Goal: Task Accomplishment & Management: Manage account settings

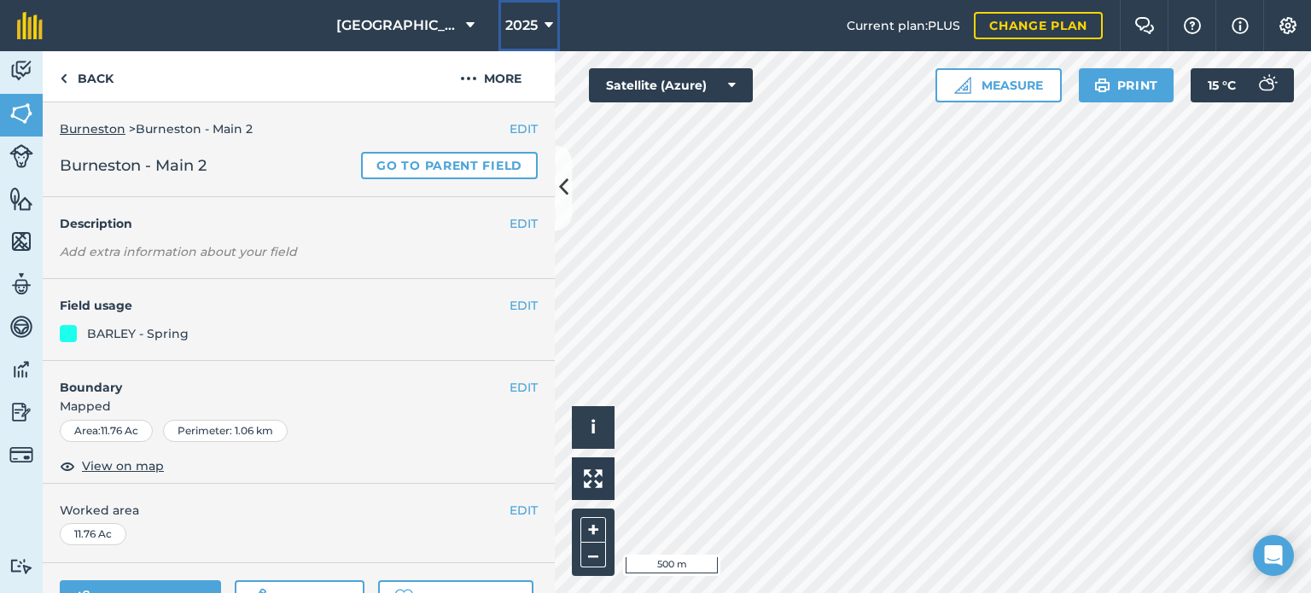
click at [552, 24] on icon at bounding box center [549, 25] width 9 height 20
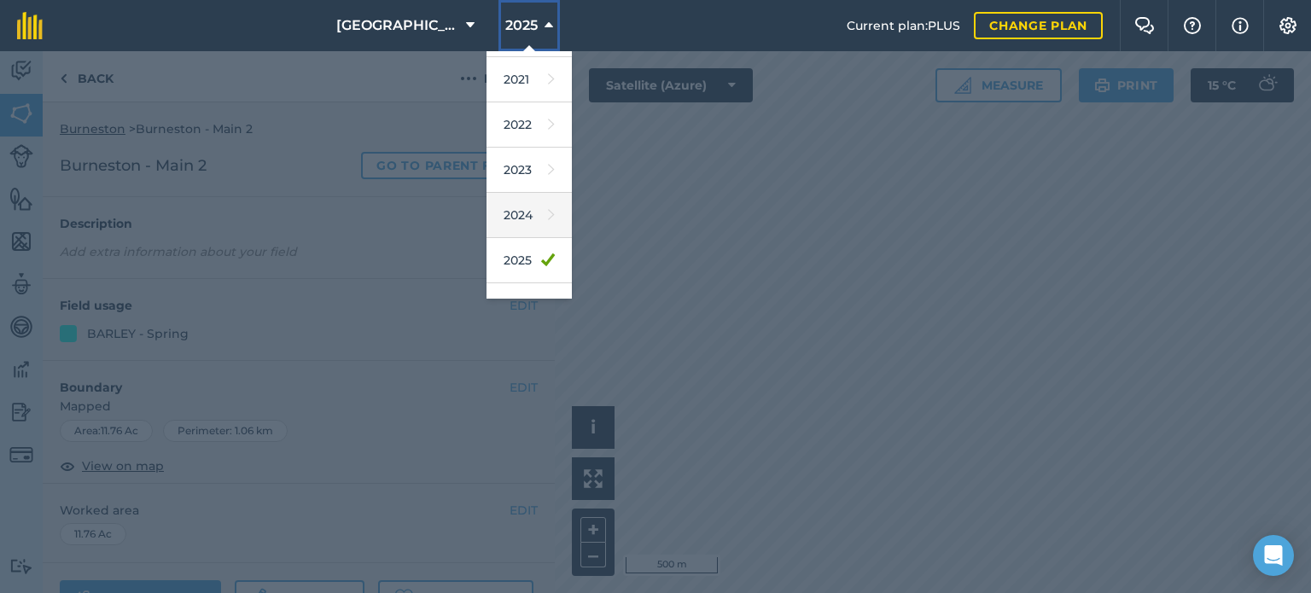
scroll to position [171, 0]
click at [523, 262] on link "2026" at bounding box center [529, 264] width 85 height 45
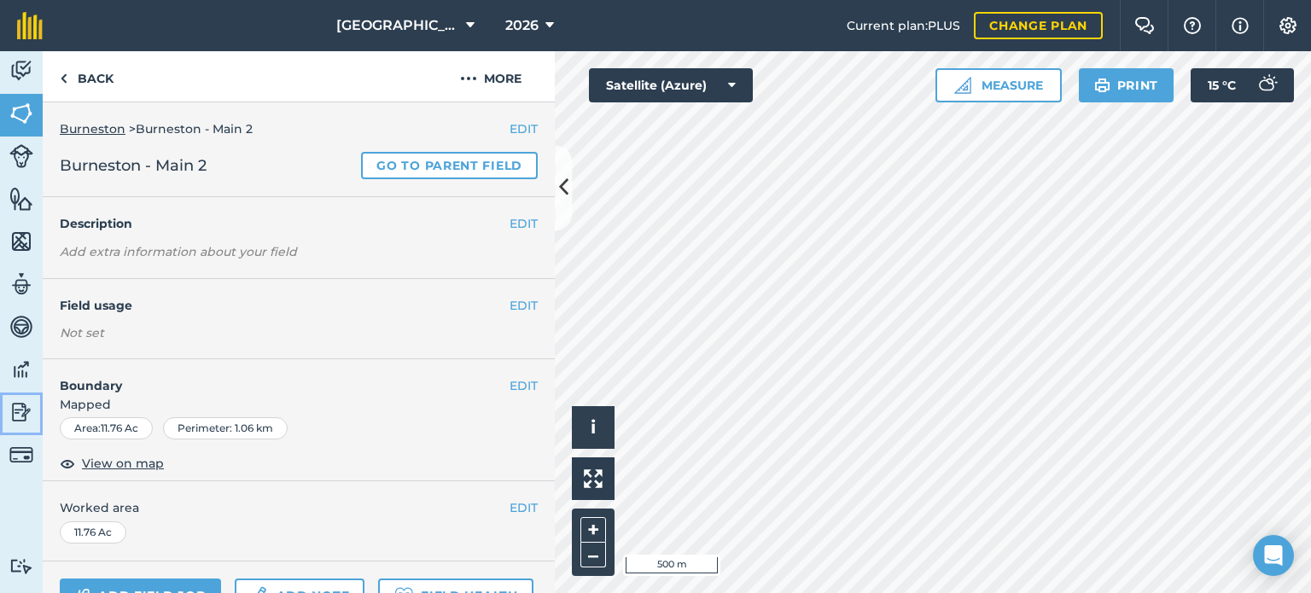
click at [17, 417] on img at bounding box center [21, 413] width 24 height 26
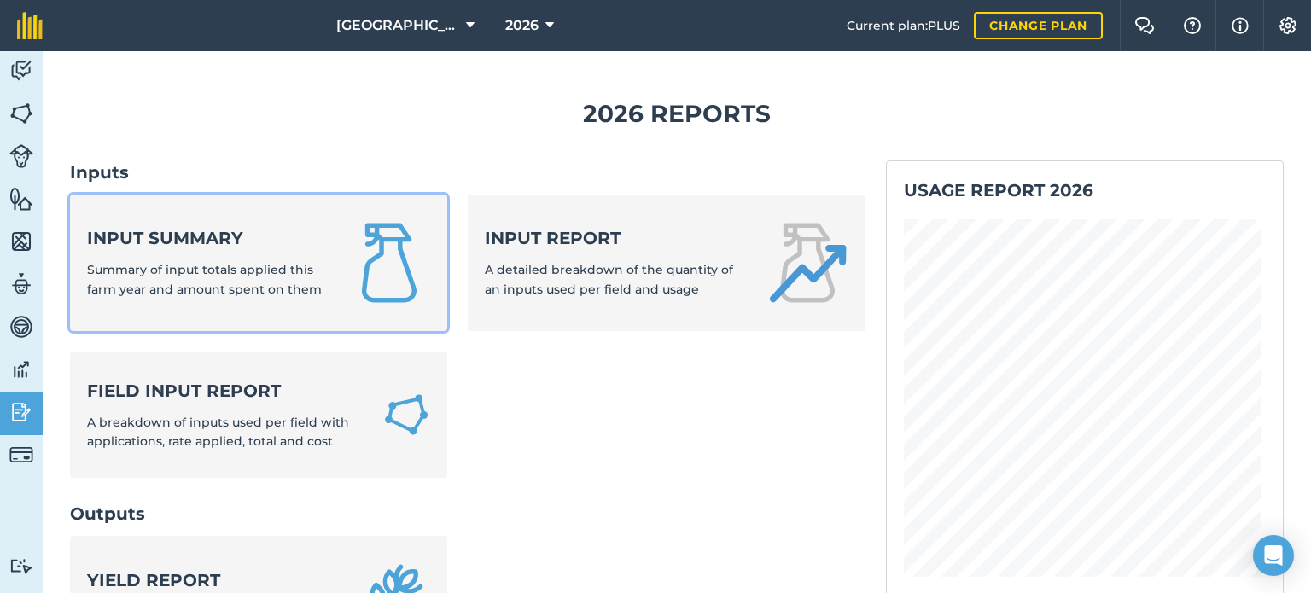
click at [213, 238] on strong "Input summary" at bounding box center [207, 238] width 241 height 24
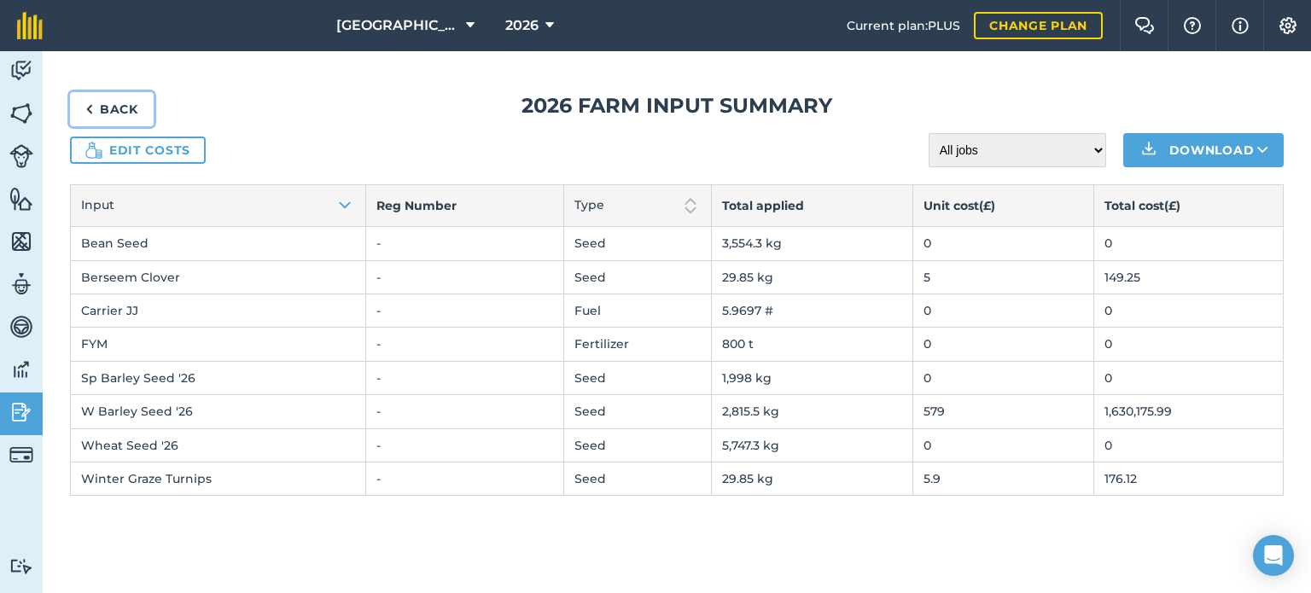
click at [131, 118] on link "Back" at bounding box center [112, 109] width 84 height 34
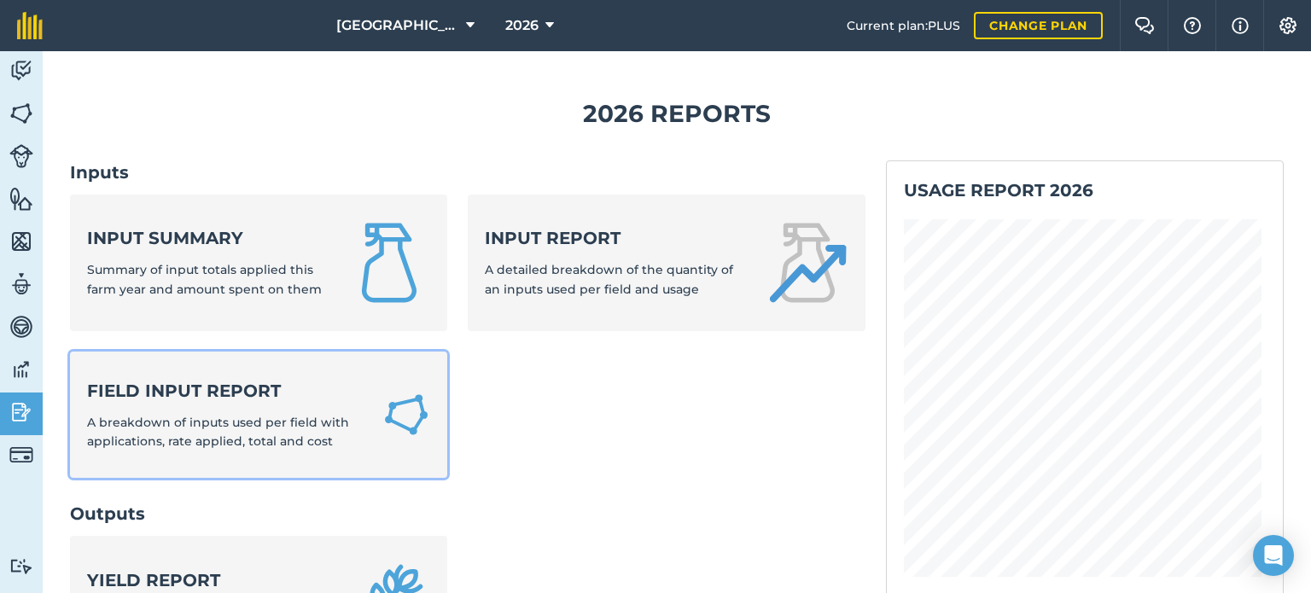
click at [246, 405] on div "Field Input Report A breakdown of inputs used per field with applications, rate…" at bounding box center [224, 415] width 275 height 73
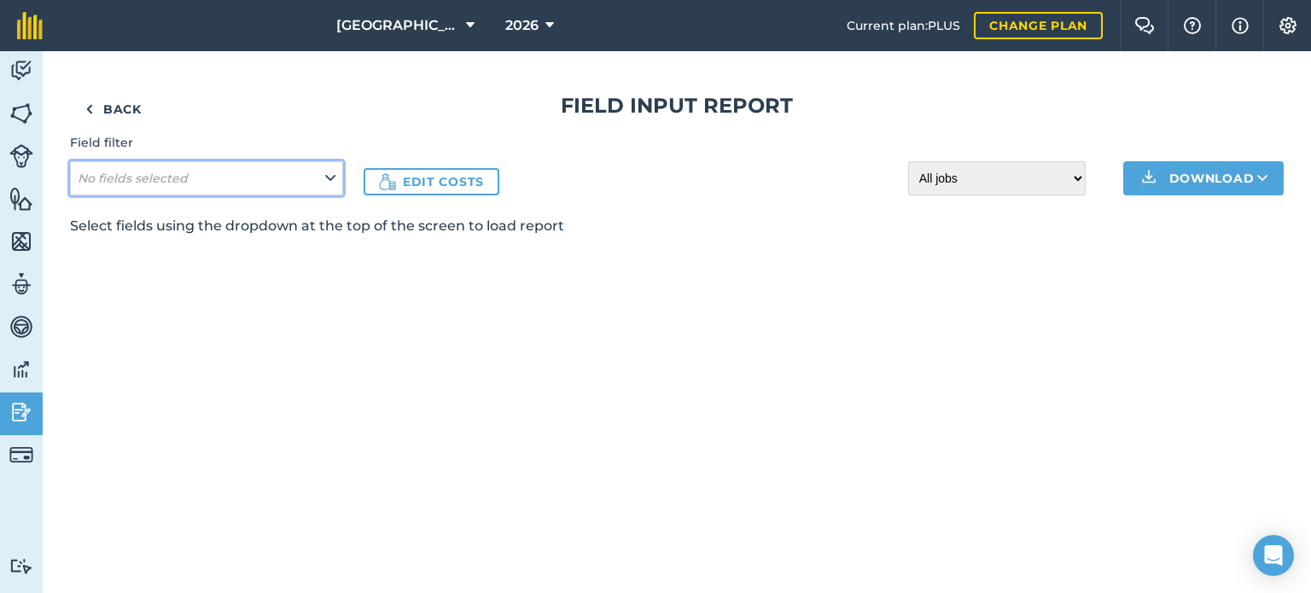
click at [338, 177] on button "No fields selected" at bounding box center [206, 178] width 273 height 34
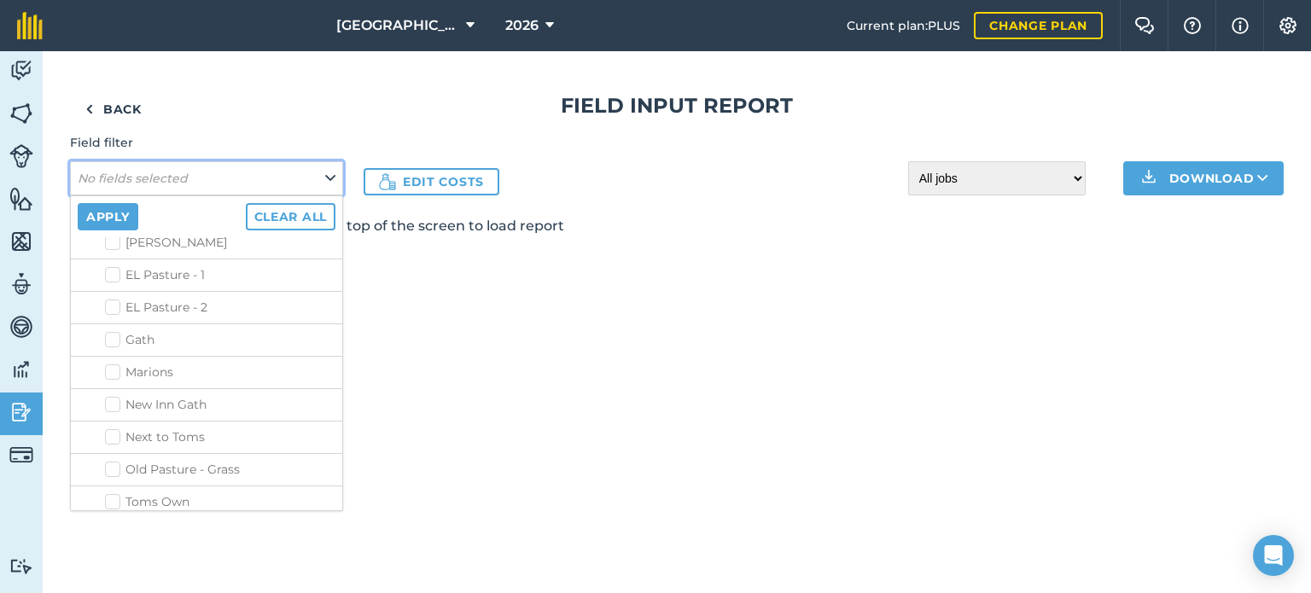
scroll to position [920, 0]
click at [113, 524] on label "Blacksmiths - Main" at bounding box center [220, 533] width 230 height 18
click at [113, 524] on input "Blacksmiths - Main" at bounding box center [110, 529] width 11 height 11
checkbox input "true"
click at [115, 557] on label "Burneston - Main" at bounding box center [220, 566] width 230 height 18
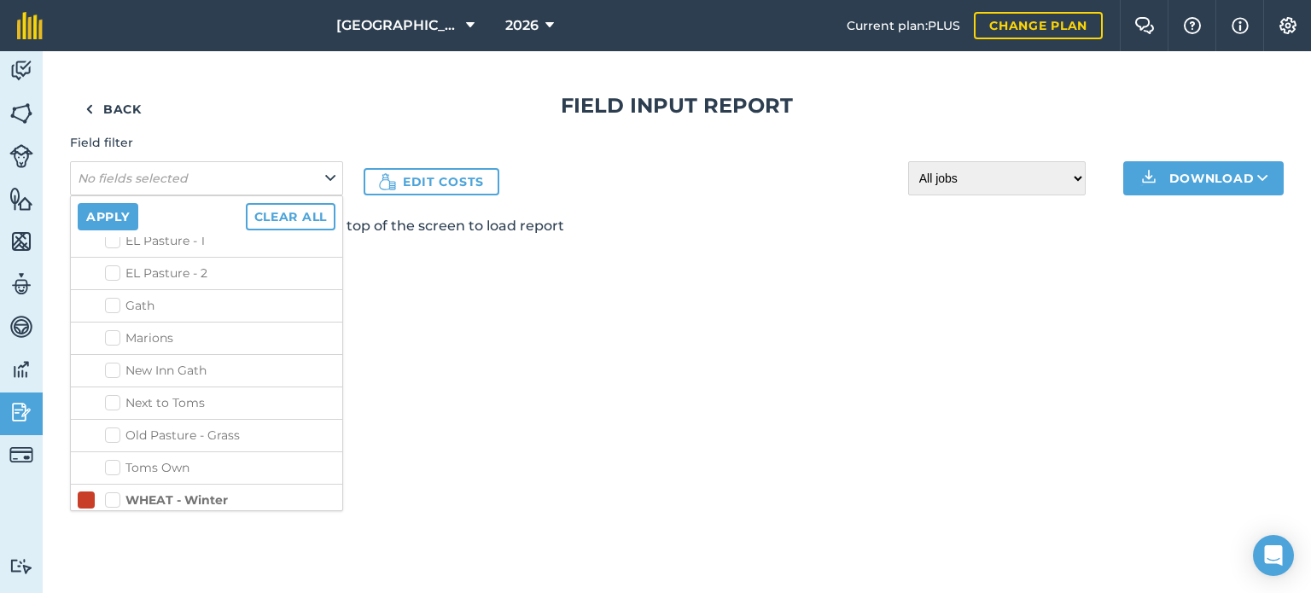
click at [115, 557] on input "Burneston - Main" at bounding box center [110, 562] width 11 height 11
checkbox input "true"
click at [114, 589] on input "[PERSON_NAME] [PERSON_NAME] - IFS" at bounding box center [110, 594] width 11 height 11
checkbox input "true"
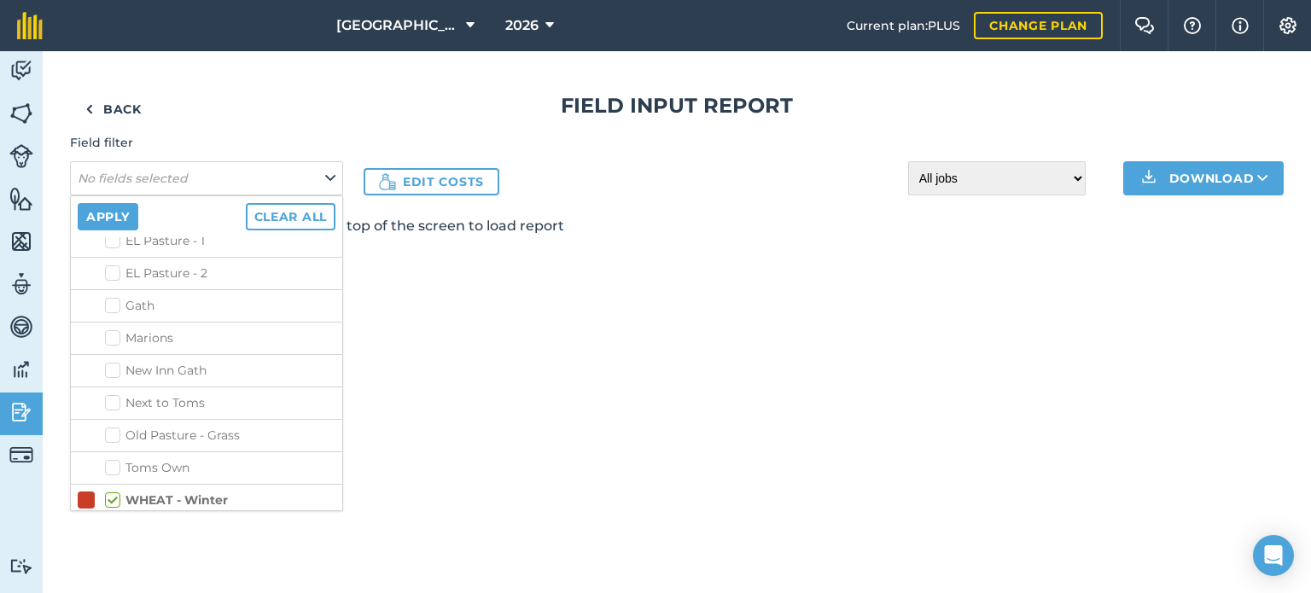
checkbox input "true"
click at [124, 215] on button "Apply" at bounding box center [108, 216] width 61 height 27
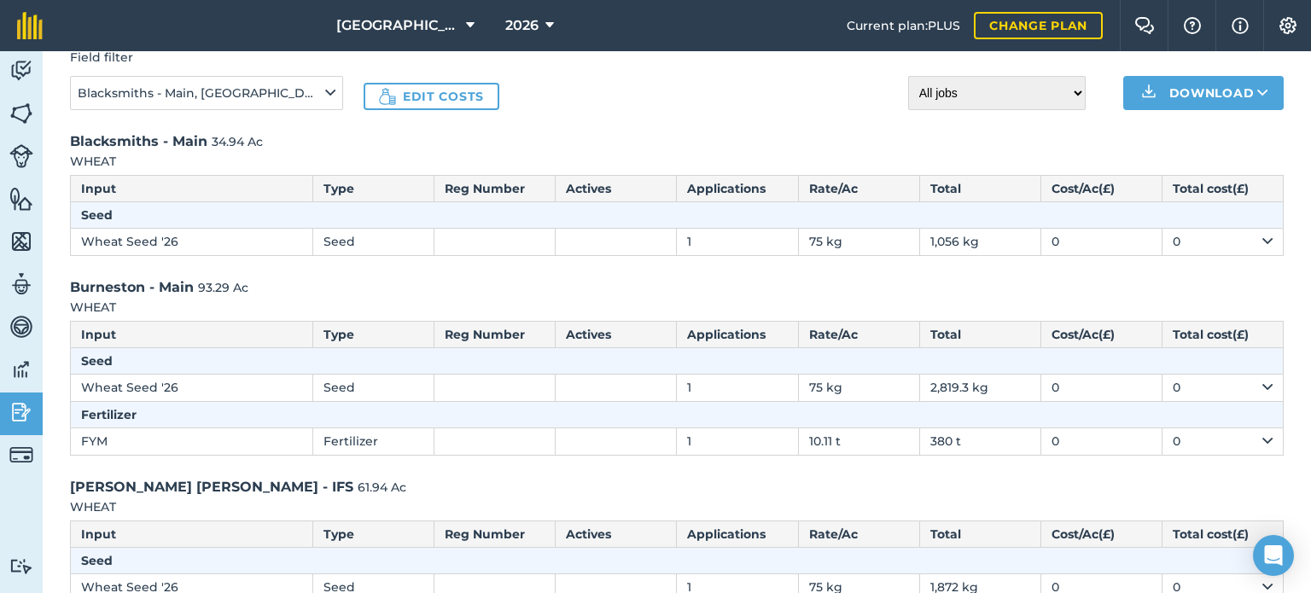
scroll to position [139, 0]
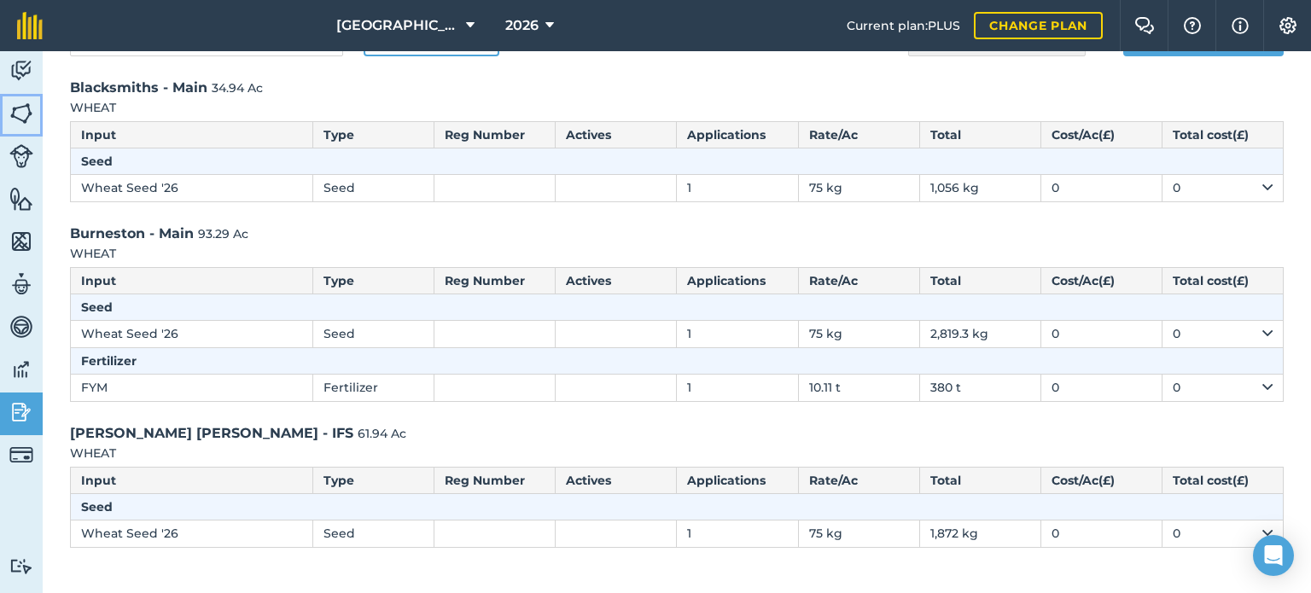
click at [30, 114] on img at bounding box center [21, 114] width 24 height 26
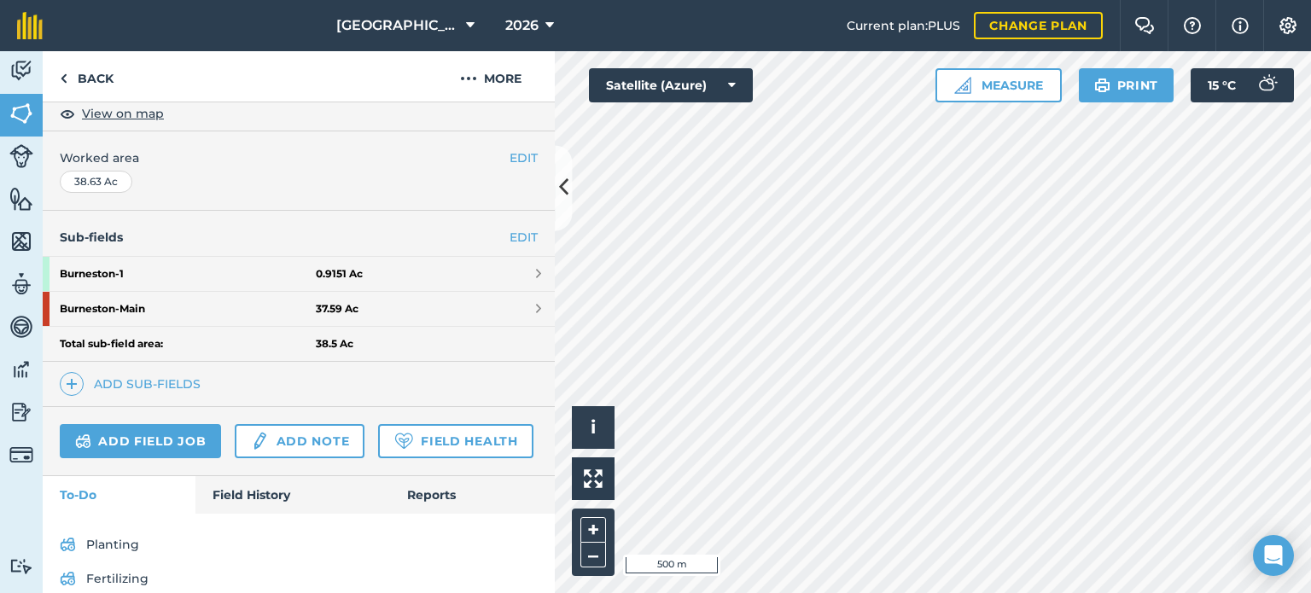
scroll to position [341, 0]
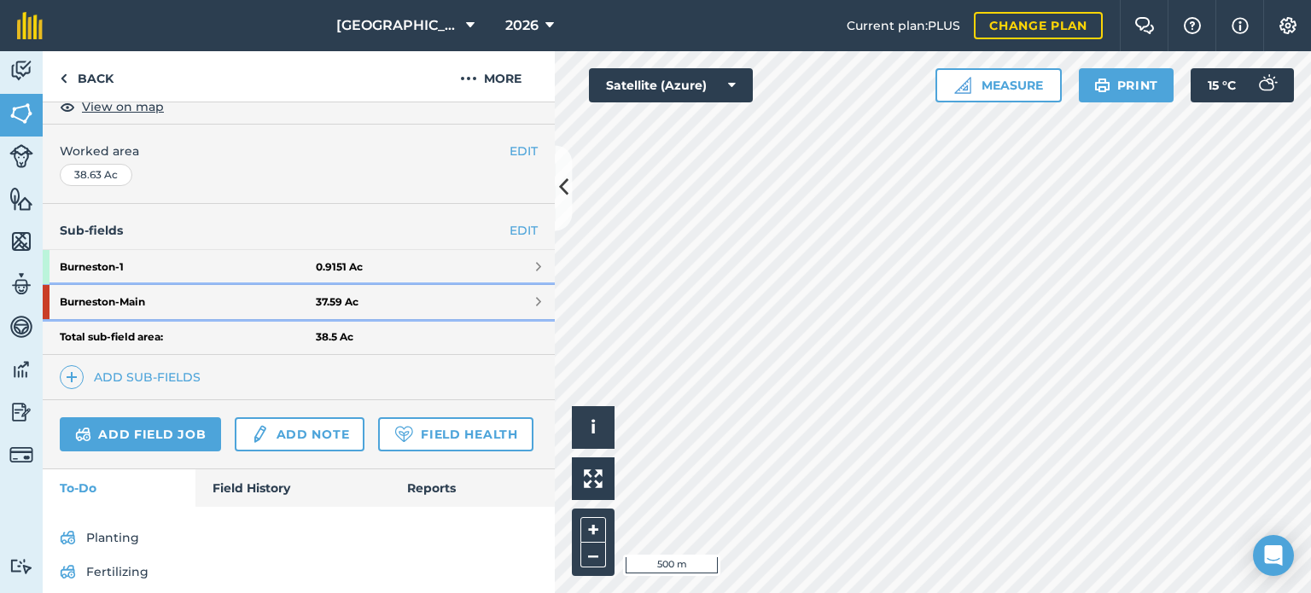
click at [140, 297] on strong "Burneston - Main" at bounding box center [188, 302] width 256 height 34
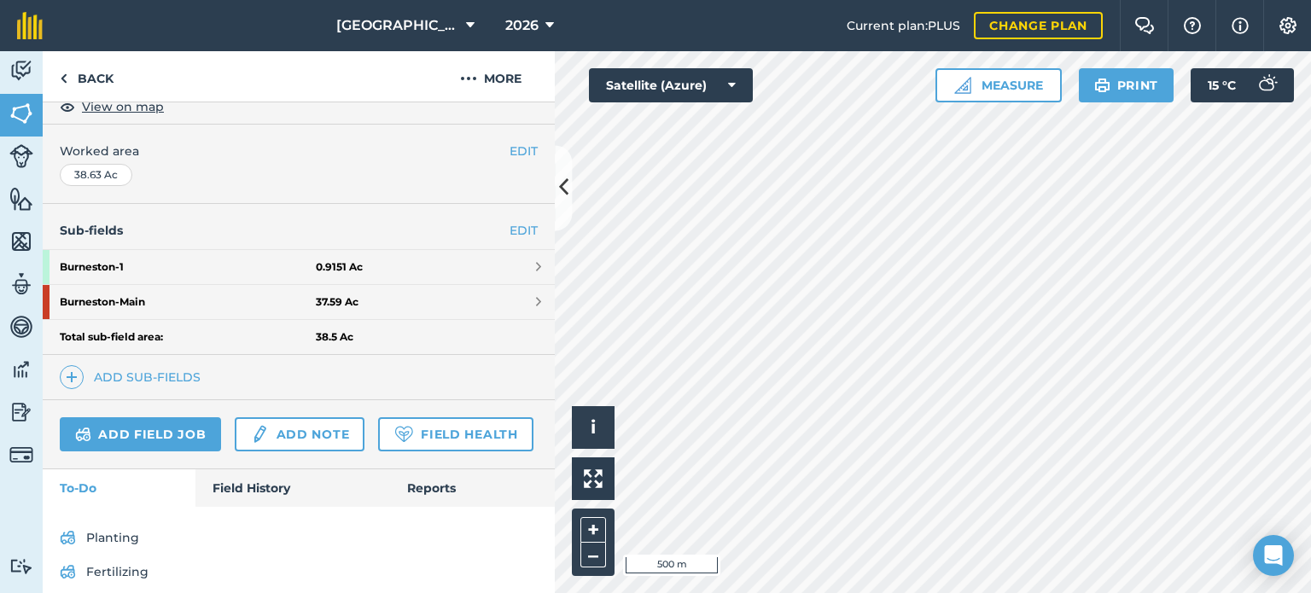
scroll to position [225, 0]
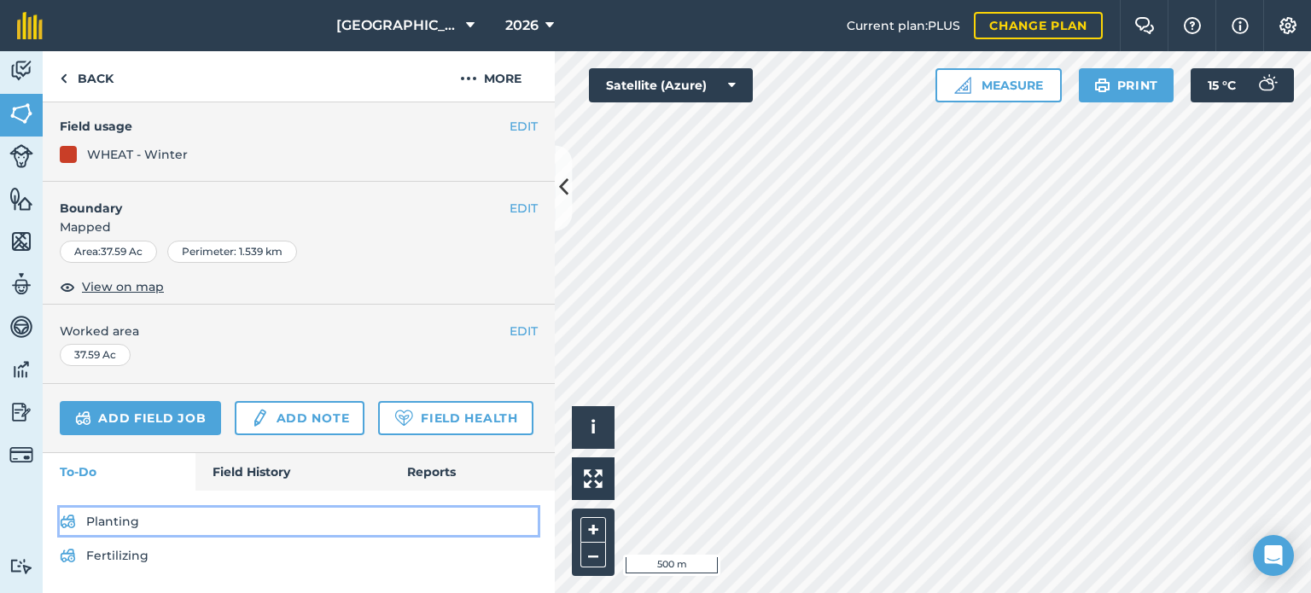
click at [118, 522] on link "Planting" at bounding box center [299, 521] width 478 height 27
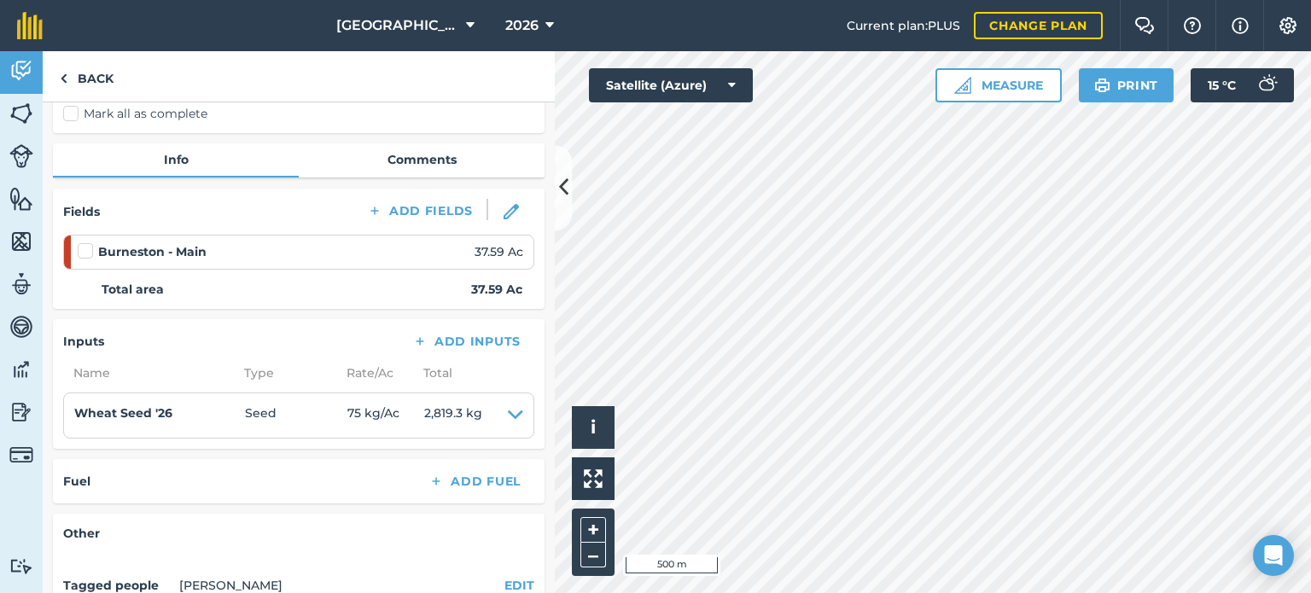
scroll to position [171, 0]
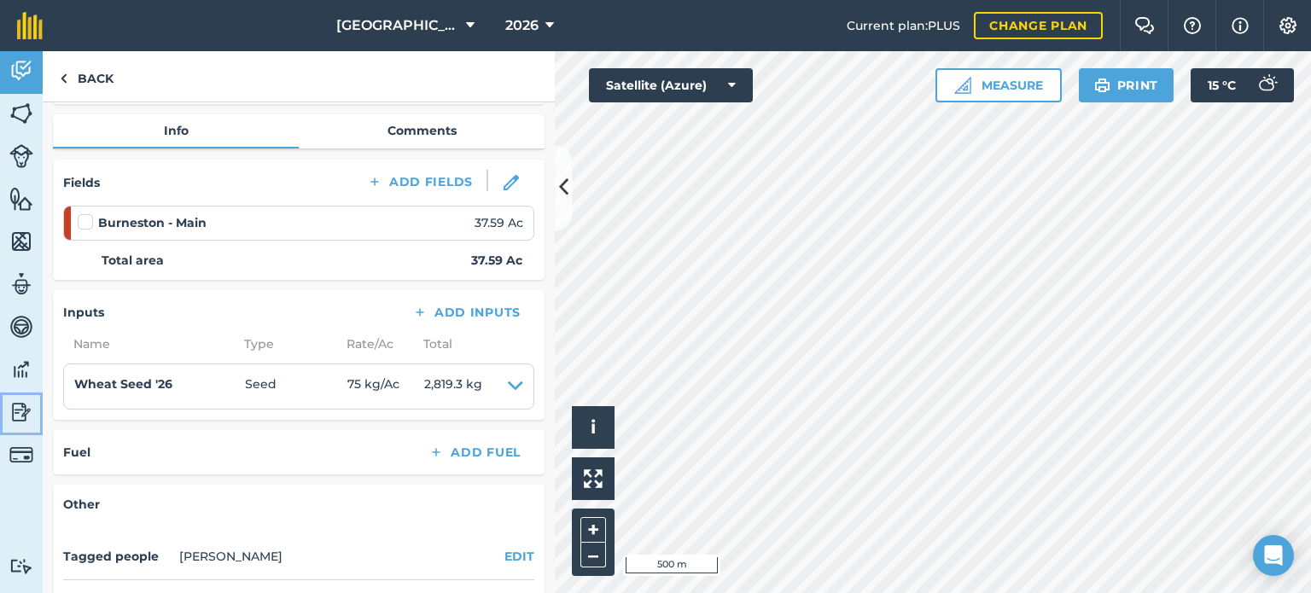
click at [19, 417] on img at bounding box center [21, 413] width 24 height 26
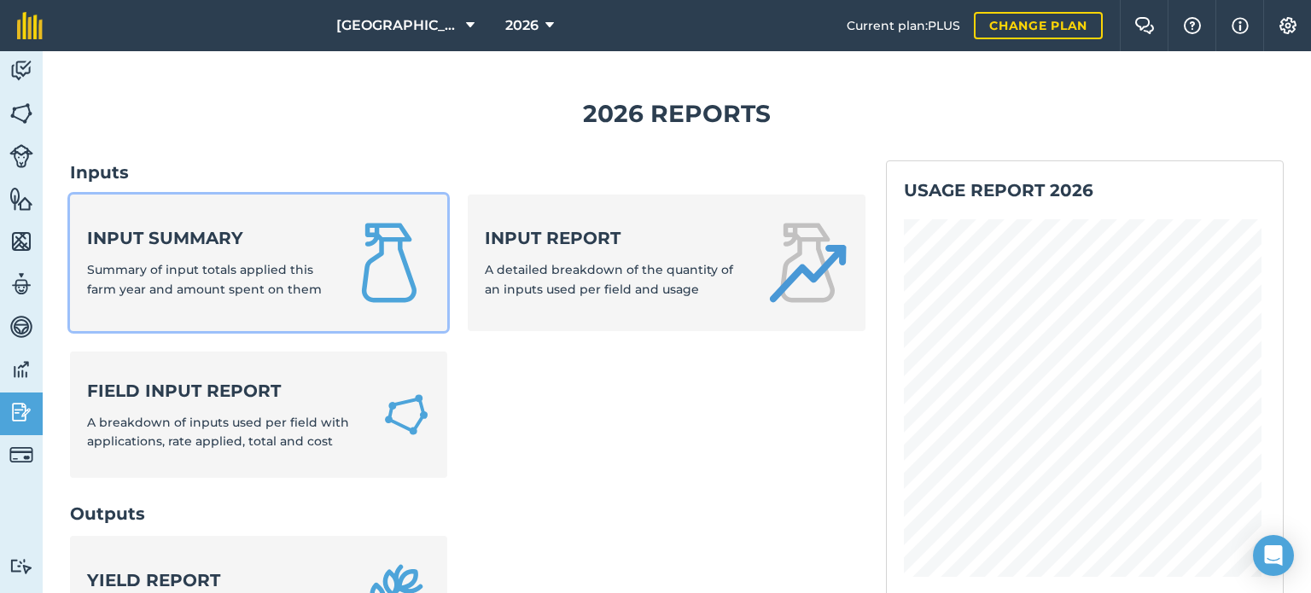
click at [191, 246] on strong "Input summary" at bounding box center [207, 238] width 241 height 24
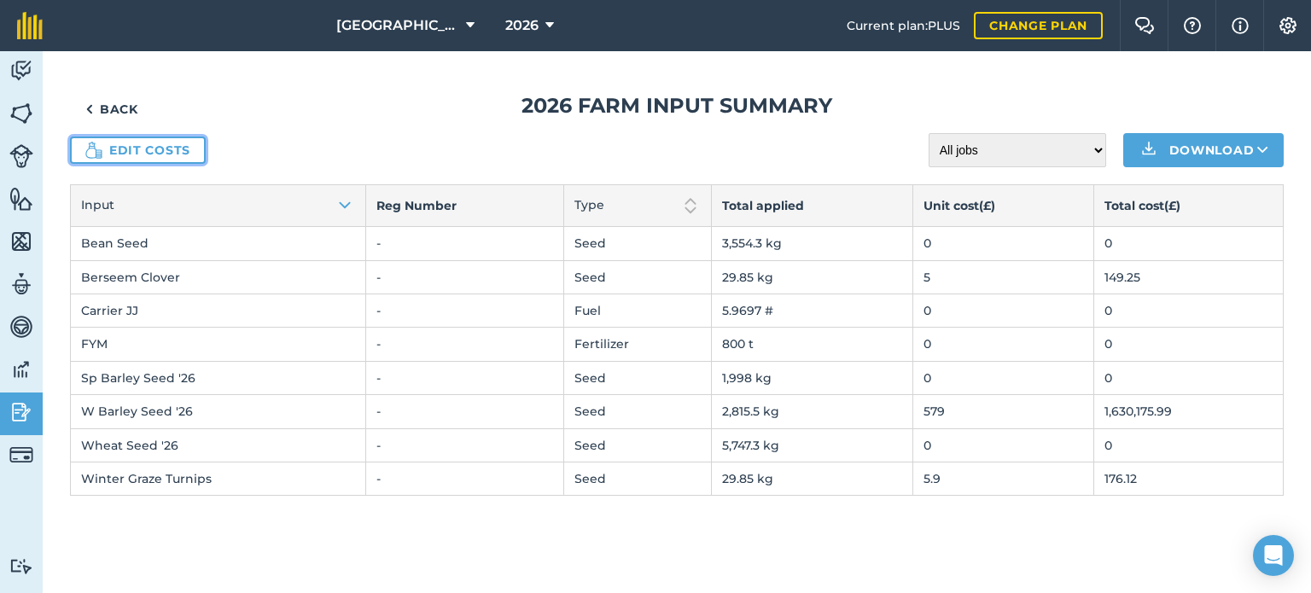
click at [153, 156] on link "Edit costs" at bounding box center [138, 150] width 136 height 27
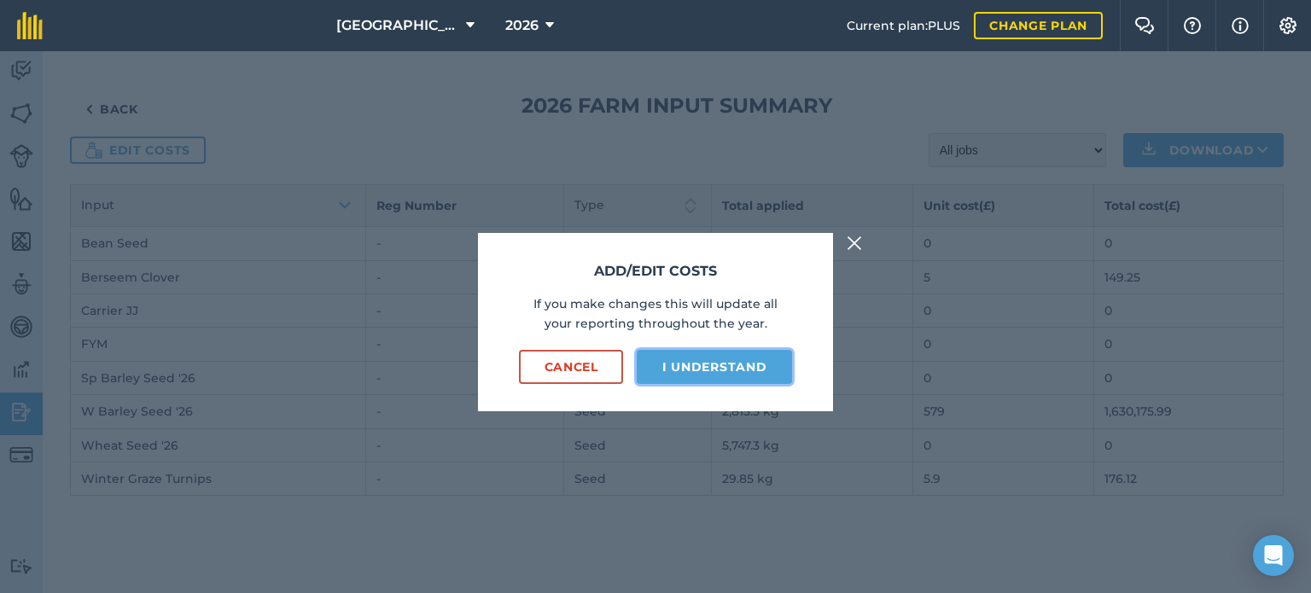
click at [697, 365] on button "I understand" at bounding box center [714, 367] width 155 height 34
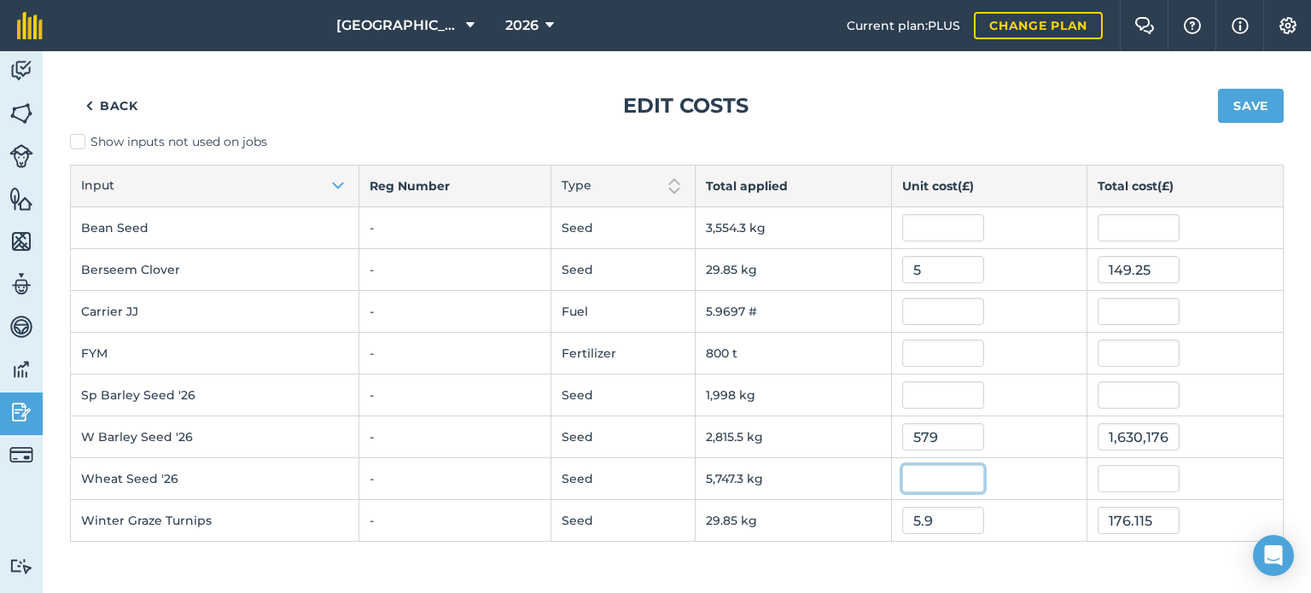
click at [934, 475] on input "text" at bounding box center [943, 478] width 82 height 27
click at [916, 434] on input "579" at bounding box center [943, 436] width 82 height 27
click at [907, 435] on input "579" at bounding box center [943, 436] width 82 height 27
click at [940, 432] on input ".579" at bounding box center [943, 436] width 82 height 27
type input "0.579"
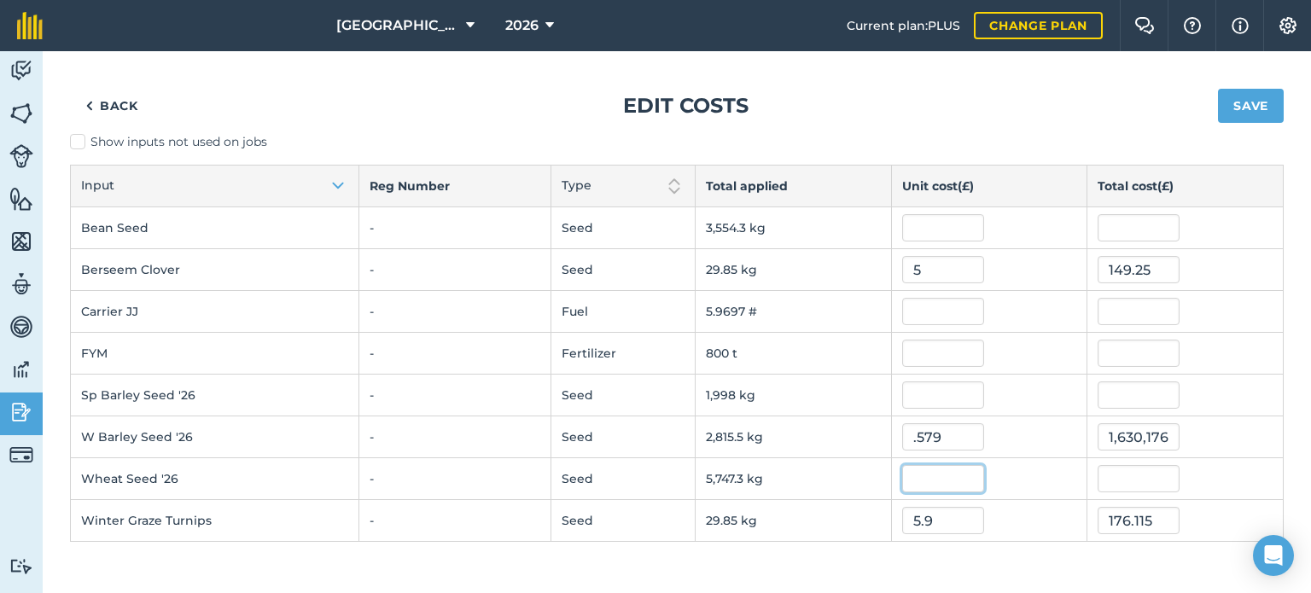
type input "1,630.1760633"
click at [937, 473] on input "text" at bounding box center [943, 478] width 82 height 27
type input "0.639"
type input "3,672.4962006"
click at [944, 517] on input "5.9" at bounding box center [943, 520] width 82 height 27
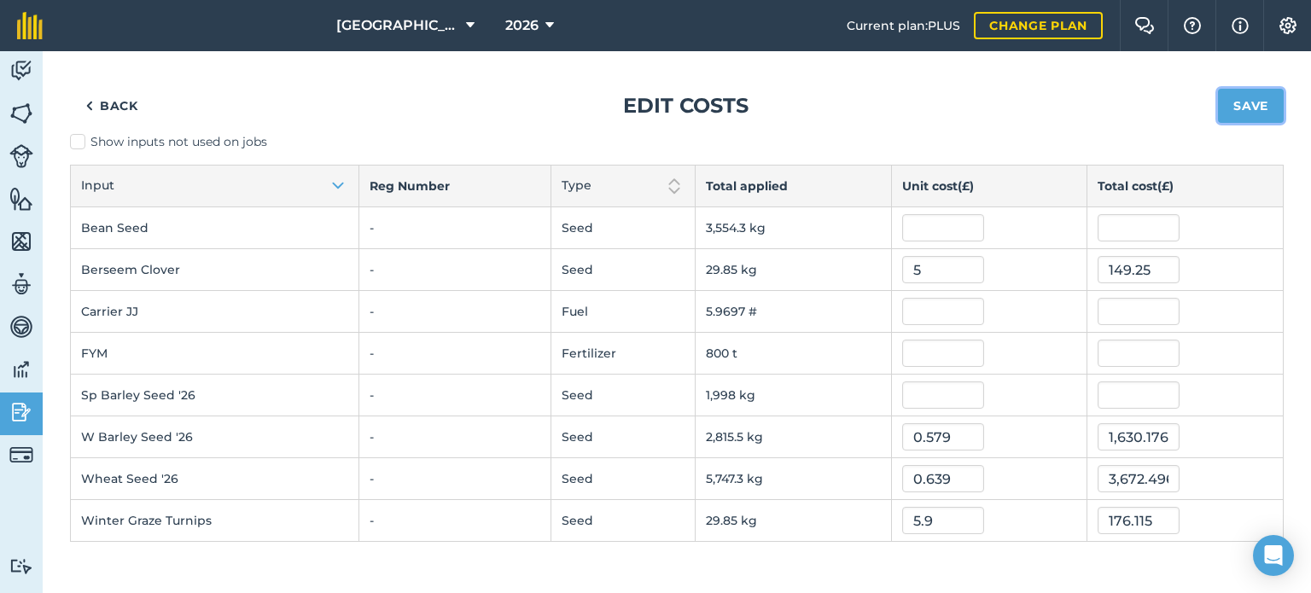
click at [1270, 108] on button "Save" at bounding box center [1251, 106] width 66 height 34
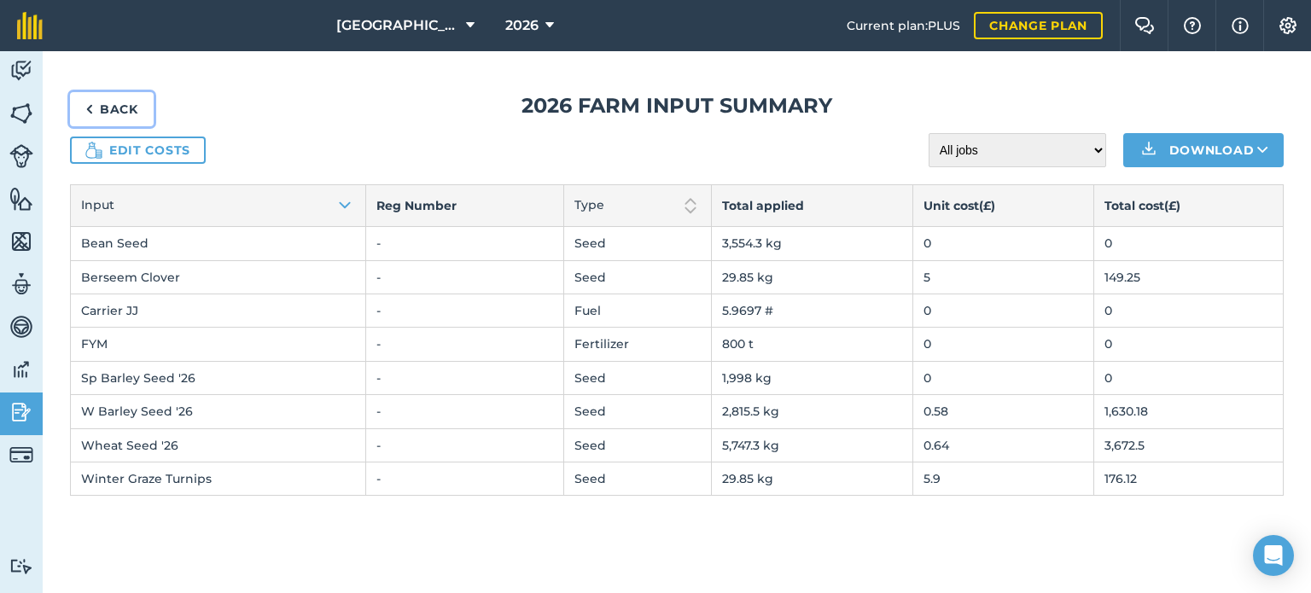
click at [118, 107] on link "Back" at bounding box center [112, 109] width 84 height 34
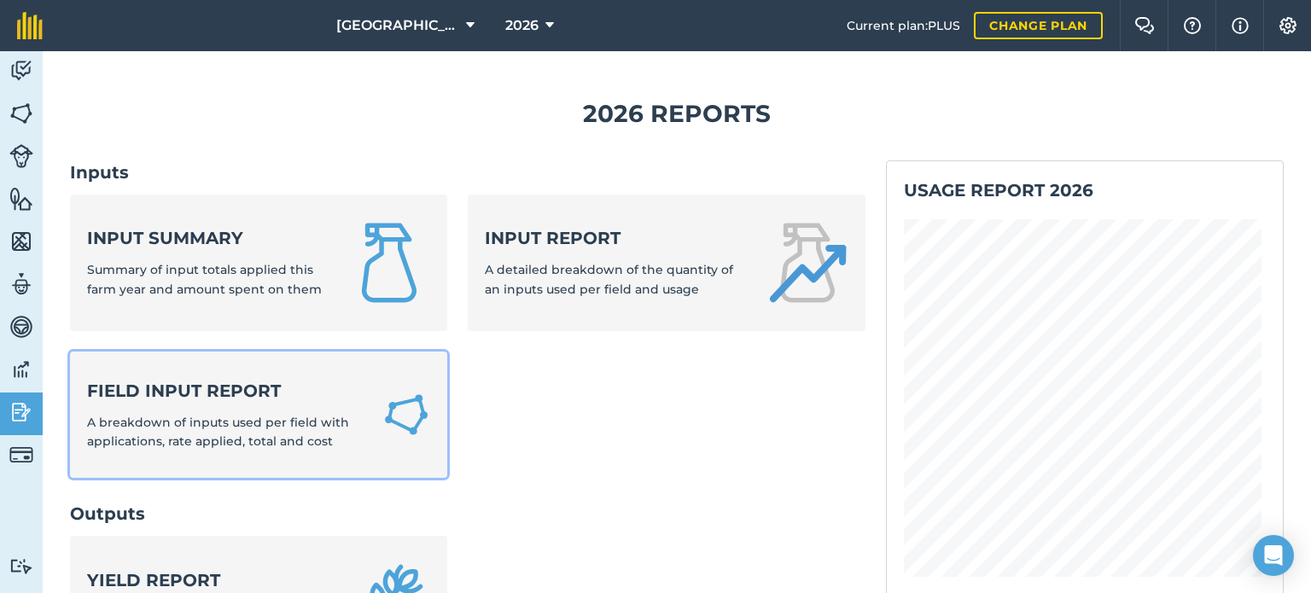
click at [266, 394] on strong "Field Input Report" at bounding box center [224, 391] width 275 height 24
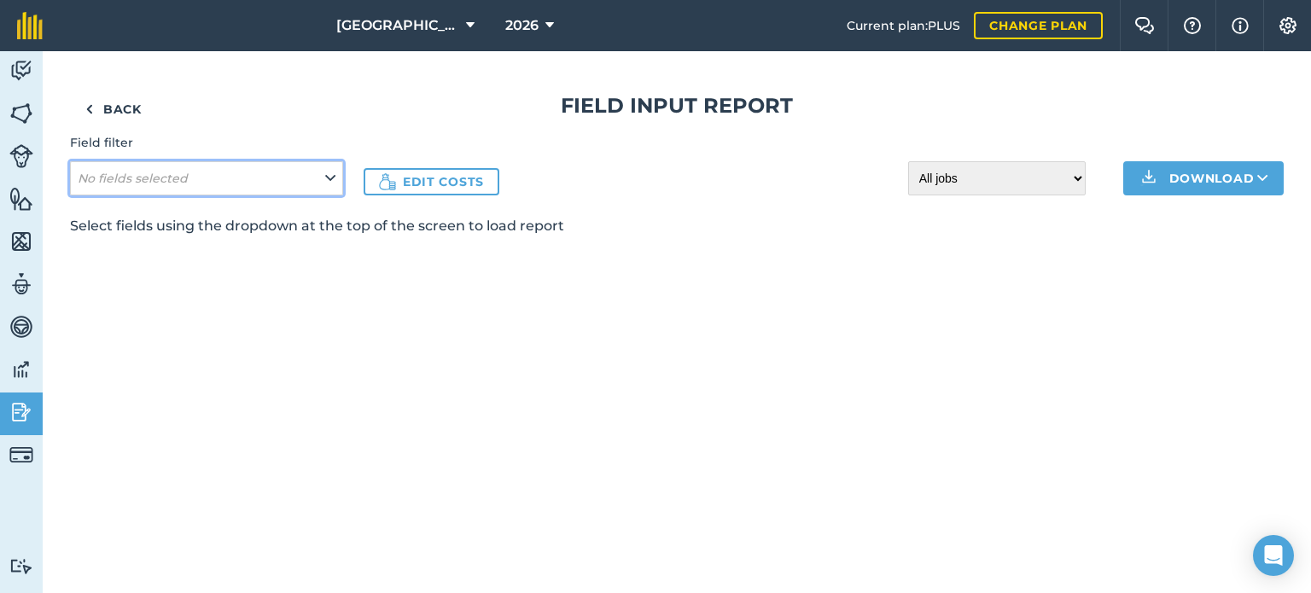
click at [157, 174] on em "No fields selected" at bounding box center [133, 178] width 110 height 15
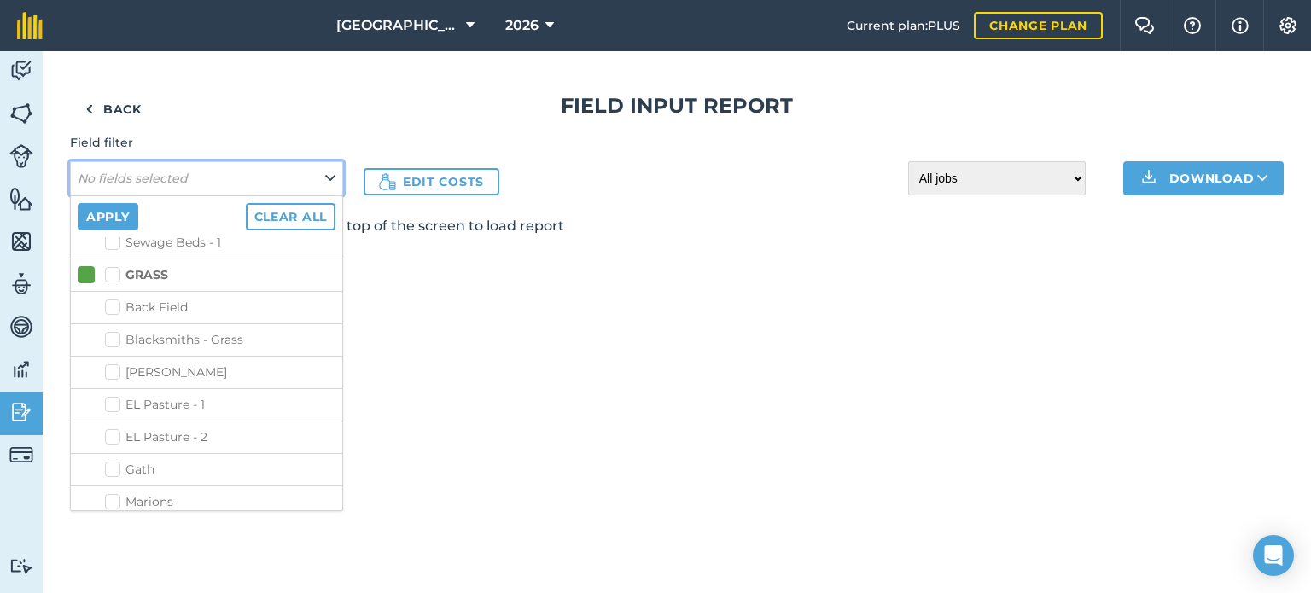
scroll to position [920, 0]
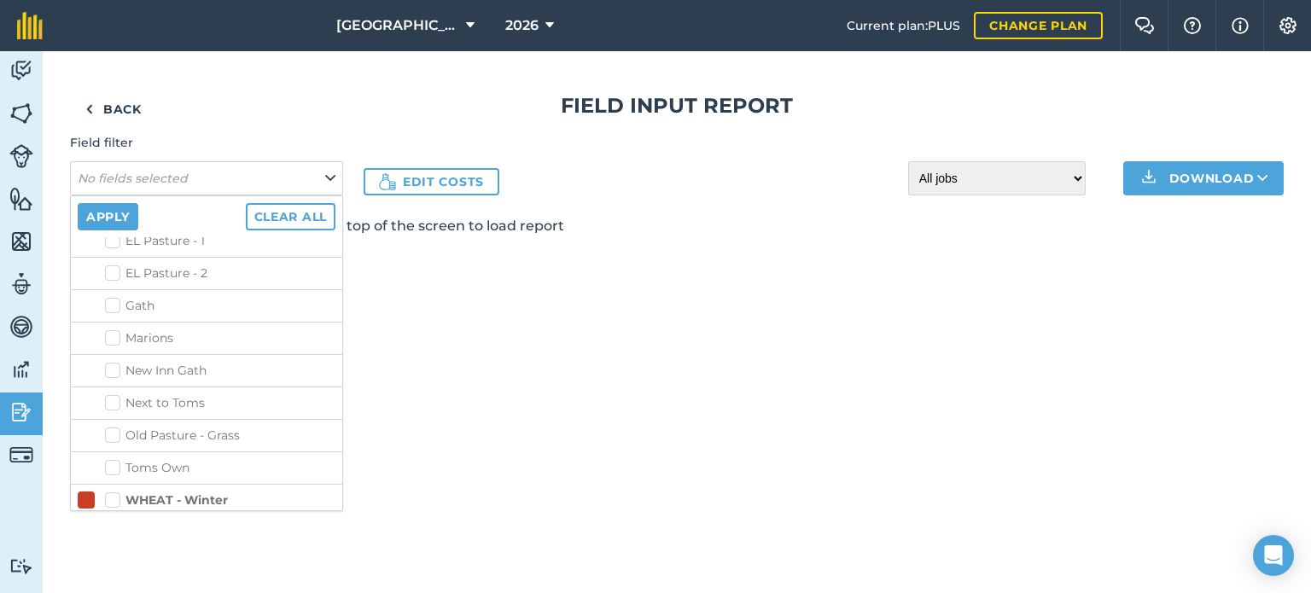
drag, startPoint x: 114, startPoint y: 394, endPoint x: 155, endPoint y: 395, distance: 41.8
click at [114, 557] on label "Burneston - Main" at bounding box center [220, 566] width 230 height 18
click at [114, 557] on input "Burneston - Main" at bounding box center [110, 562] width 11 height 11
checkbox input "true"
click at [122, 207] on button "Apply" at bounding box center [108, 216] width 61 height 27
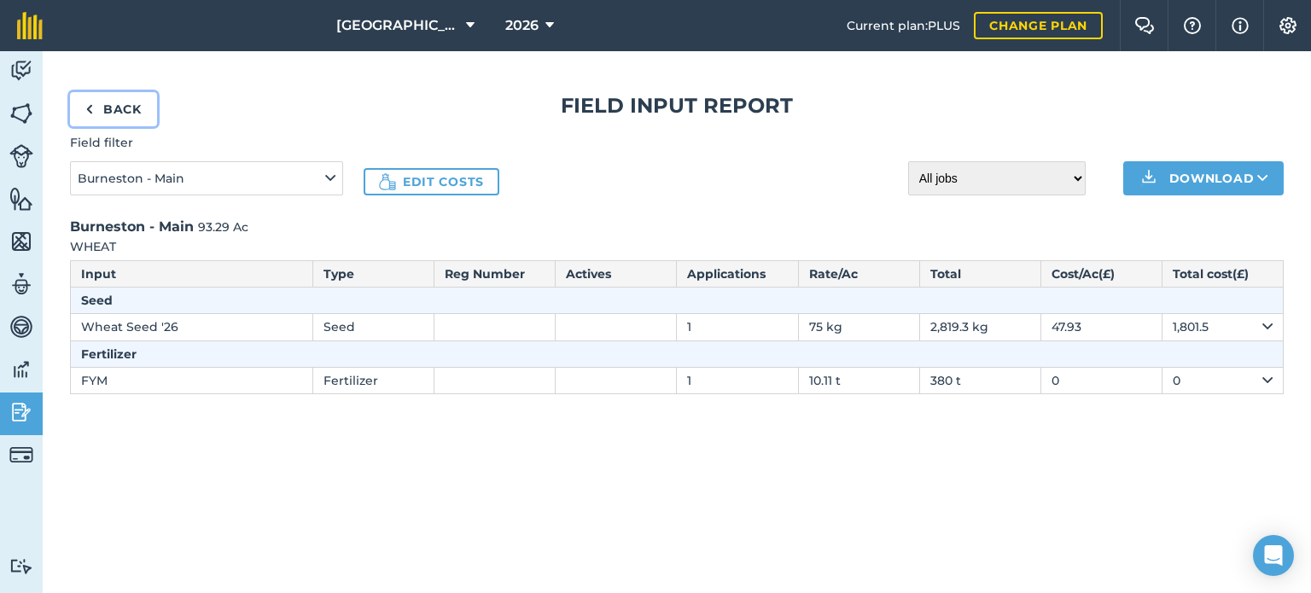
click at [109, 110] on link "Back" at bounding box center [113, 109] width 87 height 34
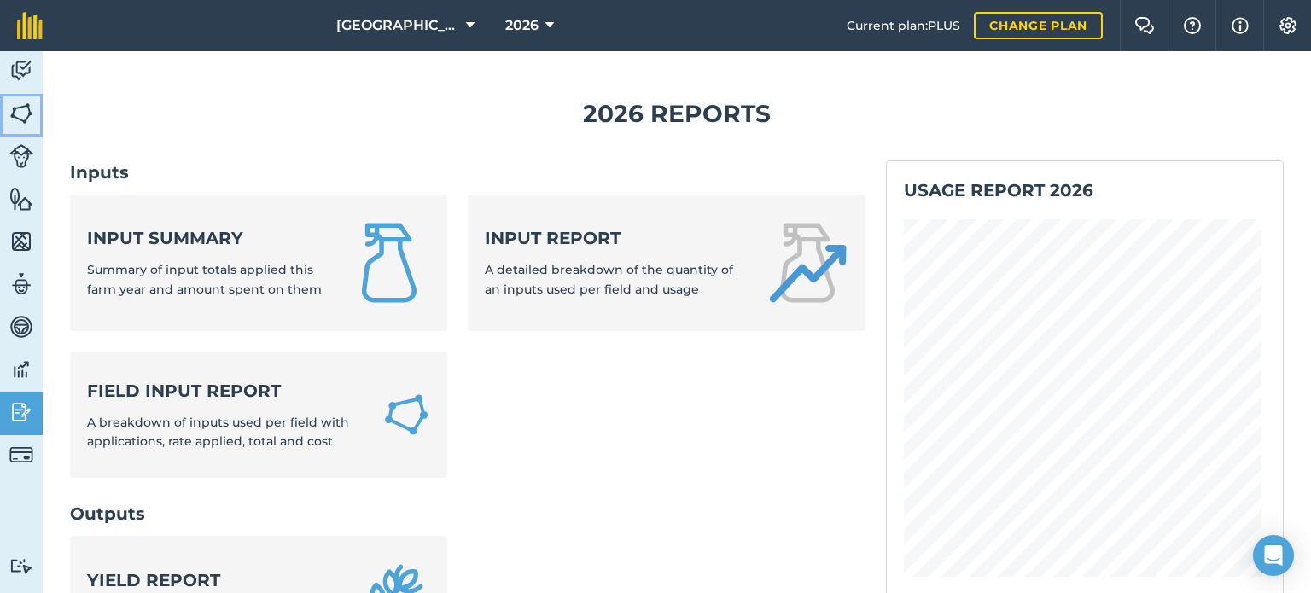
click at [24, 112] on img at bounding box center [21, 114] width 24 height 26
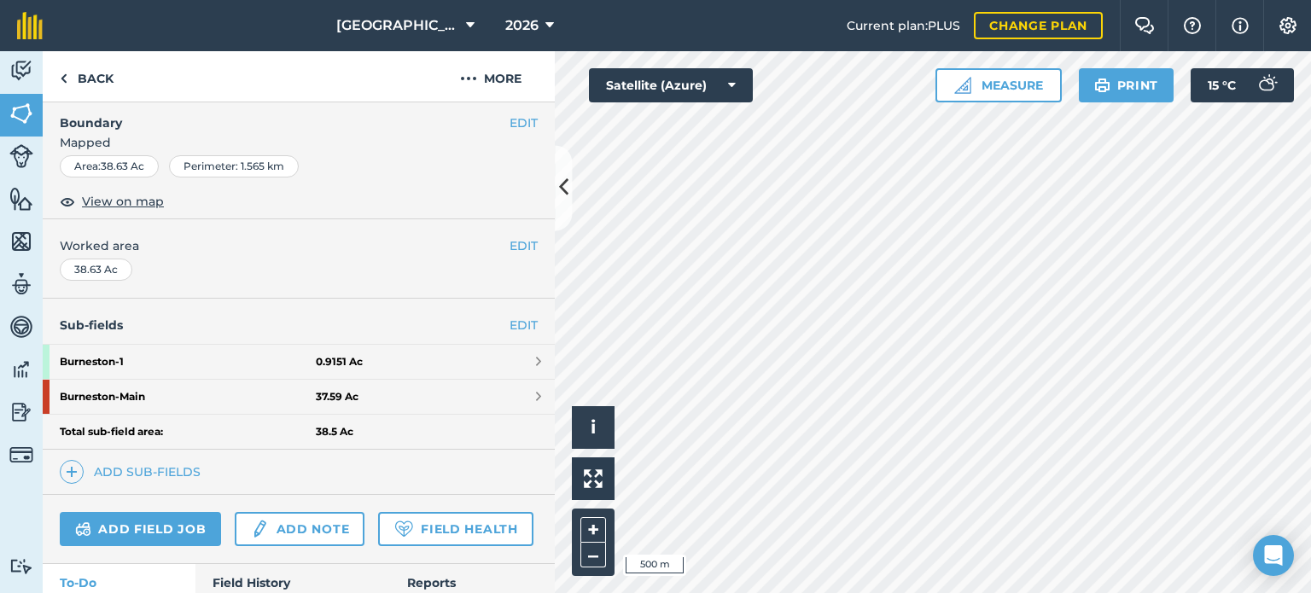
scroll to position [256, 0]
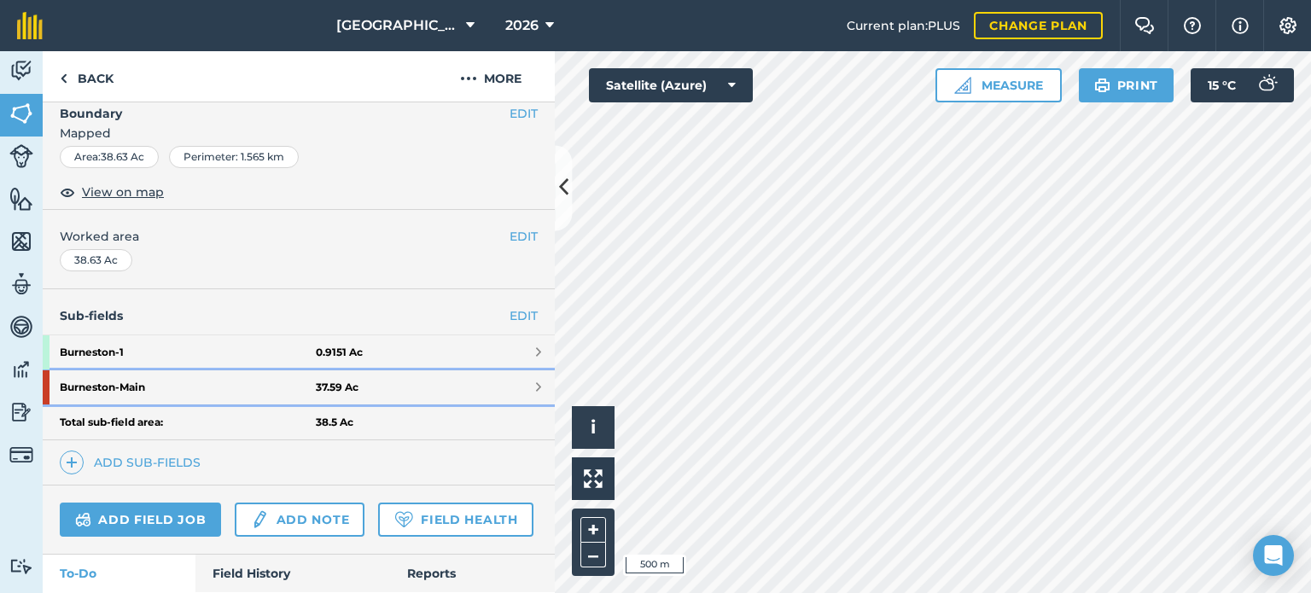
click at [144, 385] on strong "Burneston - Main" at bounding box center [188, 387] width 256 height 34
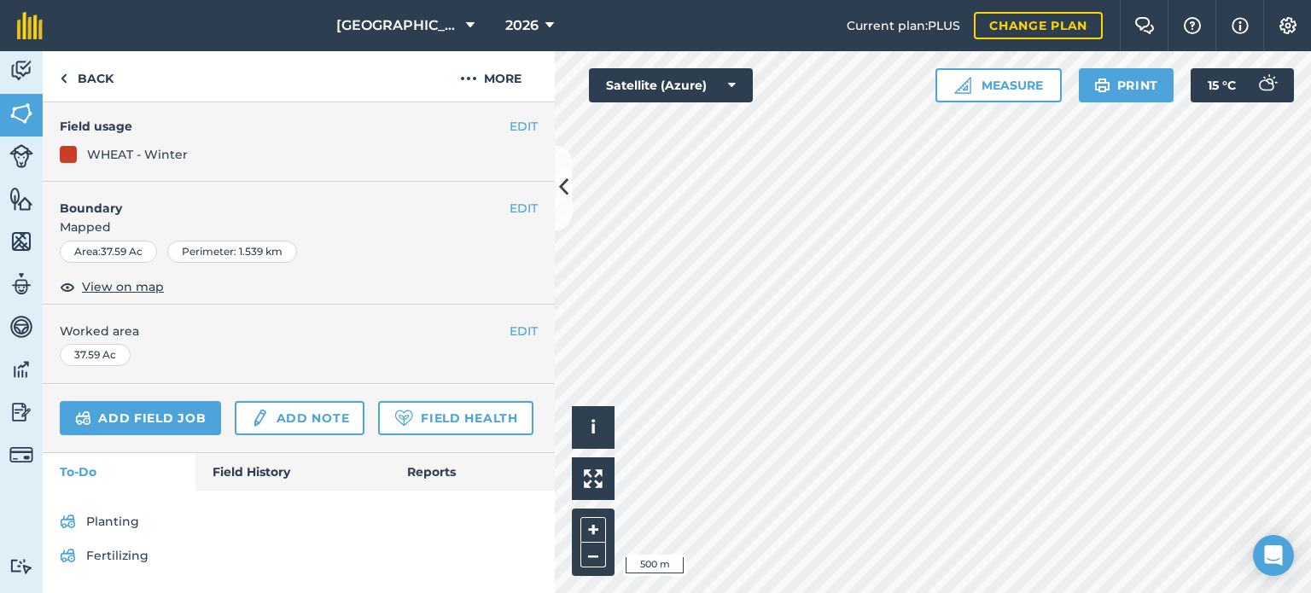
scroll to position [225, 0]
click at [195, 401] on link "Add field job" at bounding box center [140, 418] width 161 height 34
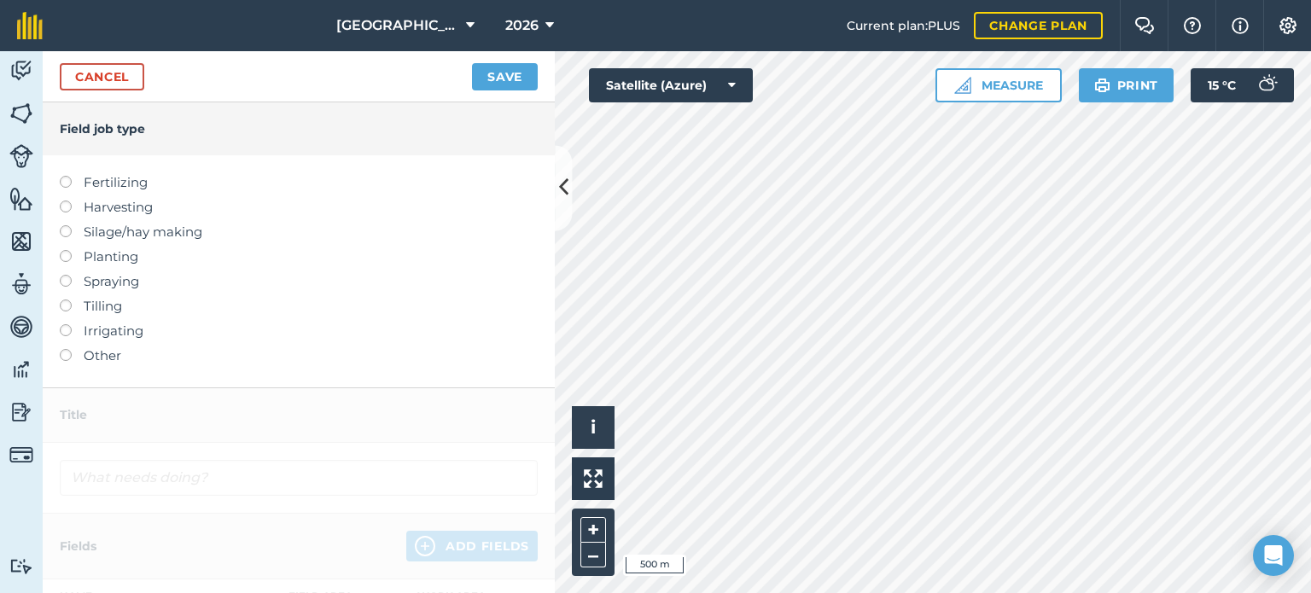
click at [100, 307] on label "Tilling" at bounding box center [299, 306] width 478 height 20
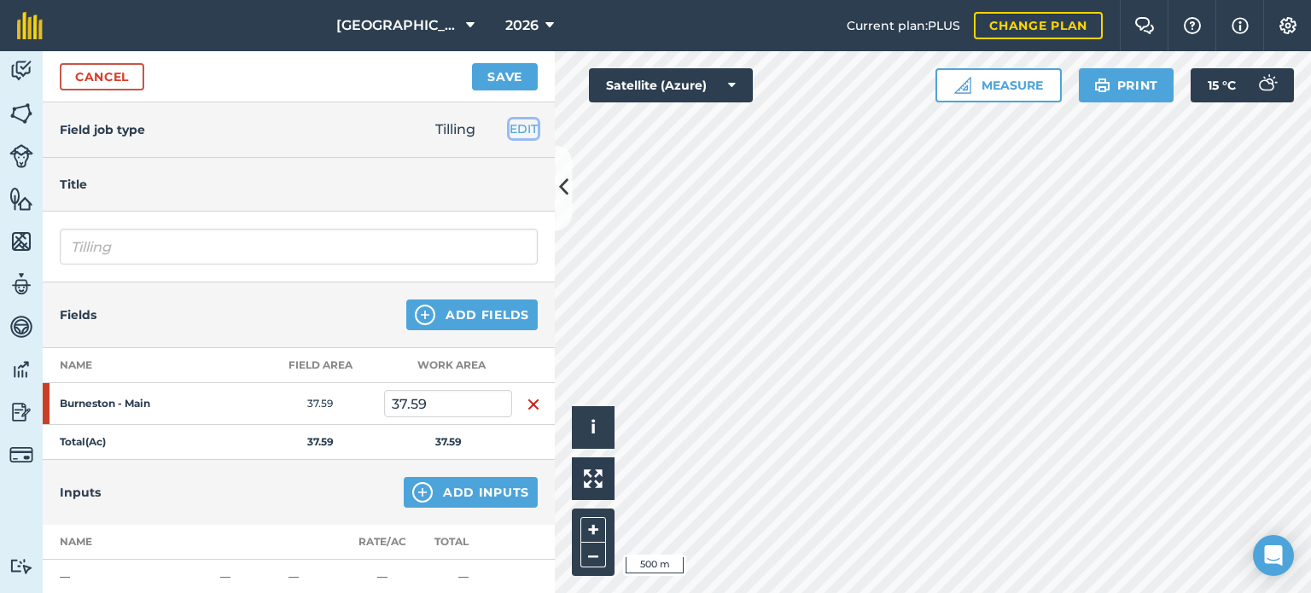
click at [524, 120] on button "EDIT" at bounding box center [524, 129] width 28 height 19
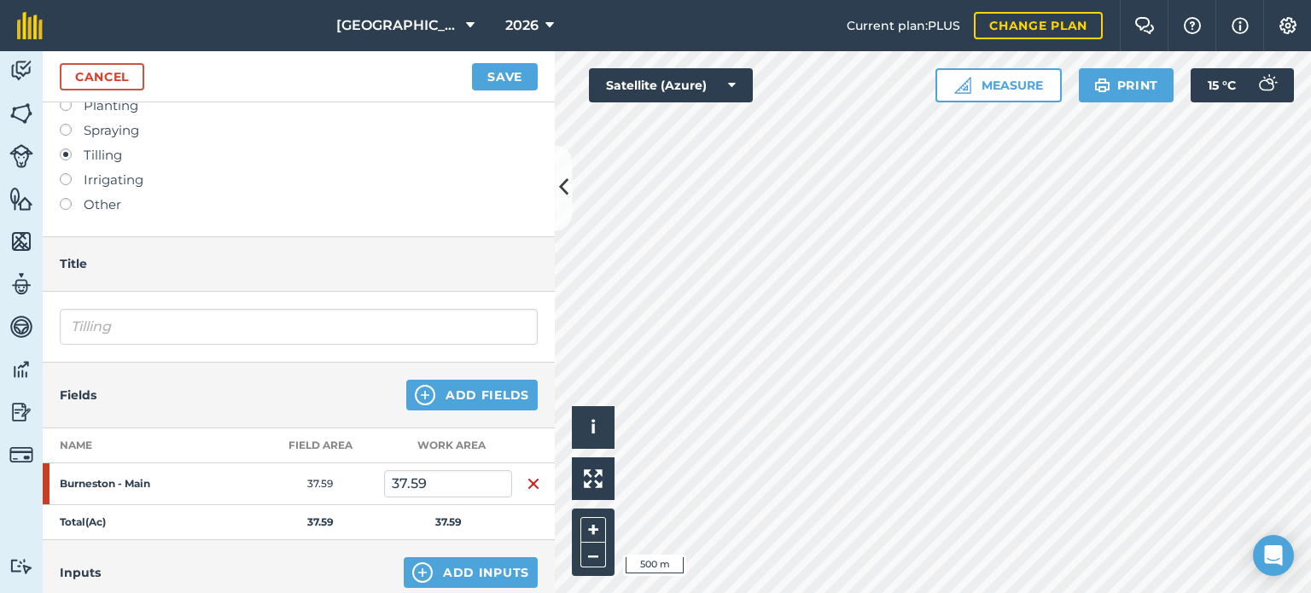
scroll to position [171, 0]
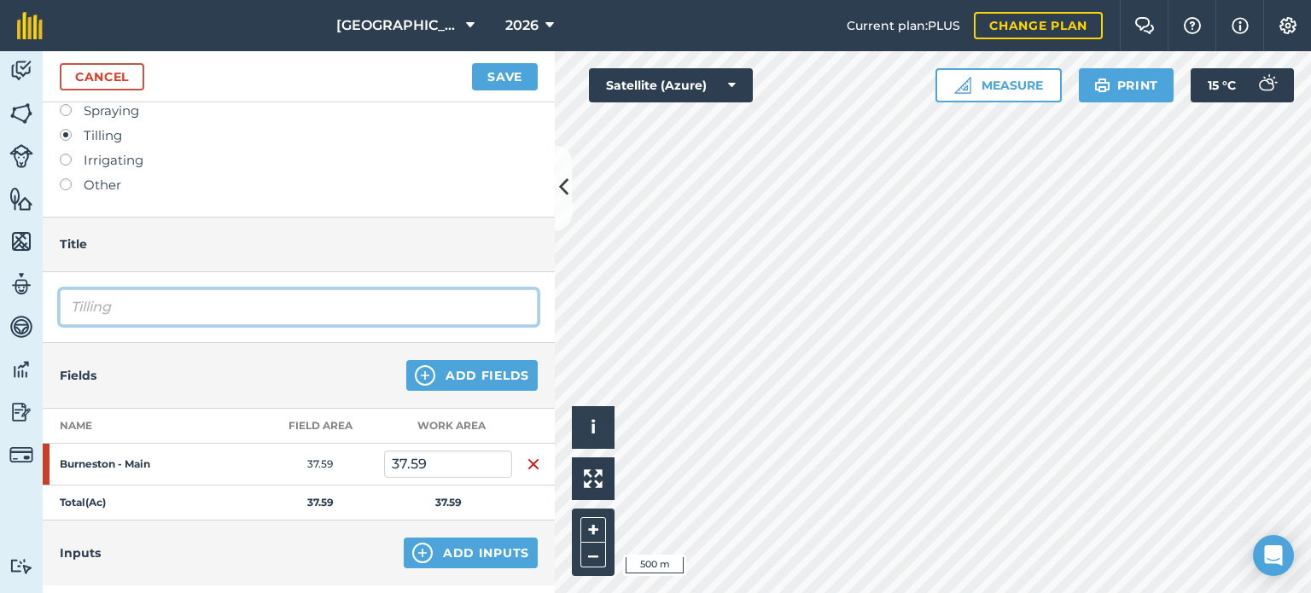
click at [116, 303] on input "Tilling" at bounding box center [299, 307] width 478 height 36
type input "T"
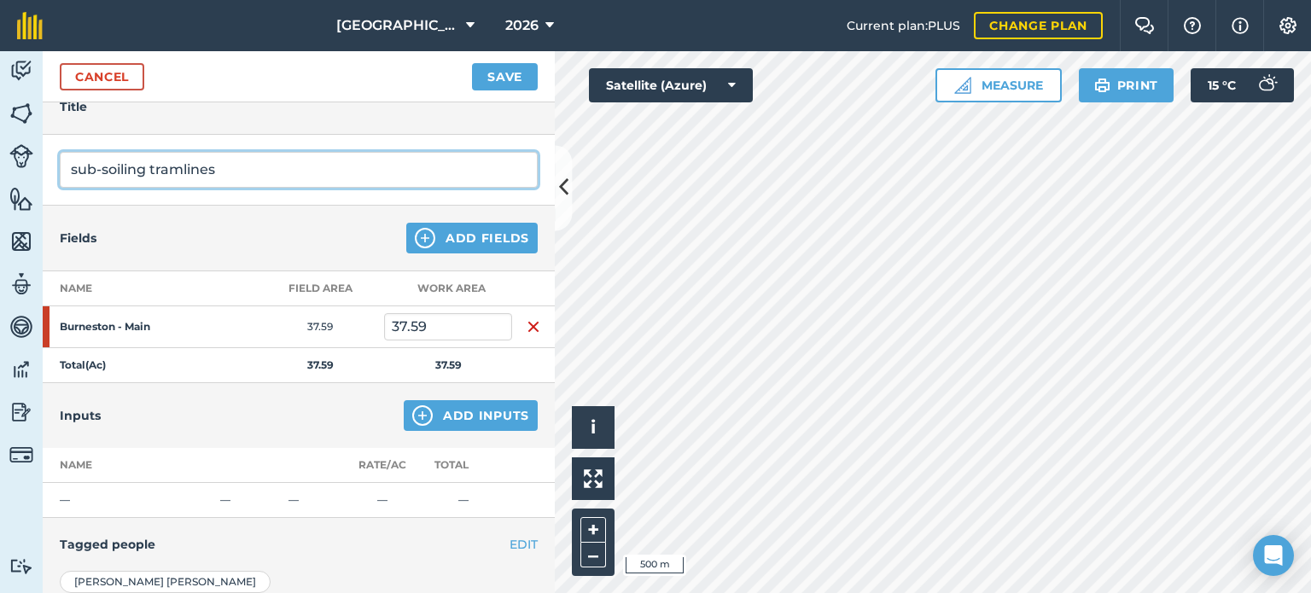
scroll to position [341, 0]
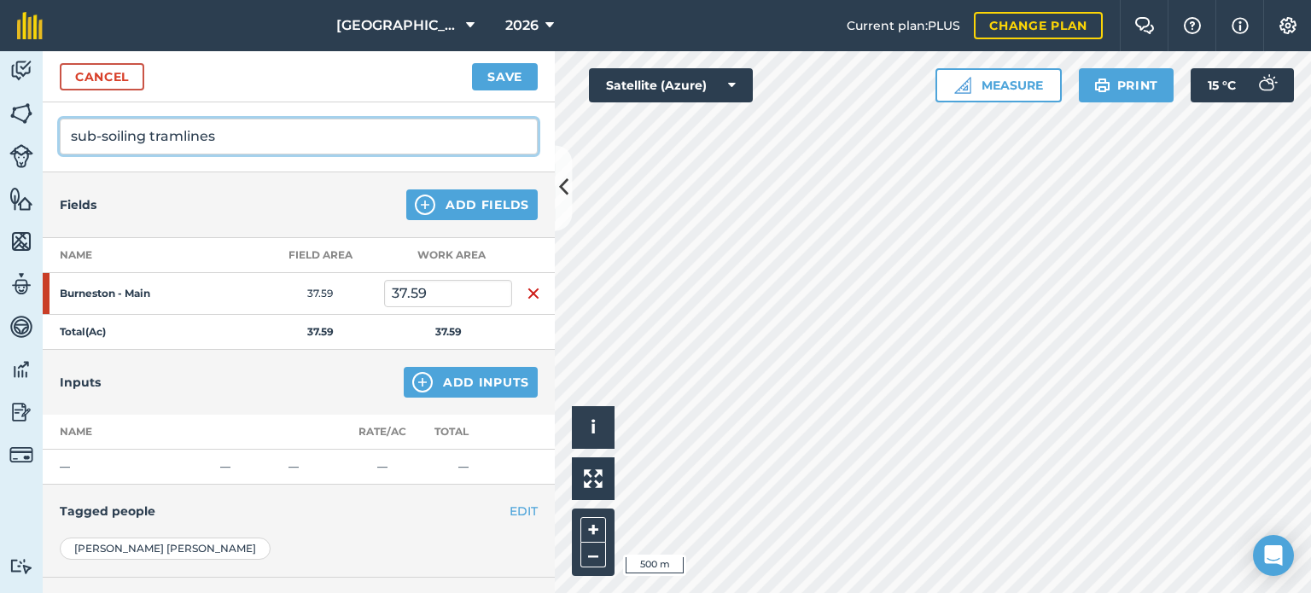
type input "sub-soiling tramlines"
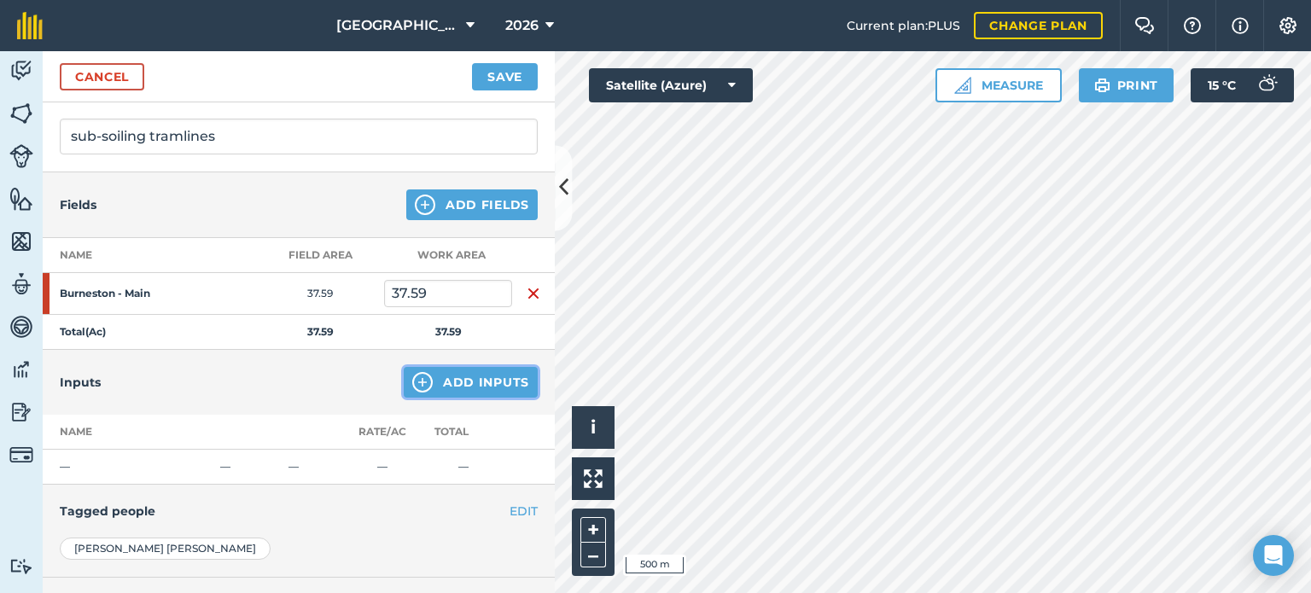
click at [424, 377] on button "Add Inputs" at bounding box center [471, 382] width 134 height 31
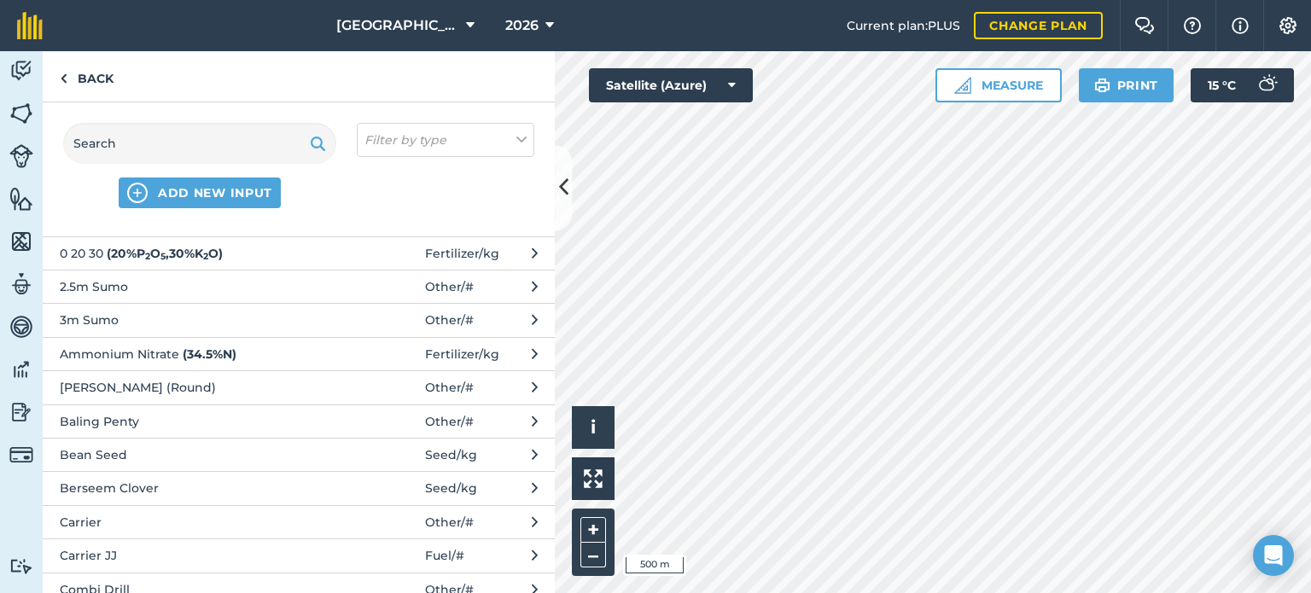
scroll to position [0, 0]
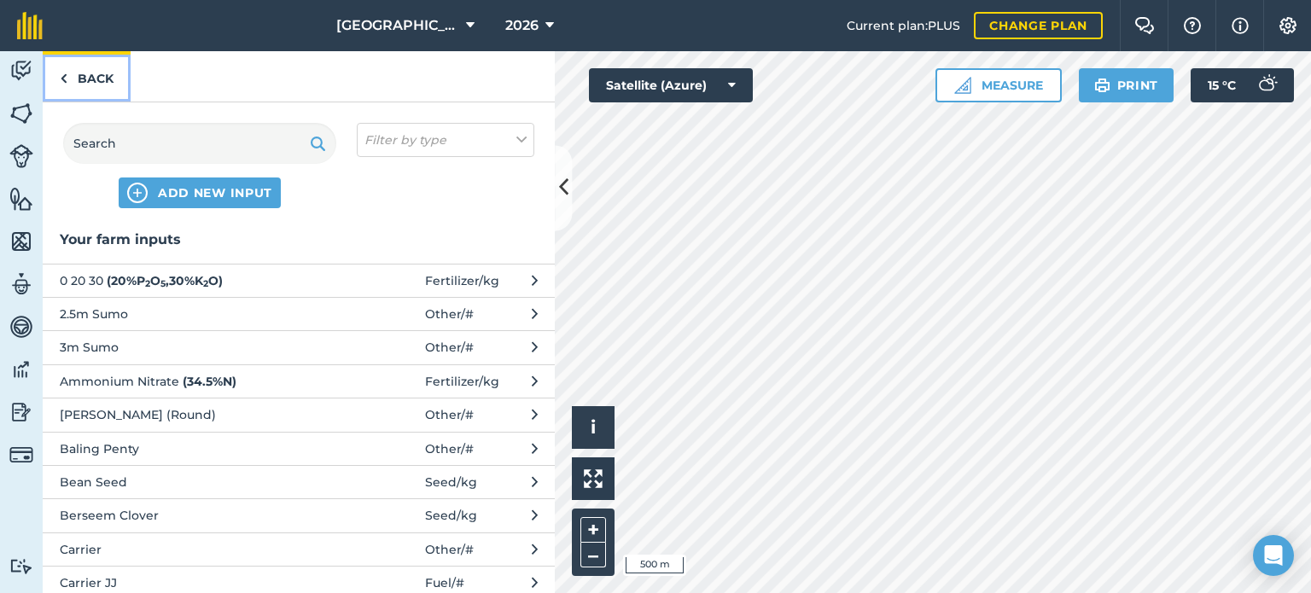
click at [105, 75] on link "Back" at bounding box center [87, 76] width 88 height 50
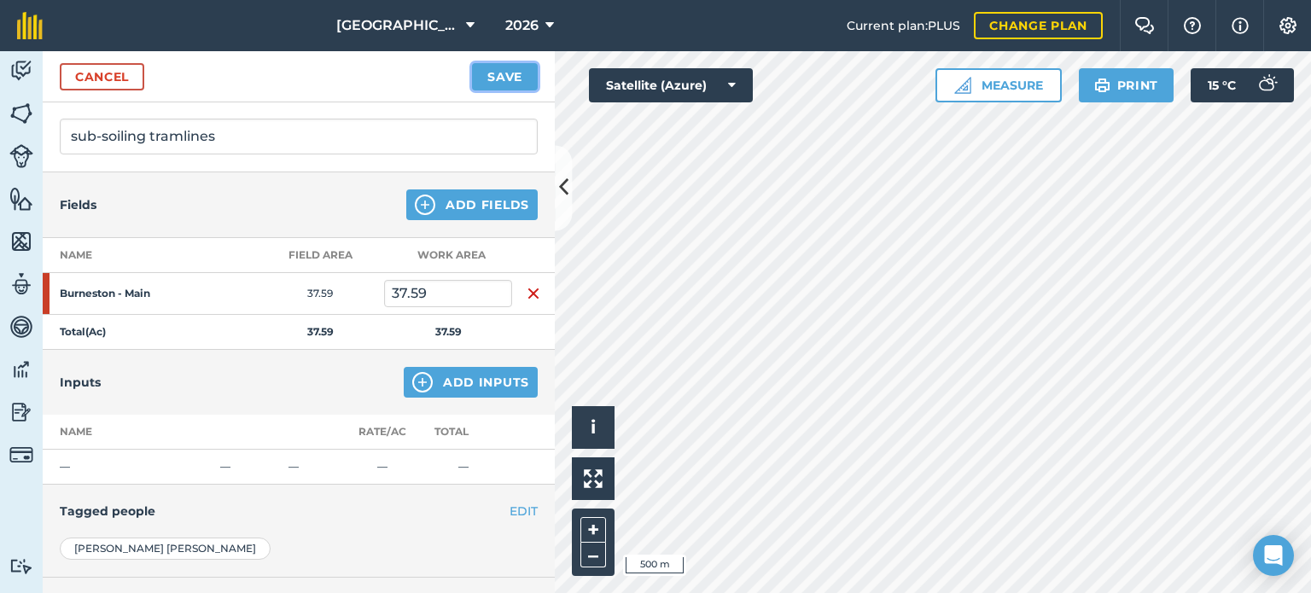
click at [477, 79] on button "Save" at bounding box center [505, 76] width 66 height 27
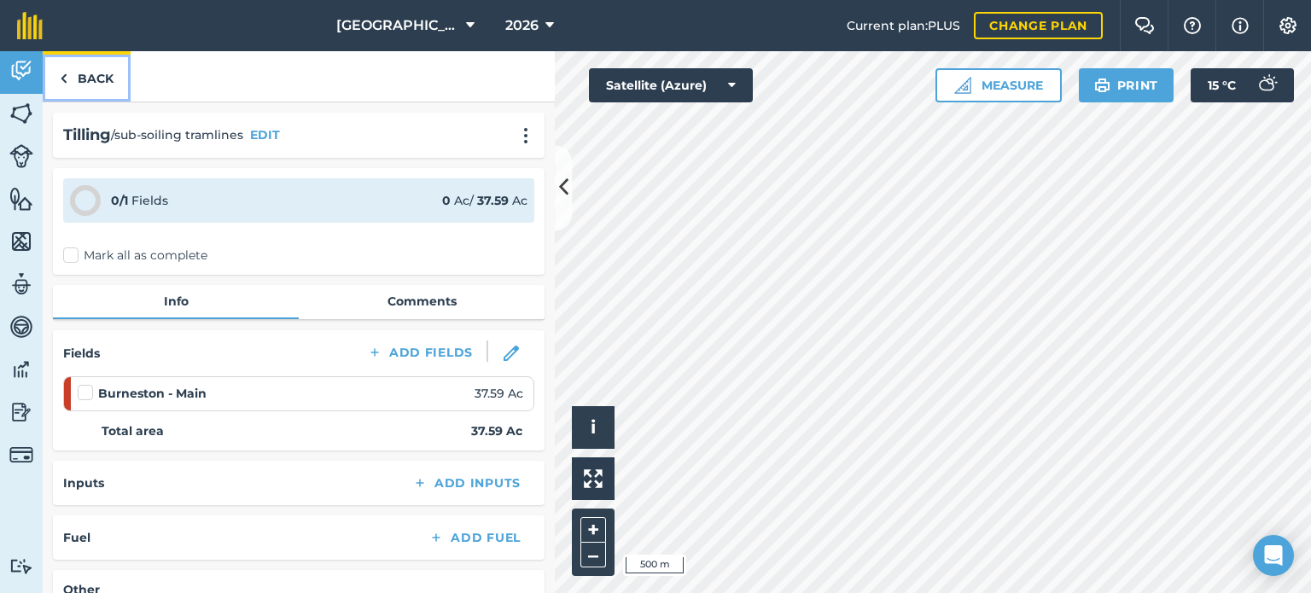
click at [78, 69] on link "Back" at bounding box center [87, 76] width 88 height 50
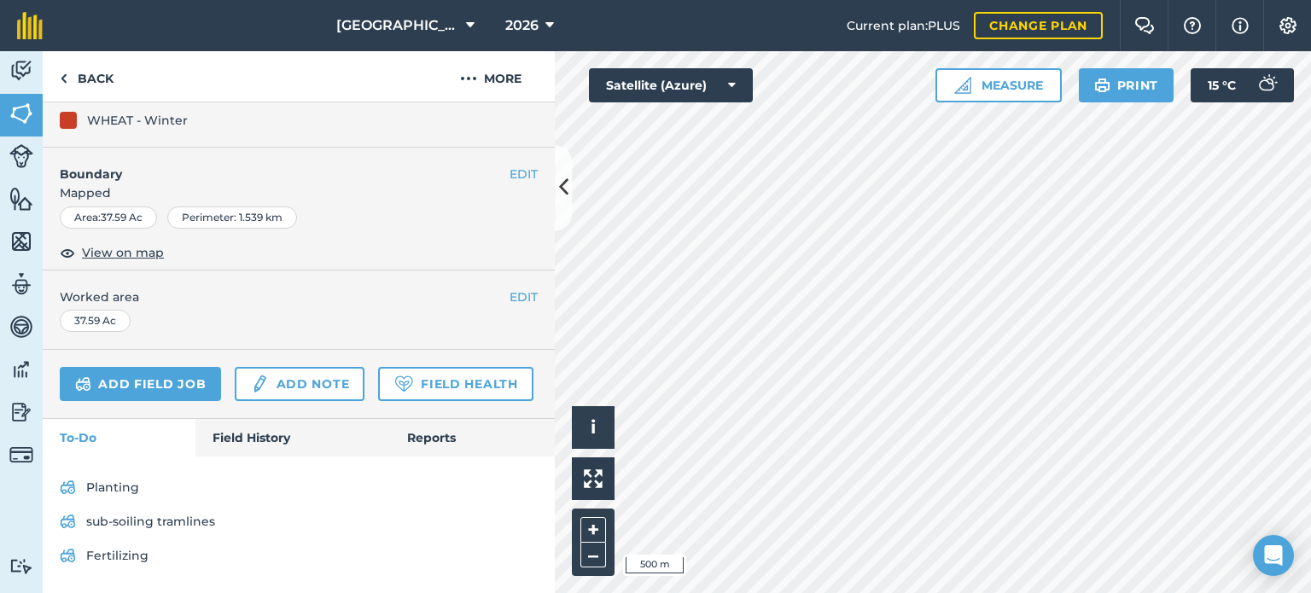
scroll to position [259, 0]
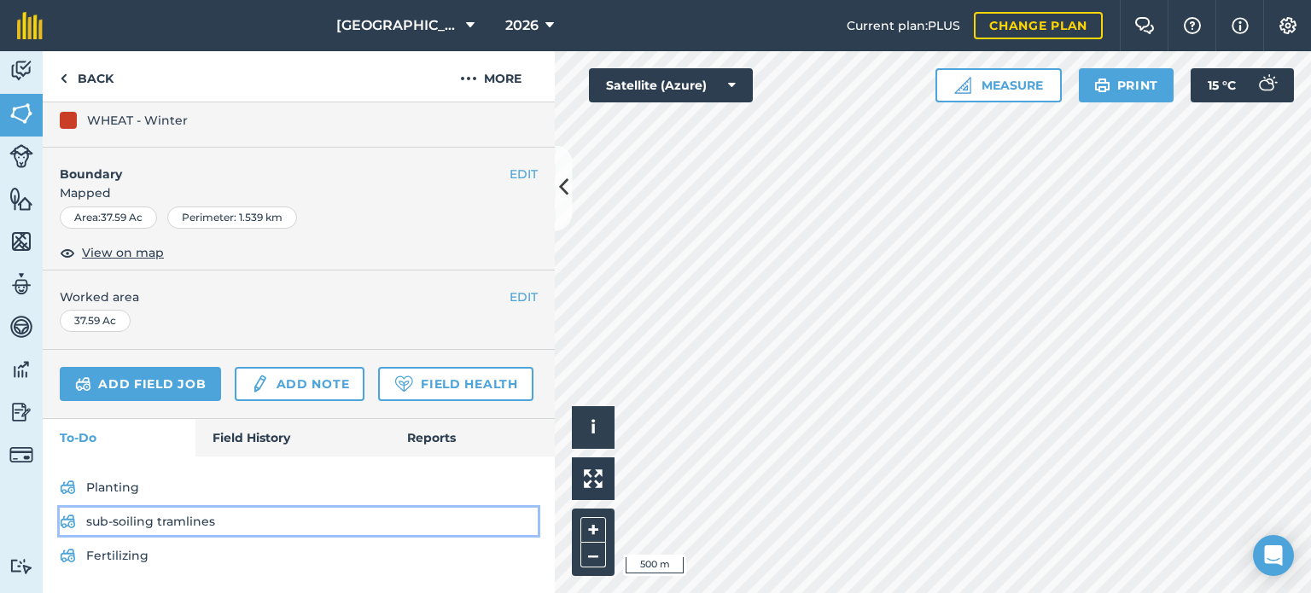
click at [173, 518] on link "sub-soiling tramlines" at bounding box center [299, 521] width 478 height 27
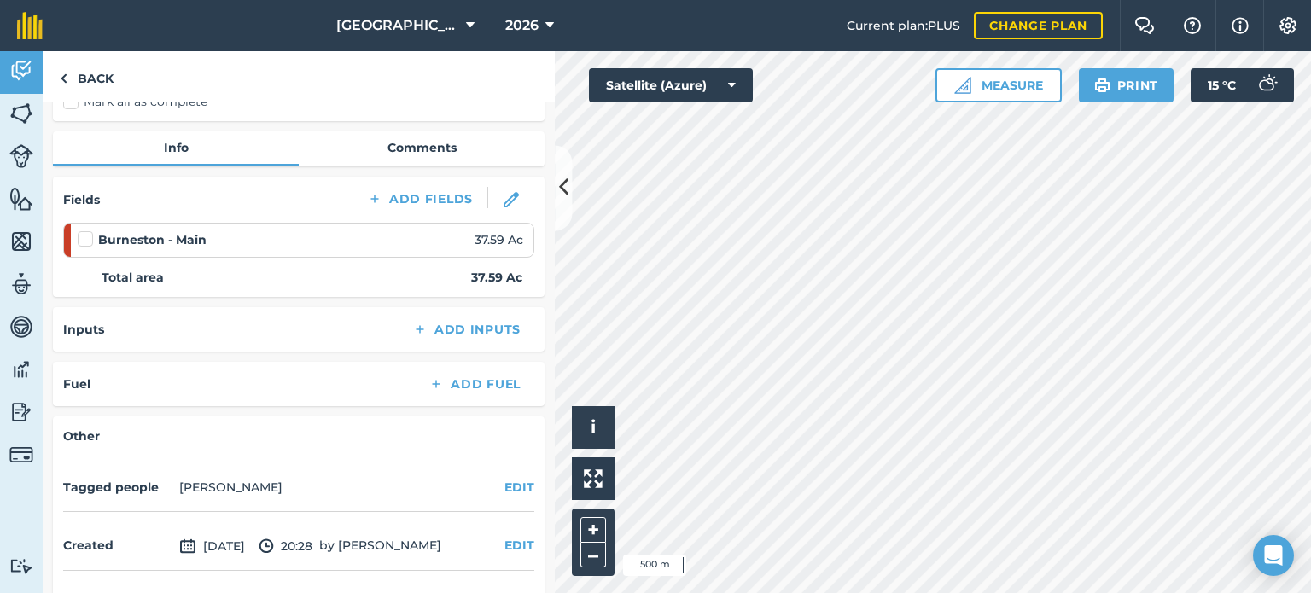
scroll to position [171, 0]
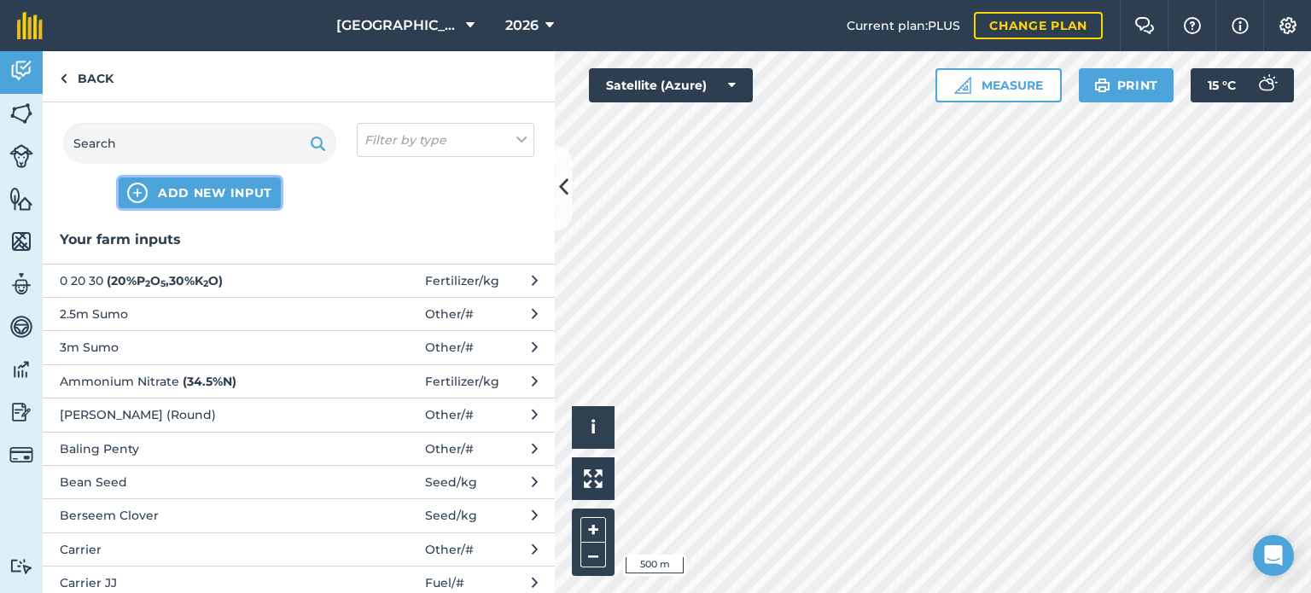
click at [178, 194] on span "ADD NEW INPUT" at bounding box center [215, 192] width 114 height 17
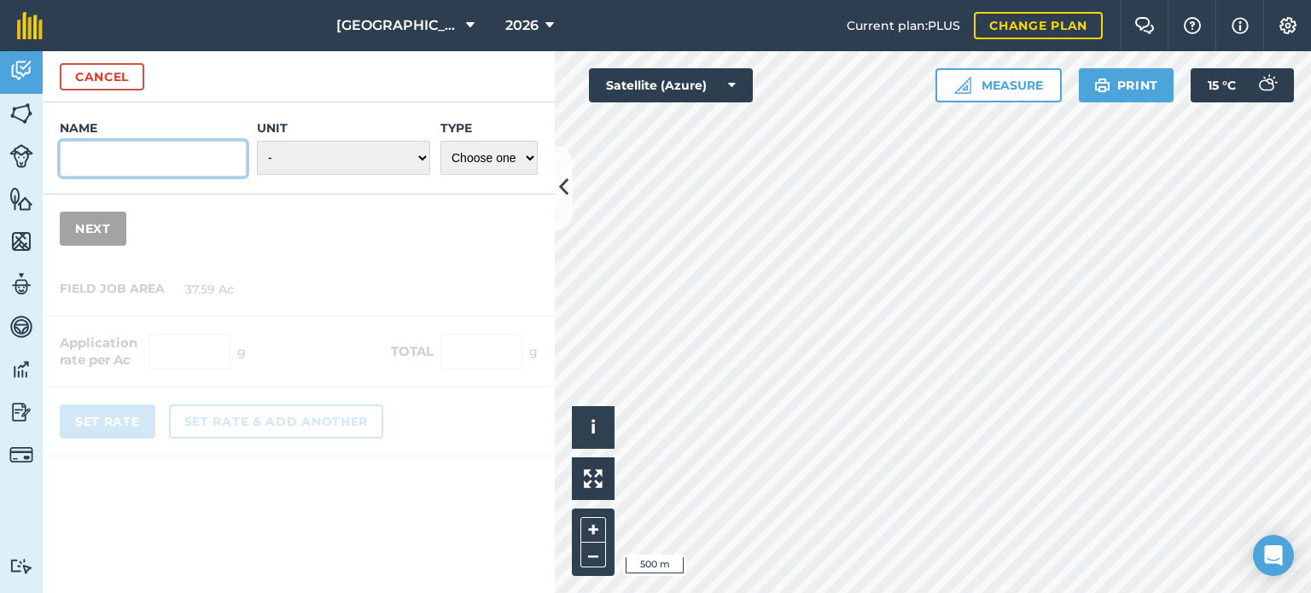
click at [155, 148] on input "Name" at bounding box center [153, 159] width 187 height 36
click at [302, 159] on select "- Grams/g Kilograms/kg Metric tonnes/t Millilitres/ml Litres/L Ounces/oz Pounds…" at bounding box center [343, 158] width 173 height 34
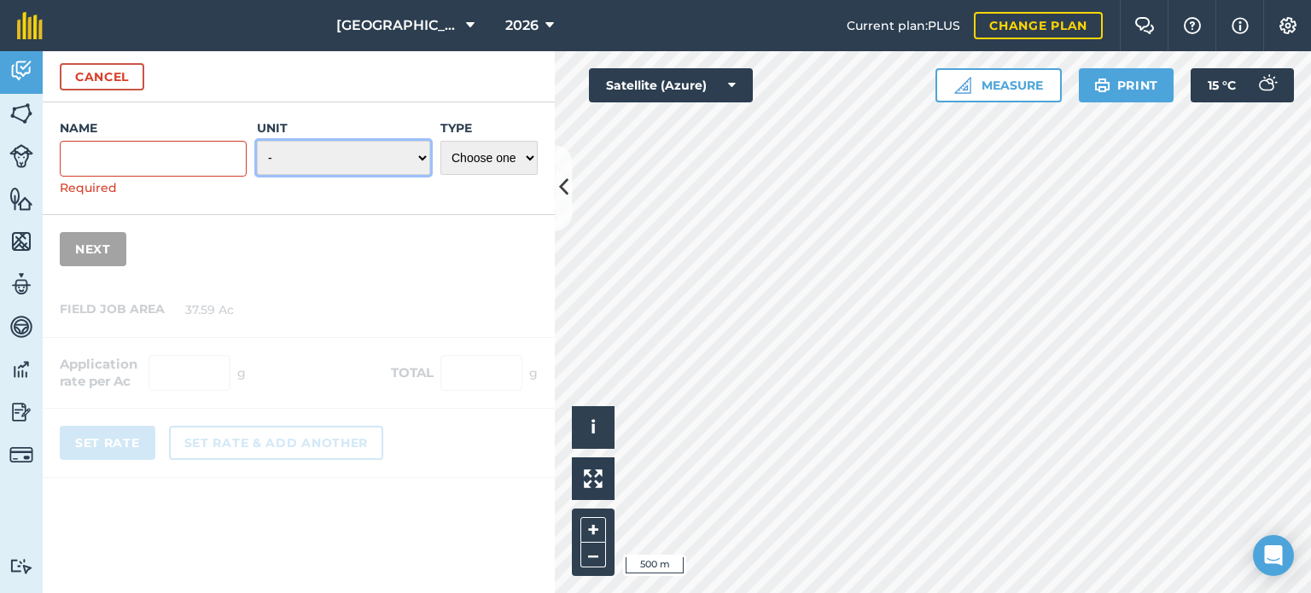
select select "COUNT"
click at [258, 141] on select "- Grams/g Kilograms/kg Metric tonnes/t Millilitres/ml Litres/L Ounces/oz Pounds…" at bounding box center [343, 158] width 173 height 34
click at [476, 160] on select "Choose one Fertilizer Seed Spray Fuel Other" at bounding box center [488, 158] width 97 height 34
select select "OTHER"
click at [440, 141] on select "Choose one Fertilizer Seed Spray Fuel Other" at bounding box center [488, 158] width 97 height 34
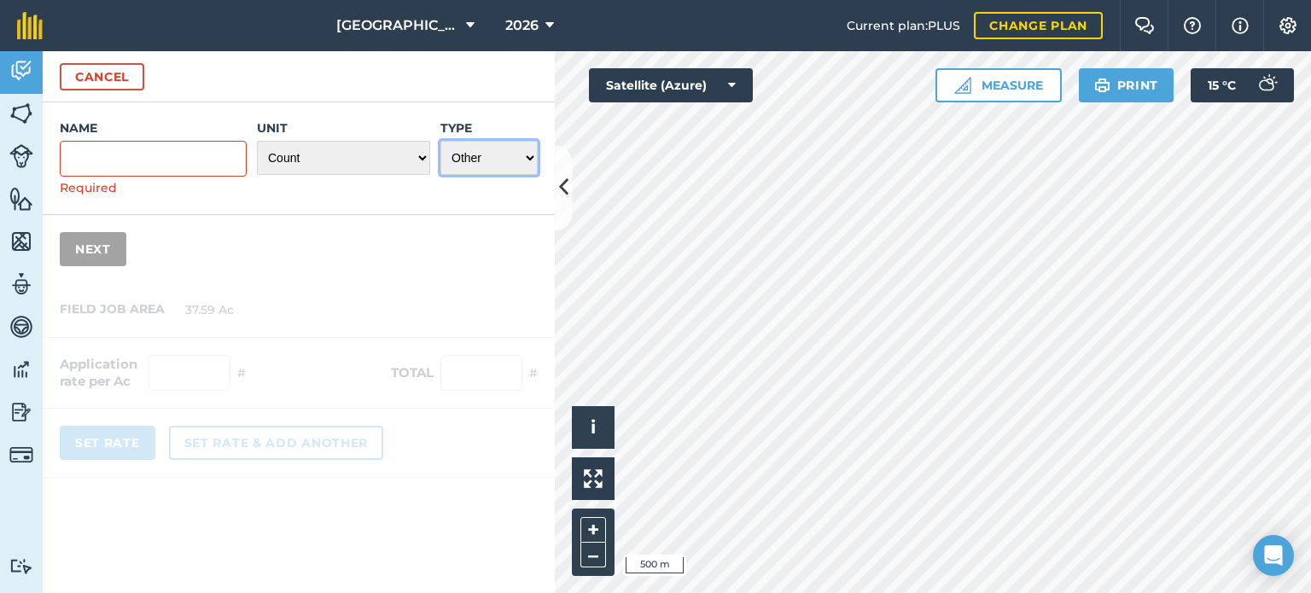
click at [468, 156] on select "Choose one Fertilizer Seed Spray Fuel Other" at bounding box center [488, 158] width 97 height 34
click at [440, 141] on select "Choose one Fertilizer Seed Spray Fuel Other" at bounding box center [488, 158] width 97 height 34
click at [187, 154] on input "Name" at bounding box center [153, 159] width 187 height 36
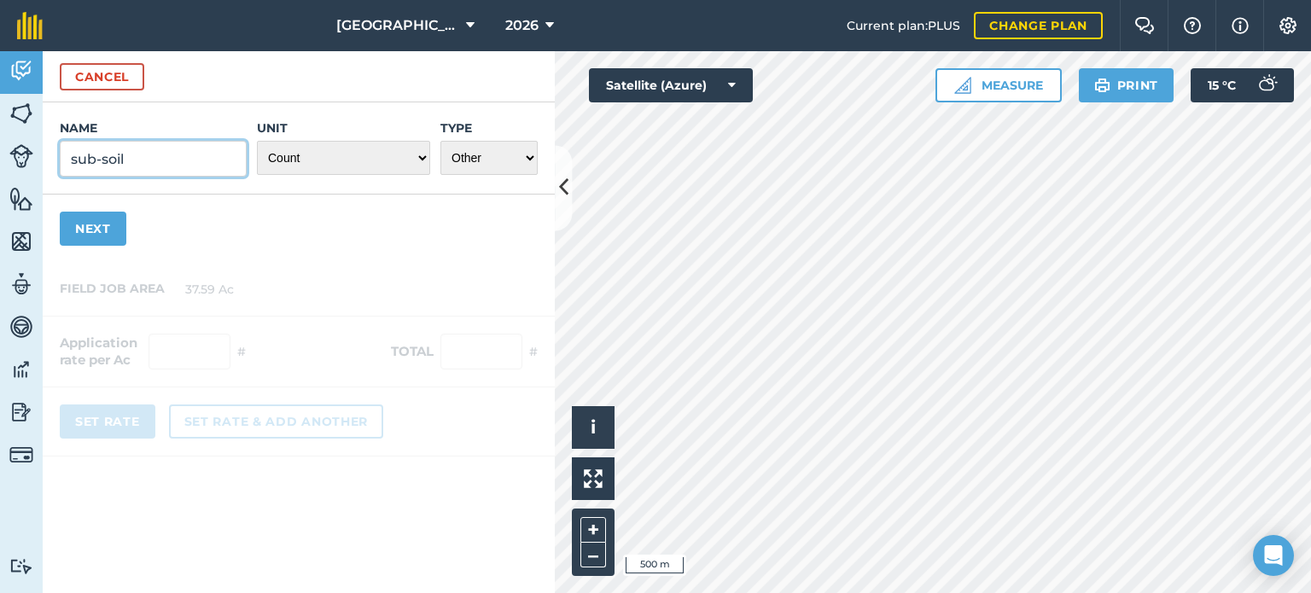
type input "sub-soil"
click at [102, 239] on button "Next" at bounding box center [93, 229] width 67 height 34
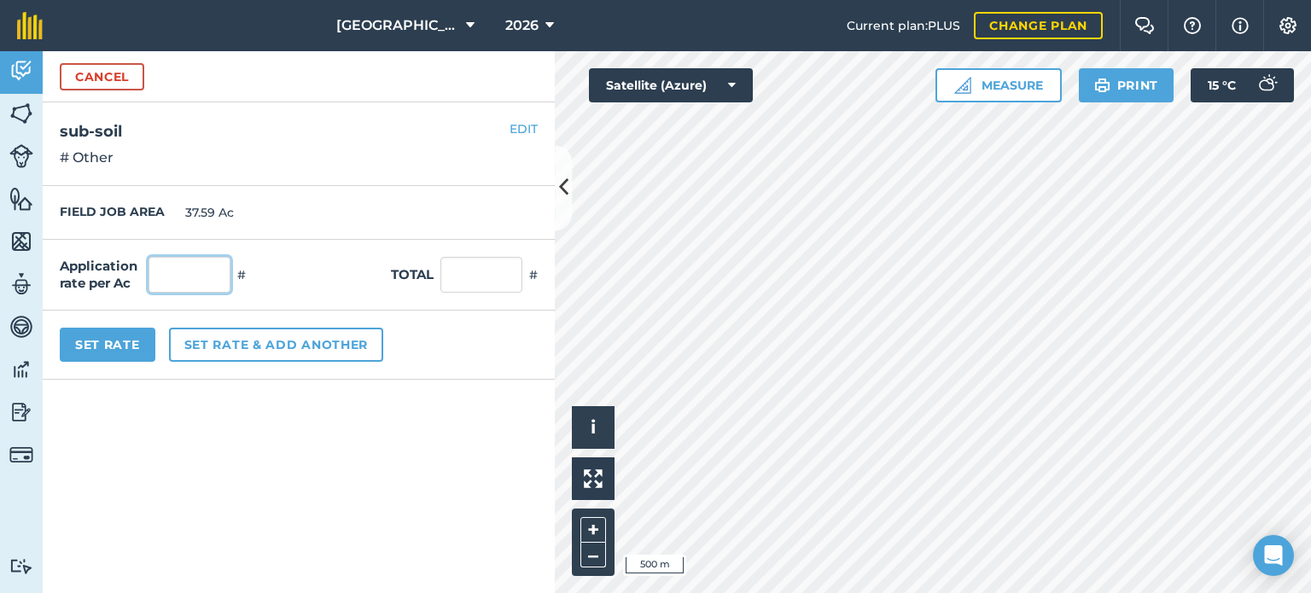
click at [172, 275] on input "text" at bounding box center [190, 275] width 82 height 36
type input "1"
type input "37.59"
click at [485, 269] on input "37.59" at bounding box center [481, 275] width 82 height 36
click at [127, 348] on button "Set Rate" at bounding box center [108, 345] width 96 height 34
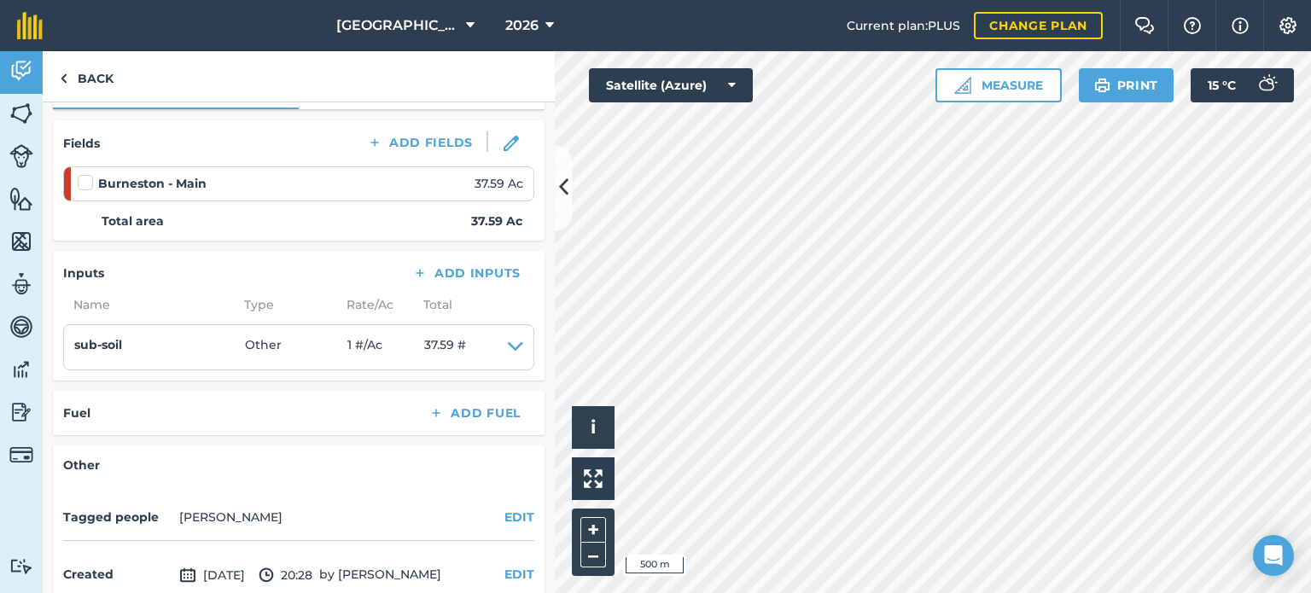
scroll to position [256, 0]
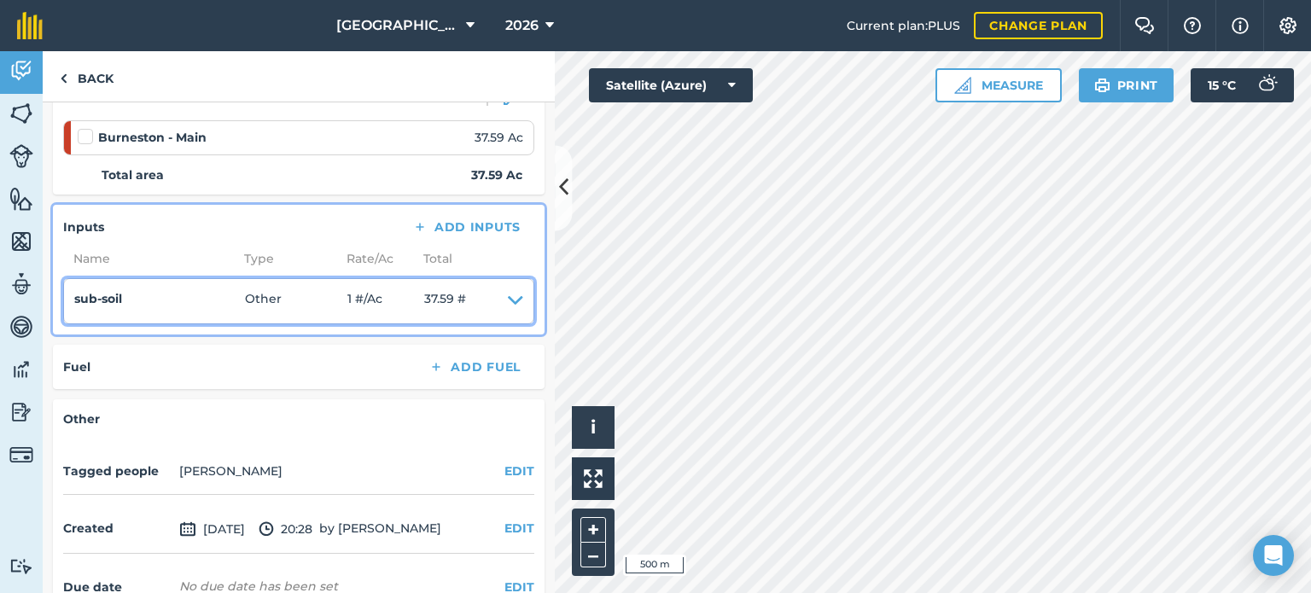
click at [454, 300] on span "37.59 #" at bounding box center [445, 301] width 42 height 24
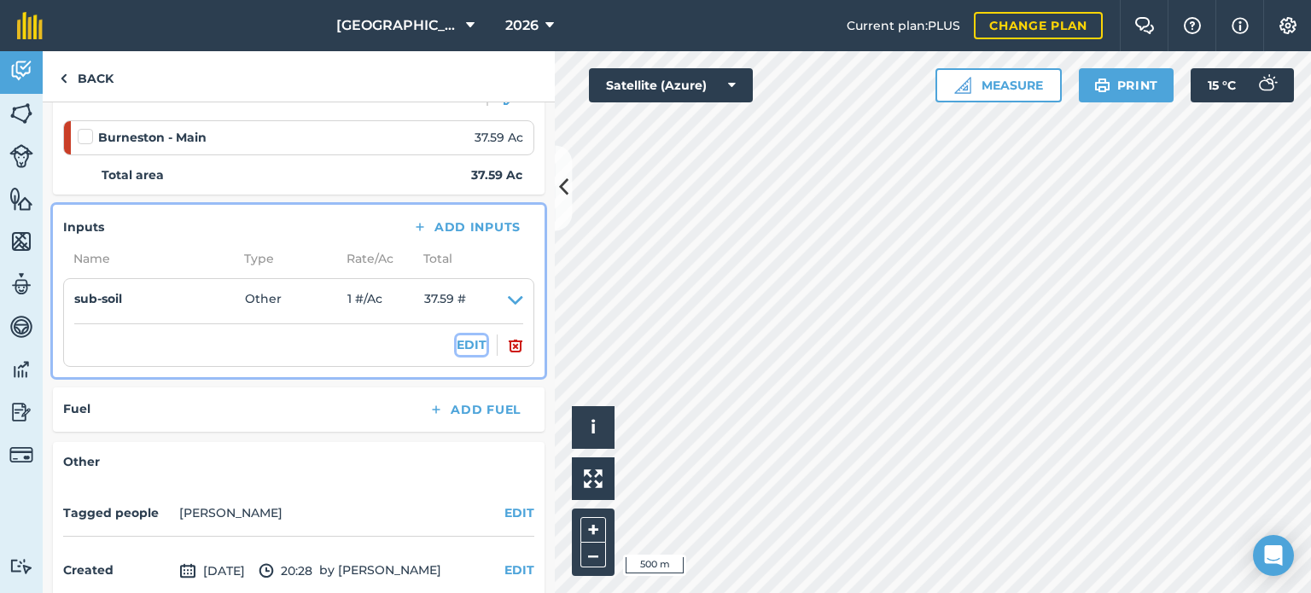
click at [458, 339] on button "EDIT" at bounding box center [472, 344] width 30 height 19
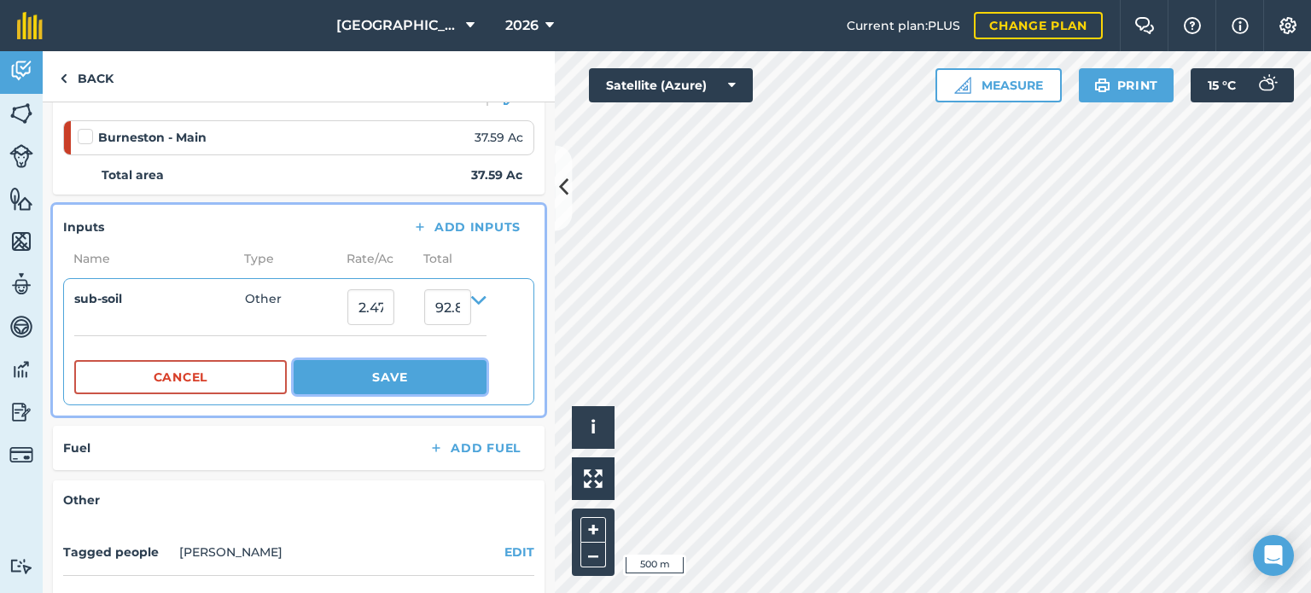
click at [303, 365] on div "Cancel Save" at bounding box center [280, 377] width 412 height 34
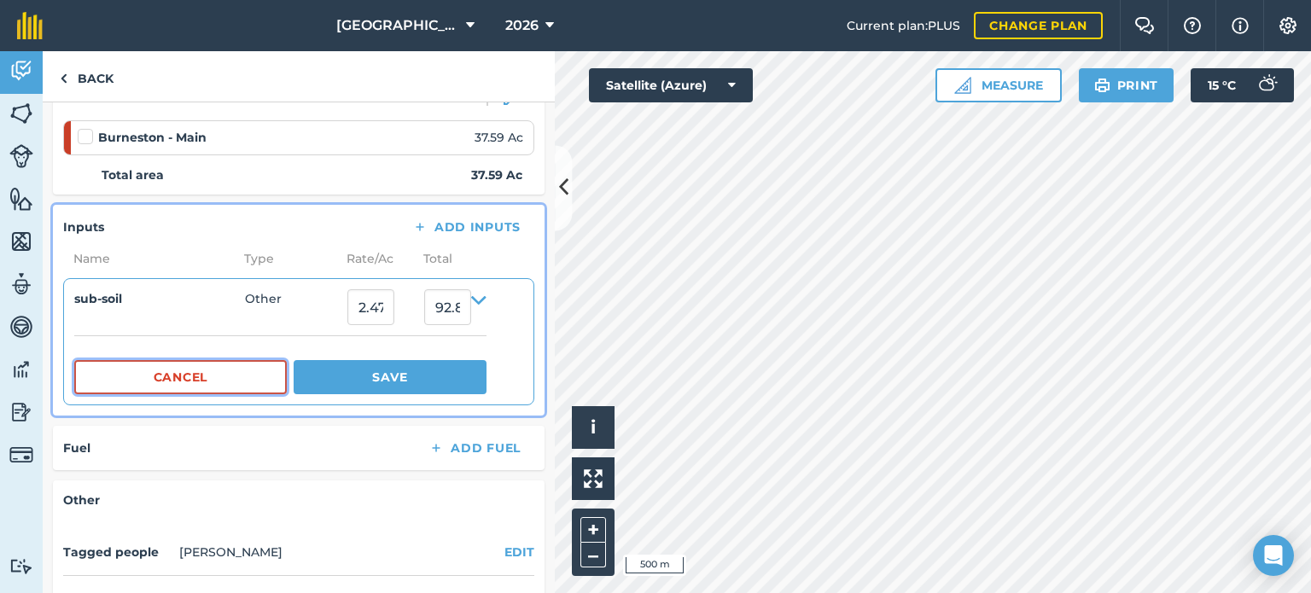
click at [278, 374] on button "Cancel" at bounding box center [180, 377] width 213 height 34
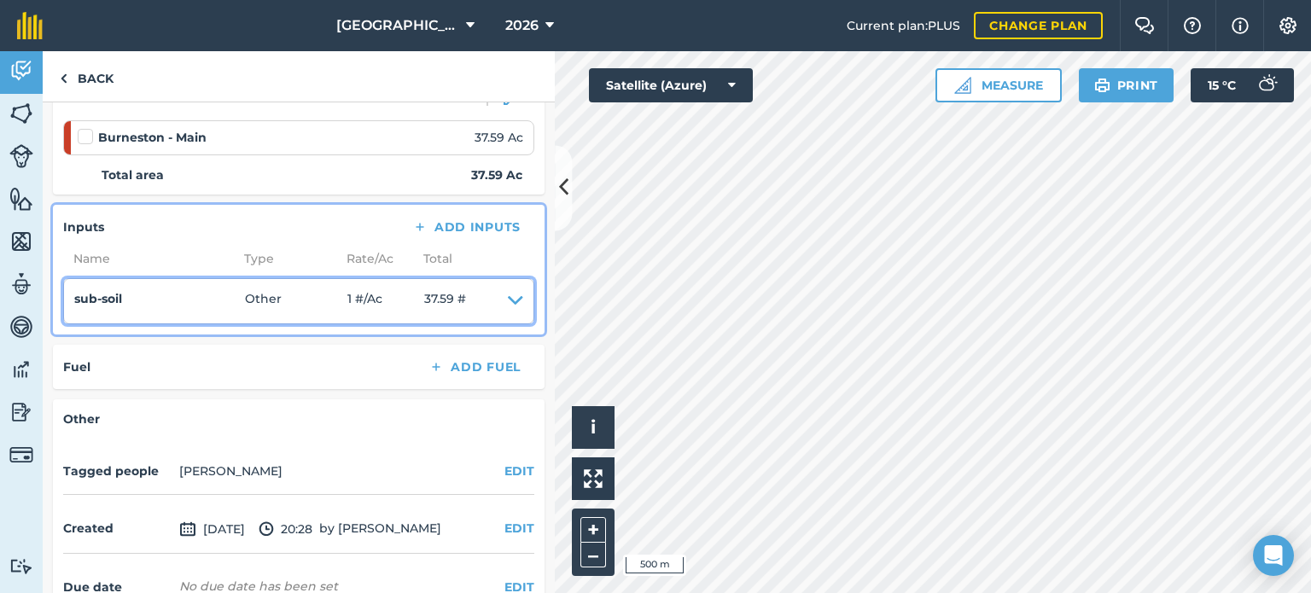
click at [508, 295] on icon at bounding box center [515, 301] width 15 height 24
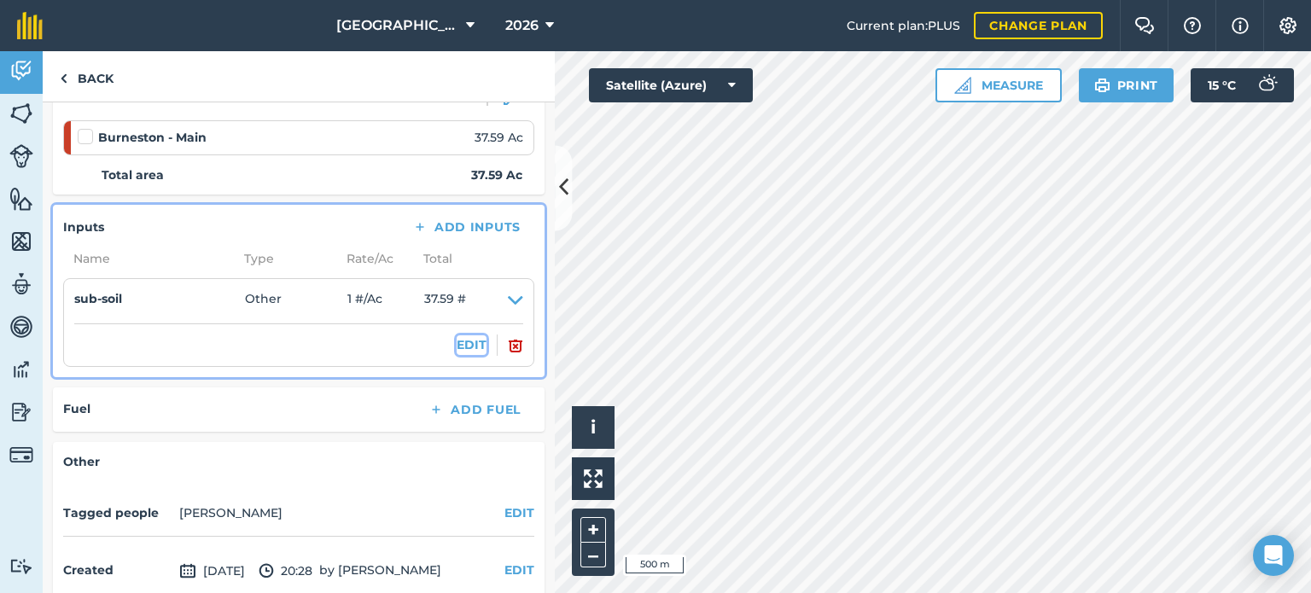
click at [457, 342] on button "EDIT" at bounding box center [472, 344] width 30 height 19
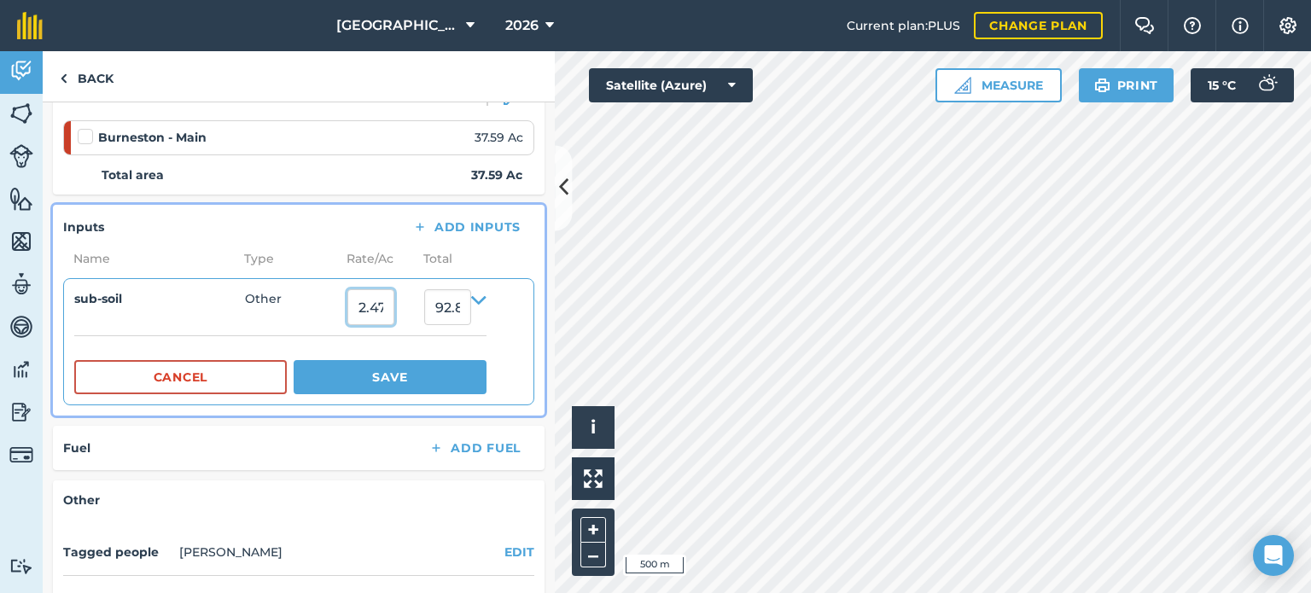
click at [394, 310] on input "2.471054" at bounding box center [370, 307] width 47 height 36
type input "2"
type input "1.2"
type input "45.108000000000004"
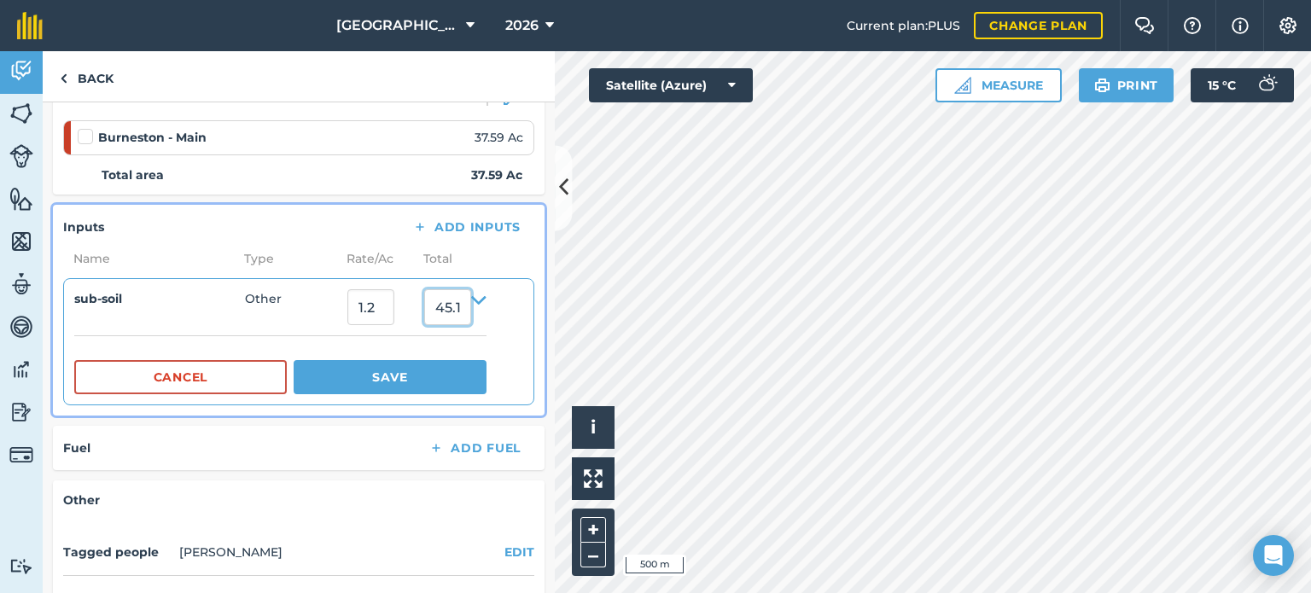
click at [450, 312] on input "45.108000000000004" at bounding box center [447, 307] width 47 height 36
click at [389, 316] on input "1.2" at bounding box center [370, 307] width 47 height 36
type input "1"
type input "37.59"
click at [456, 300] on input "37.59" at bounding box center [447, 307] width 47 height 36
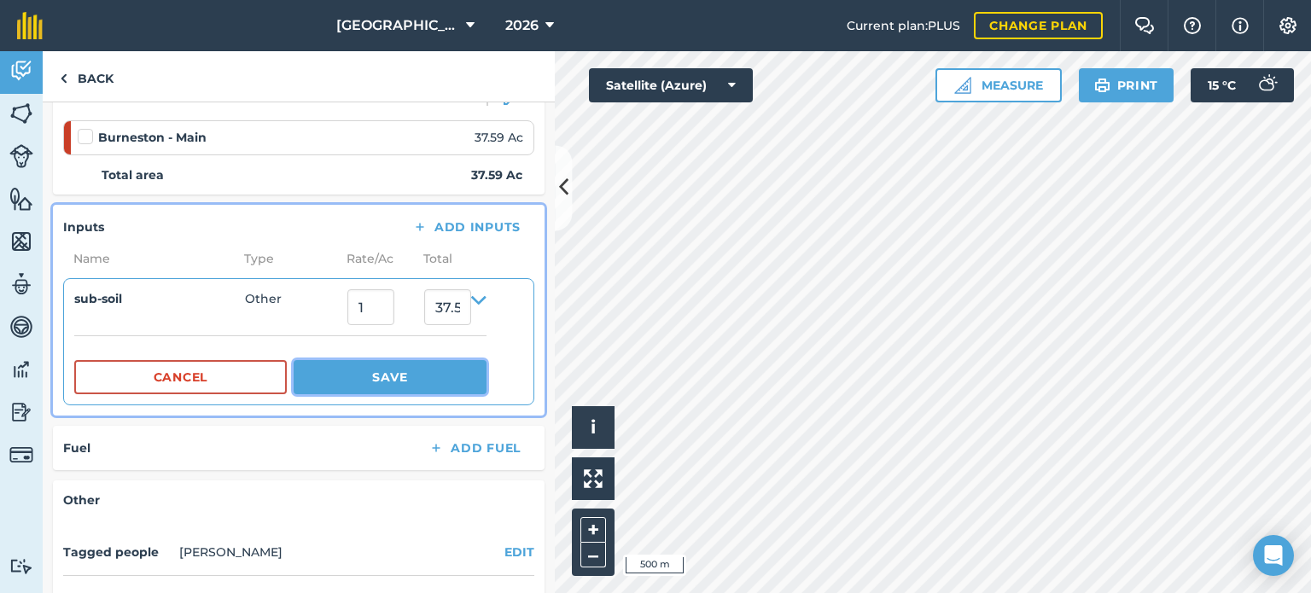
click at [395, 385] on button "Save" at bounding box center [390, 377] width 193 height 34
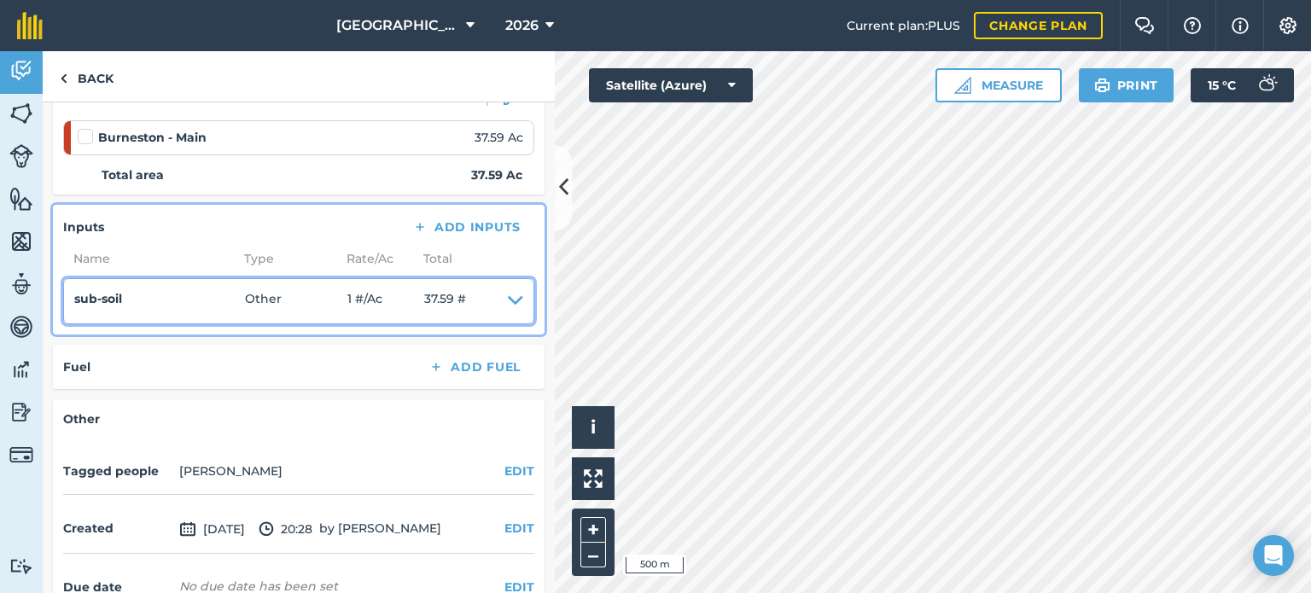
click at [508, 299] on icon at bounding box center [515, 301] width 15 height 24
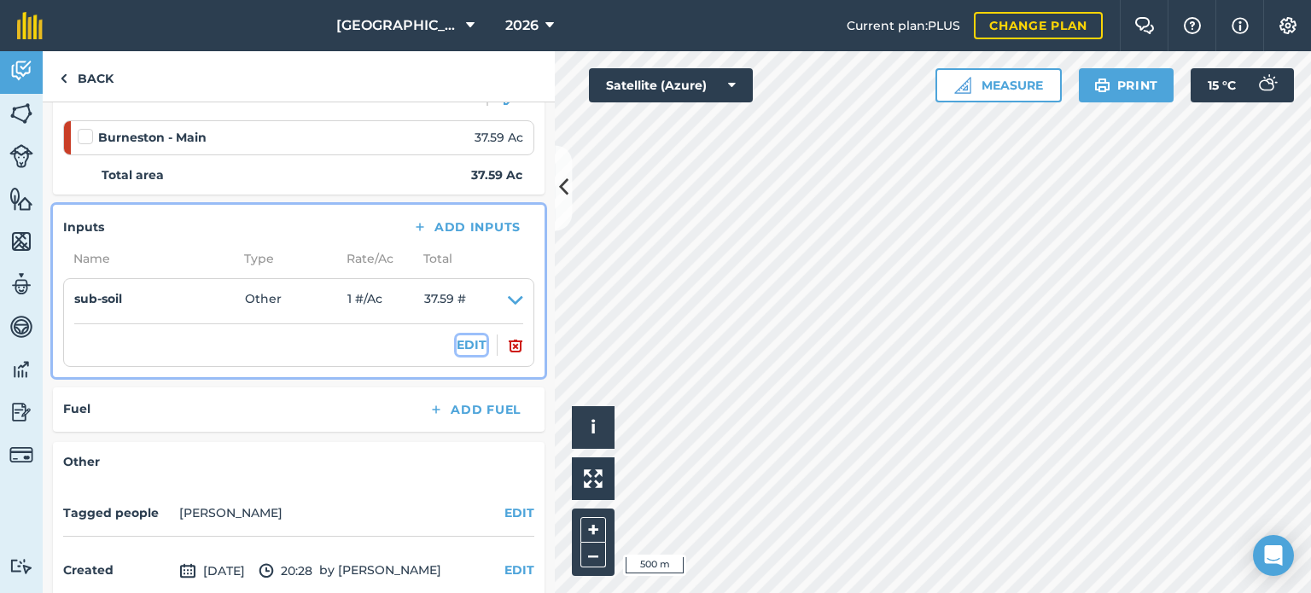
click at [459, 341] on button "EDIT" at bounding box center [472, 344] width 30 height 19
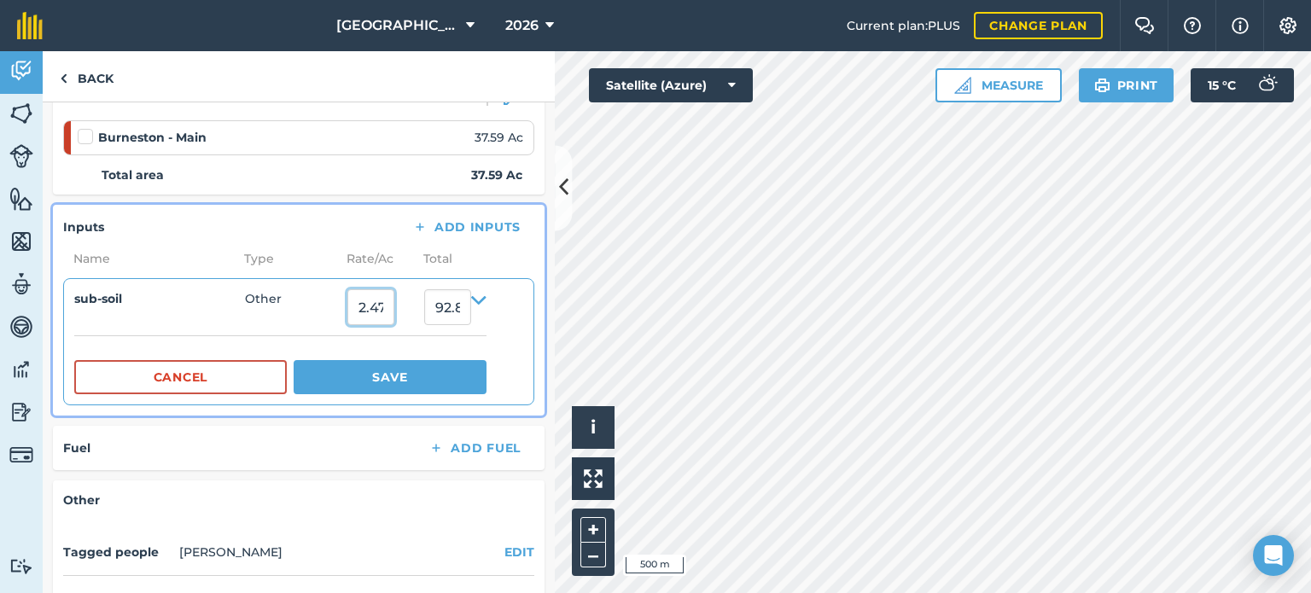
click at [394, 313] on input "2.471054" at bounding box center [370, 307] width 47 height 36
drag, startPoint x: 400, startPoint y: 310, endPoint x: 441, endPoint y: 310, distance: 41.8
click at [394, 310] on input "2.471054" at bounding box center [370, 307] width 47 height 36
type input "2"
type input "0.5"
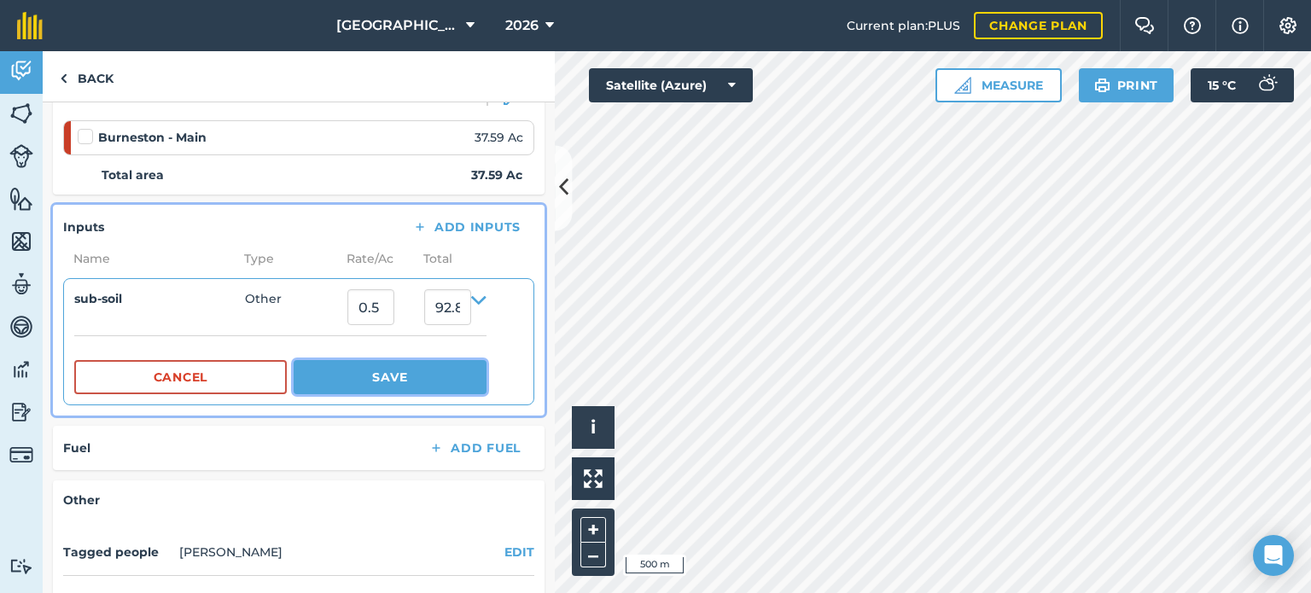
type input "18.795"
click at [362, 375] on button "Save" at bounding box center [390, 377] width 193 height 34
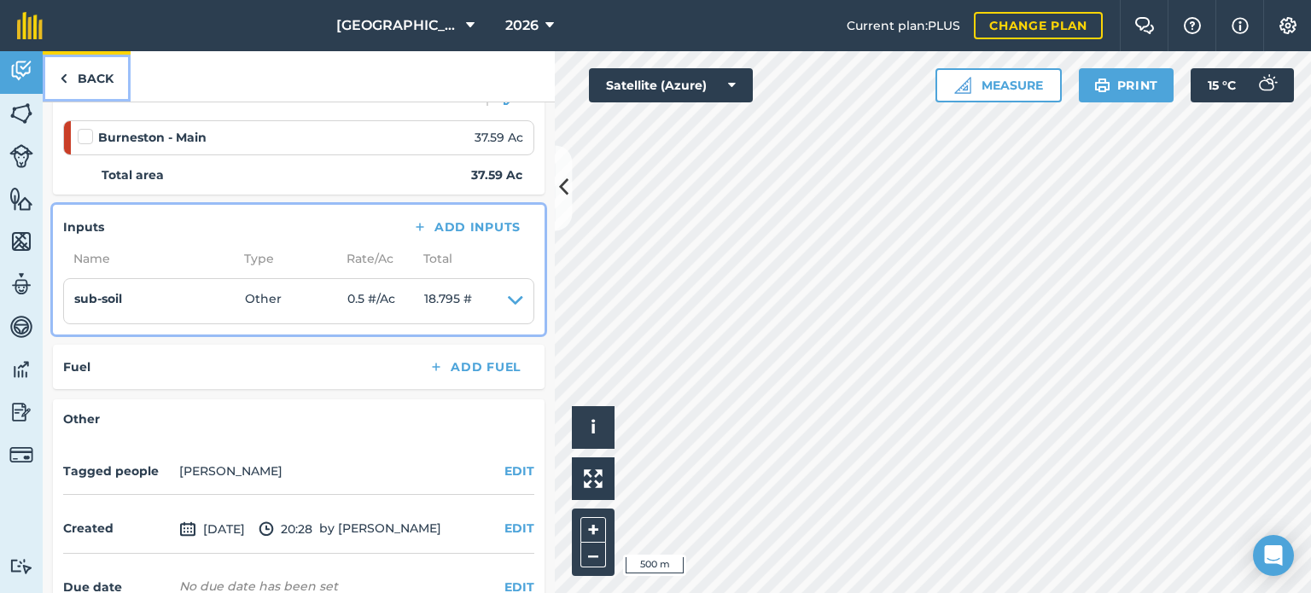
click at [110, 81] on link "Back" at bounding box center [87, 76] width 88 height 50
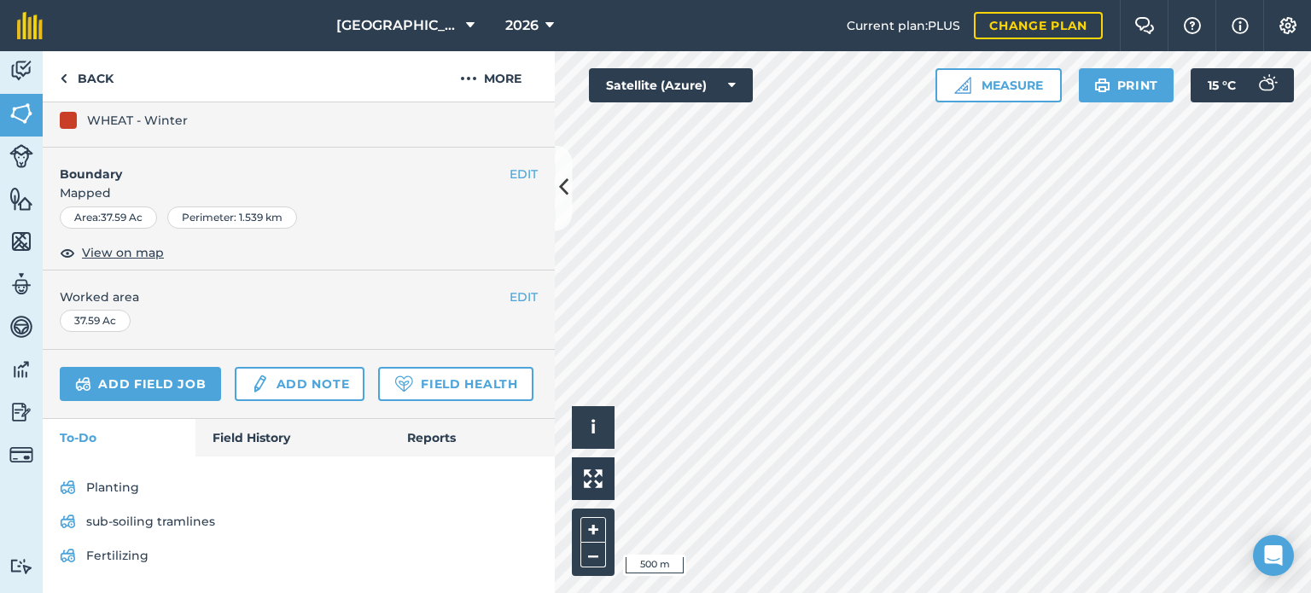
scroll to position [259, 0]
click at [235, 436] on link "Field History" at bounding box center [292, 438] width 194 height 38
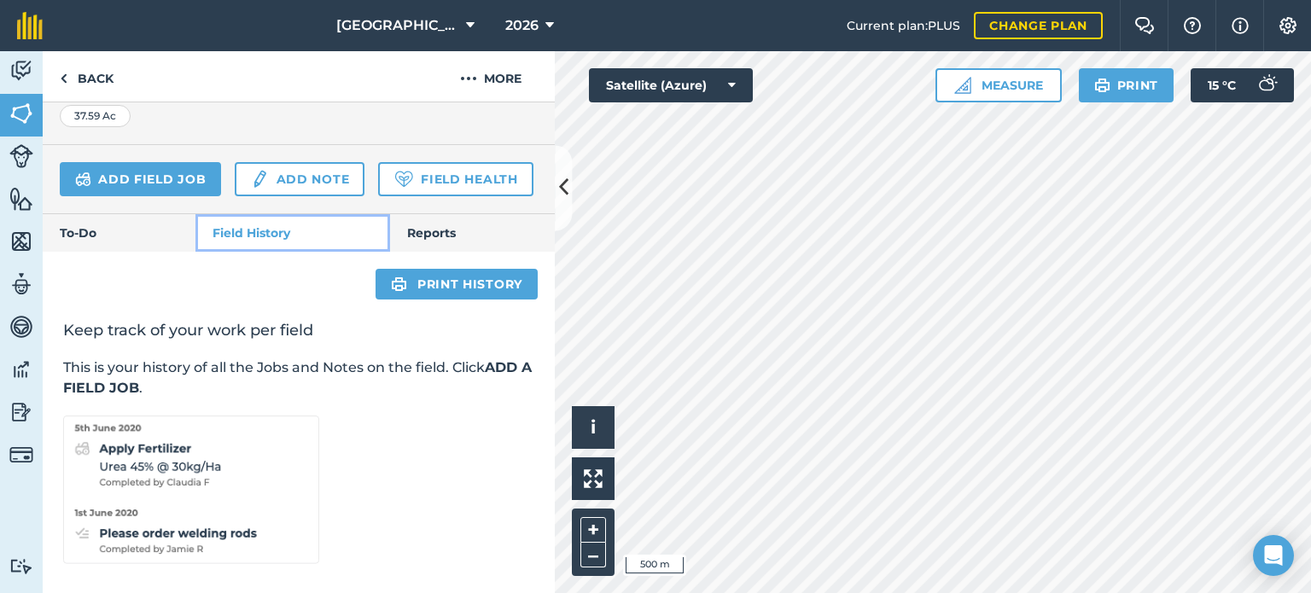
scroll to position [429, 0]
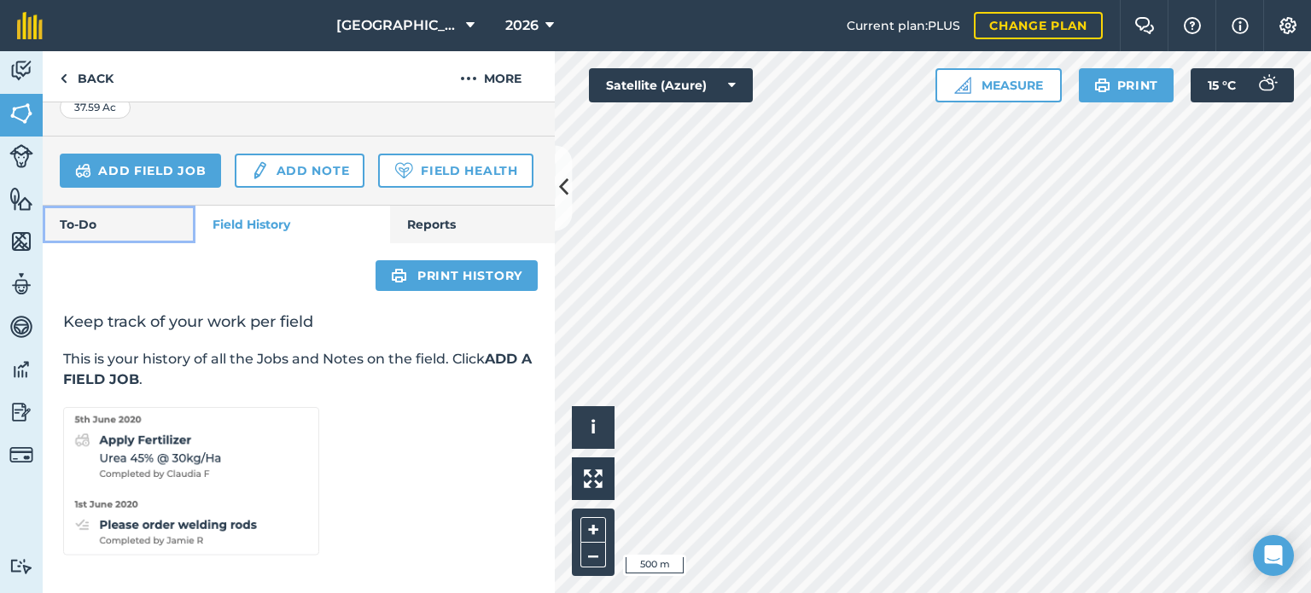
click at [105, 243] on link "To-Do" at bounding box center [119, 225] width 153 height 38
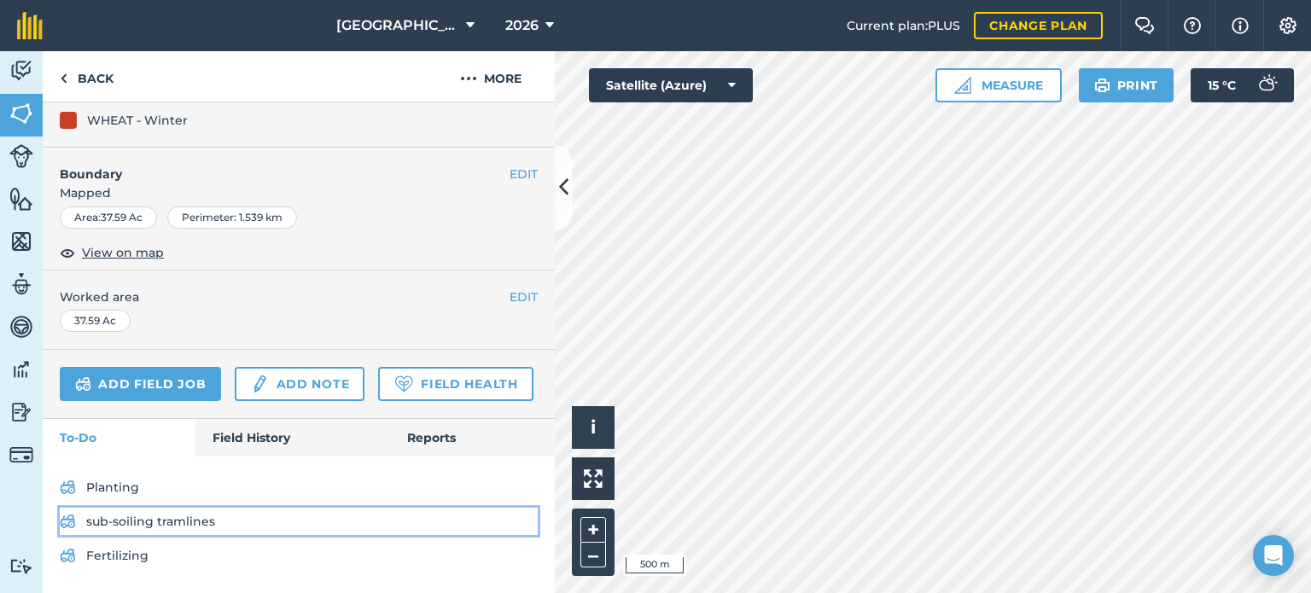
click at [156, 515] on link "sub-soiling tramlines" at bounding box center [299, 521] width 478 height 27
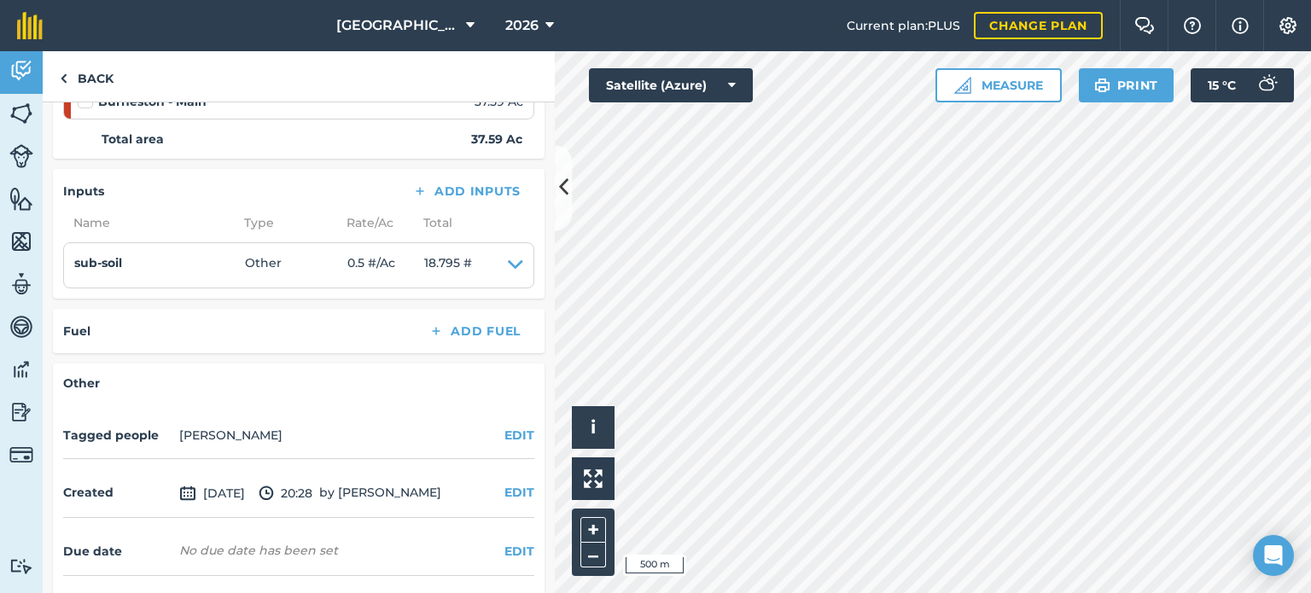
scroll to position [348, 0]
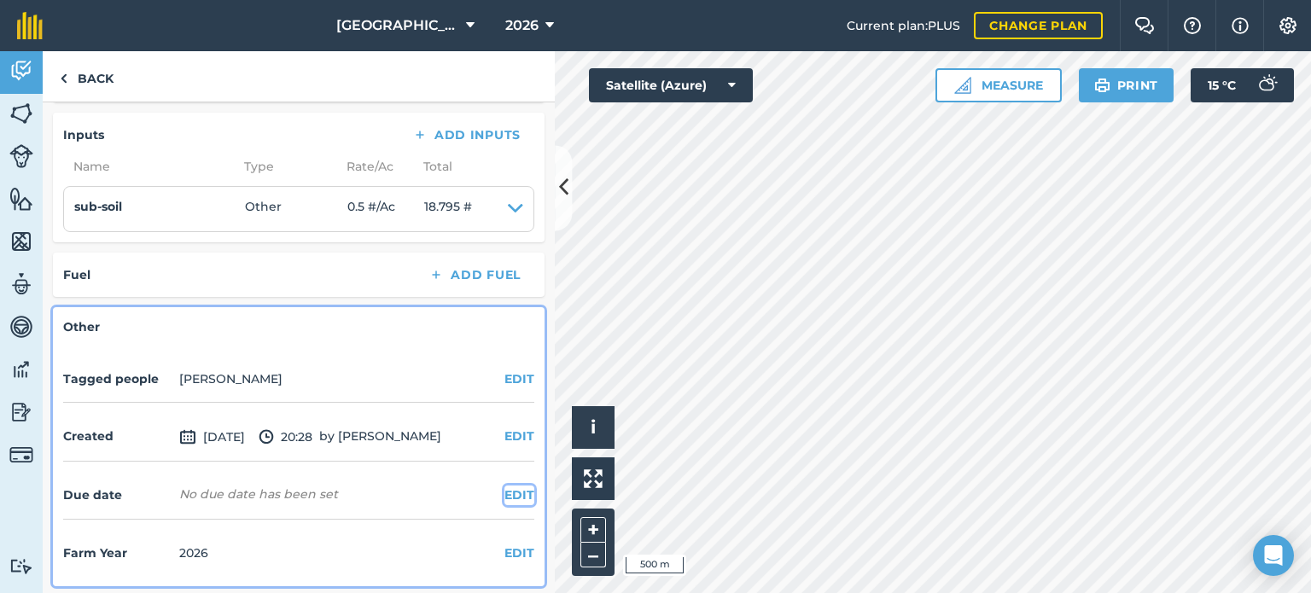
click at [505, 486] on button "EDIT" at bounding box center [520, 495] width 30 height 19
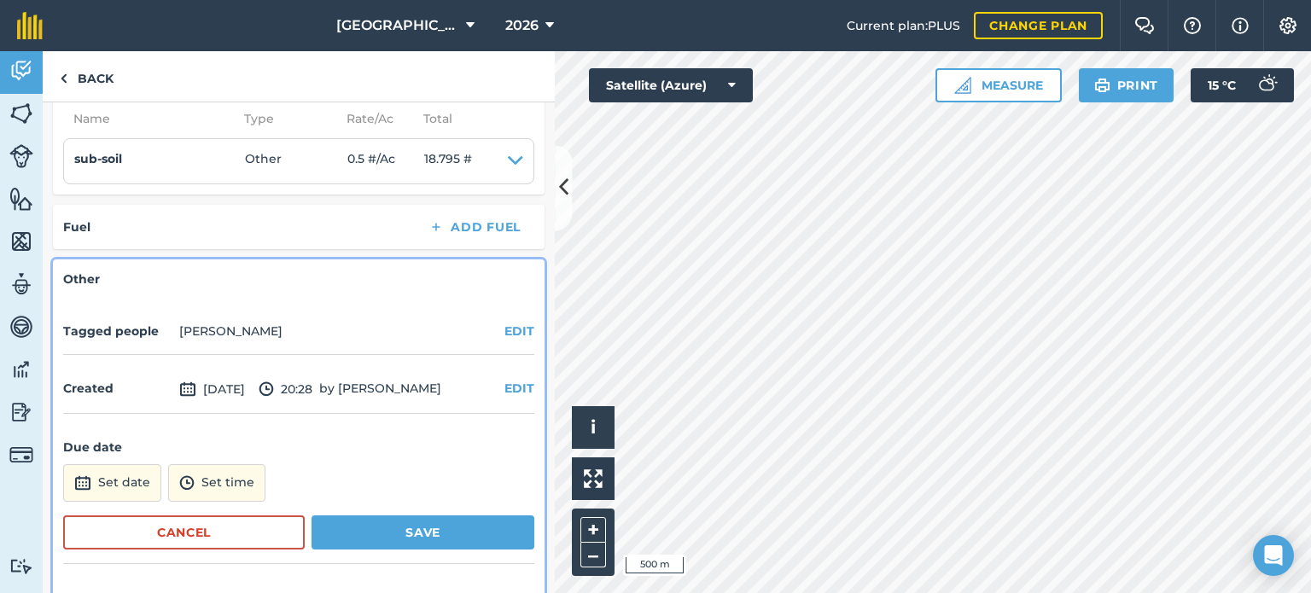
scroll to position [440, 0]
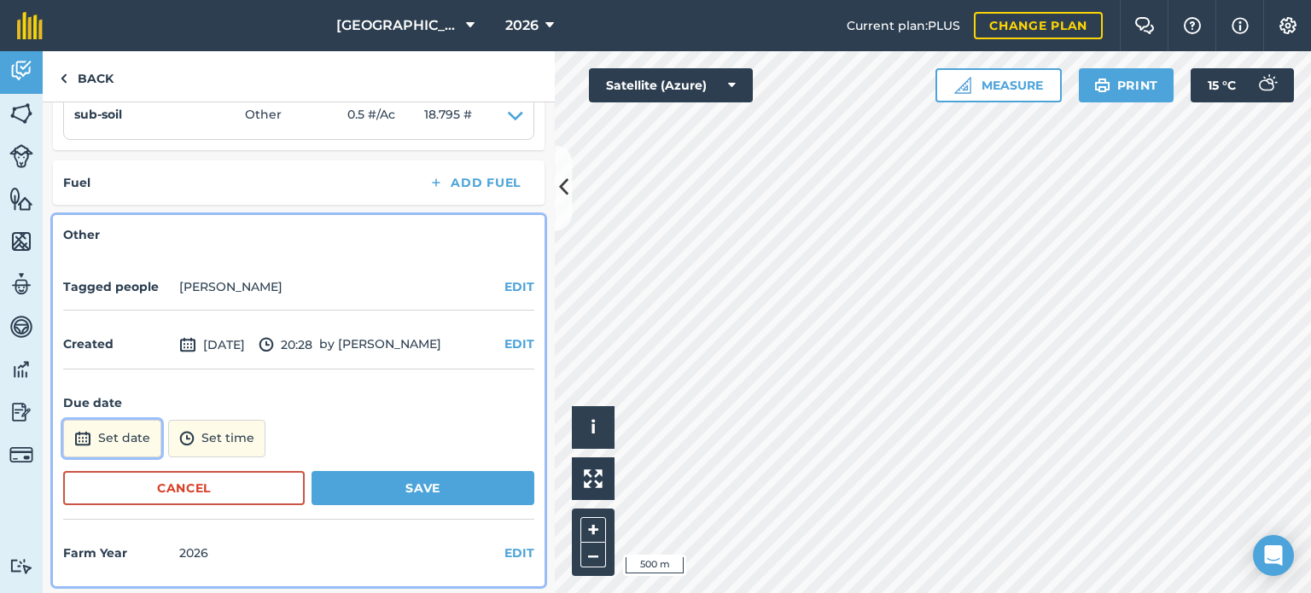
click at [108, 440] on button "Set date" at bounding box center [112, 439] width 98 height 38
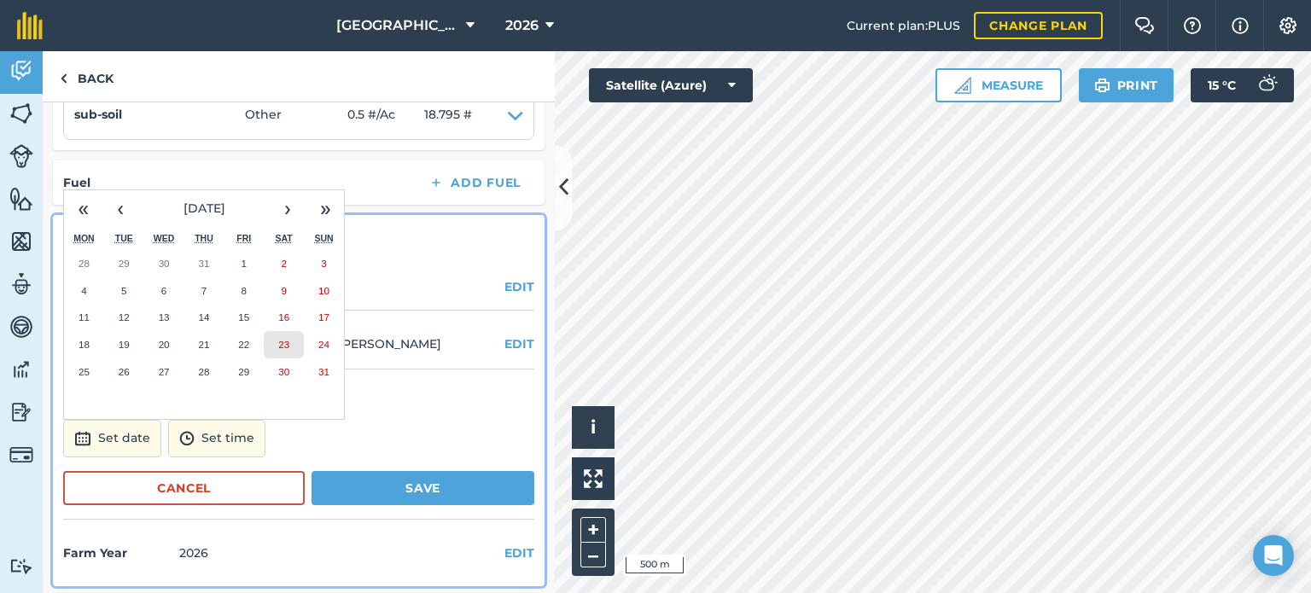
click at [283, 339] on abbr "23" at bounding box center [283, 344] width 11 height 11
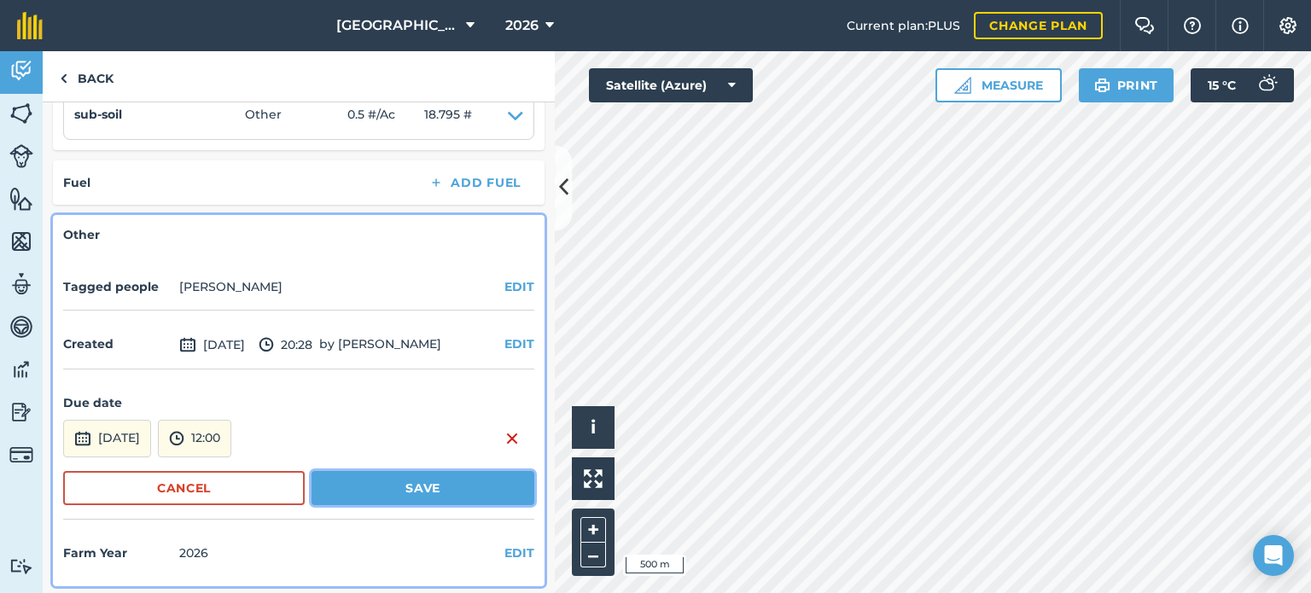
click at [350, 481] on button "Save" at bounding box center [423, 488] width 223 height 34
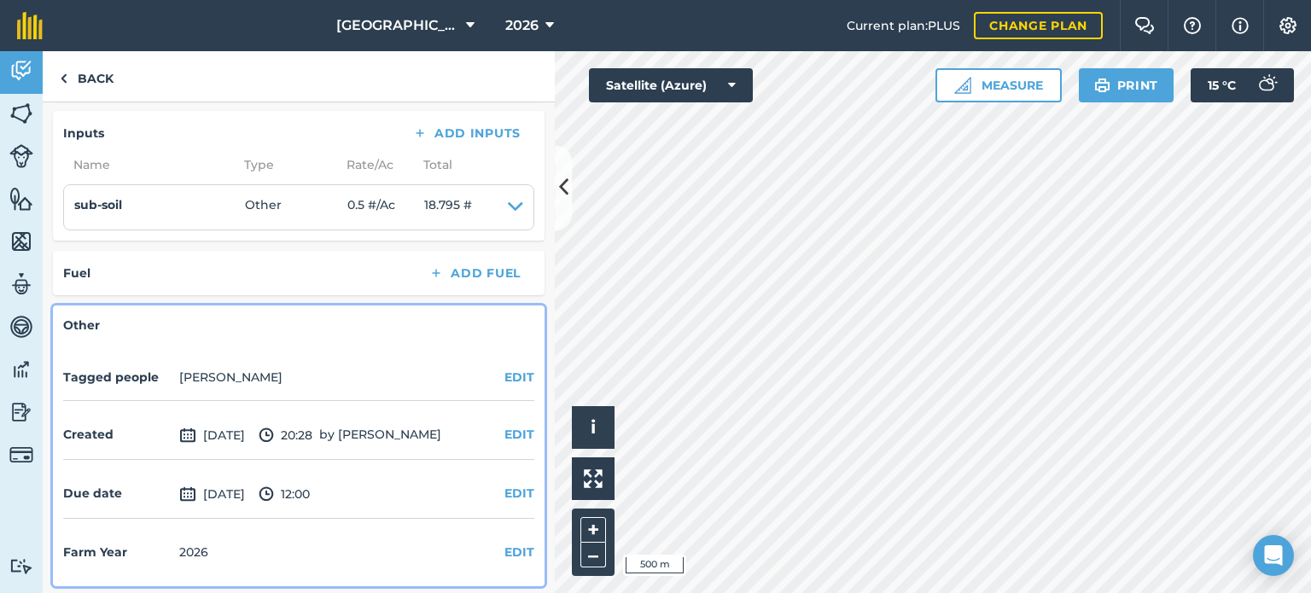
scroll to position [0, 0]
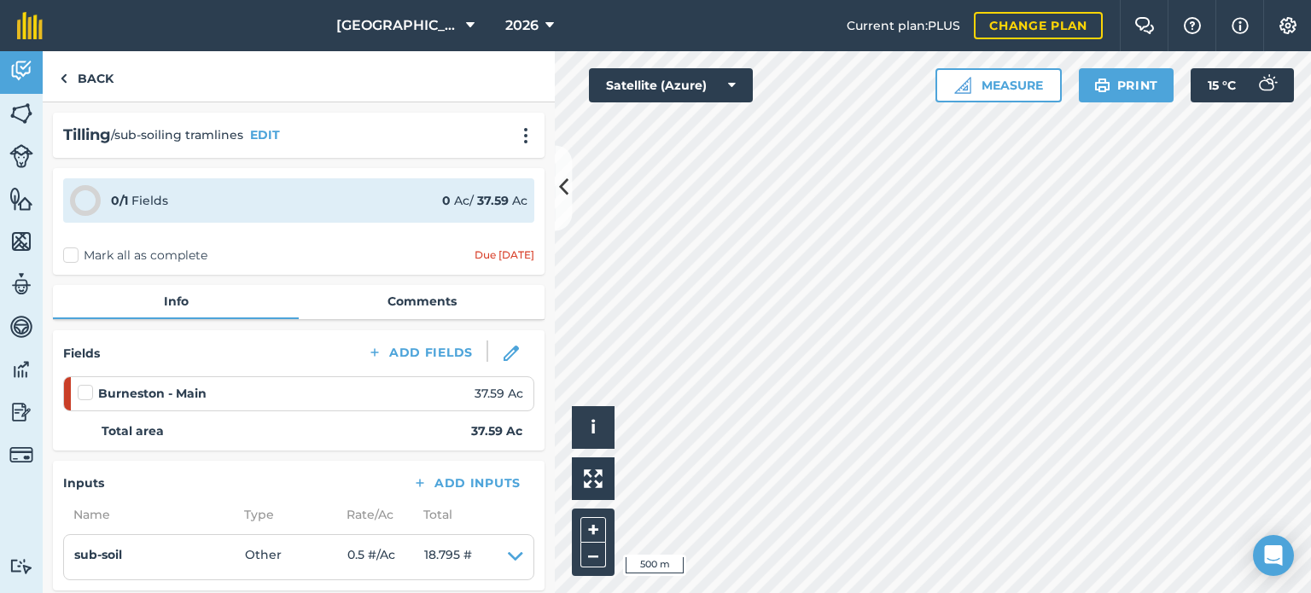
click at [69, 252] on label "Mark all as complete" at bounding box center [135, 256] width 144 height 18
click at [69, 252] on input "Mark all as complete" at bounding box center [68, 252] width 11 height 11
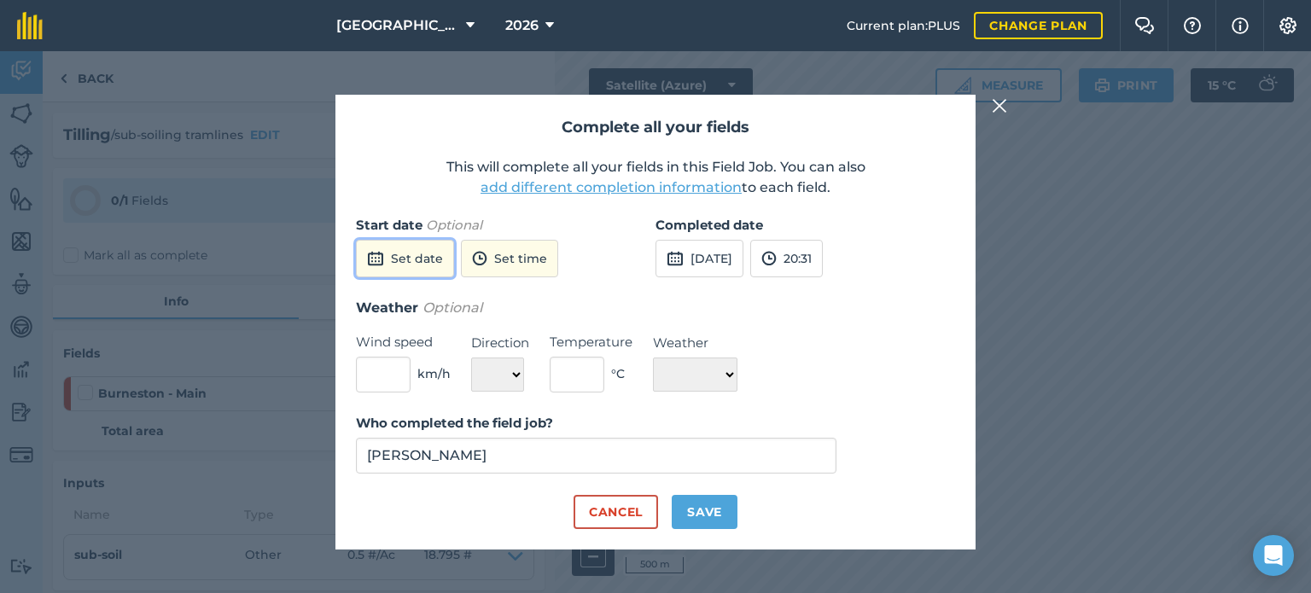
click at [437, 258] on button "Set date" at bounding box center [405, 259] width 98 height 38
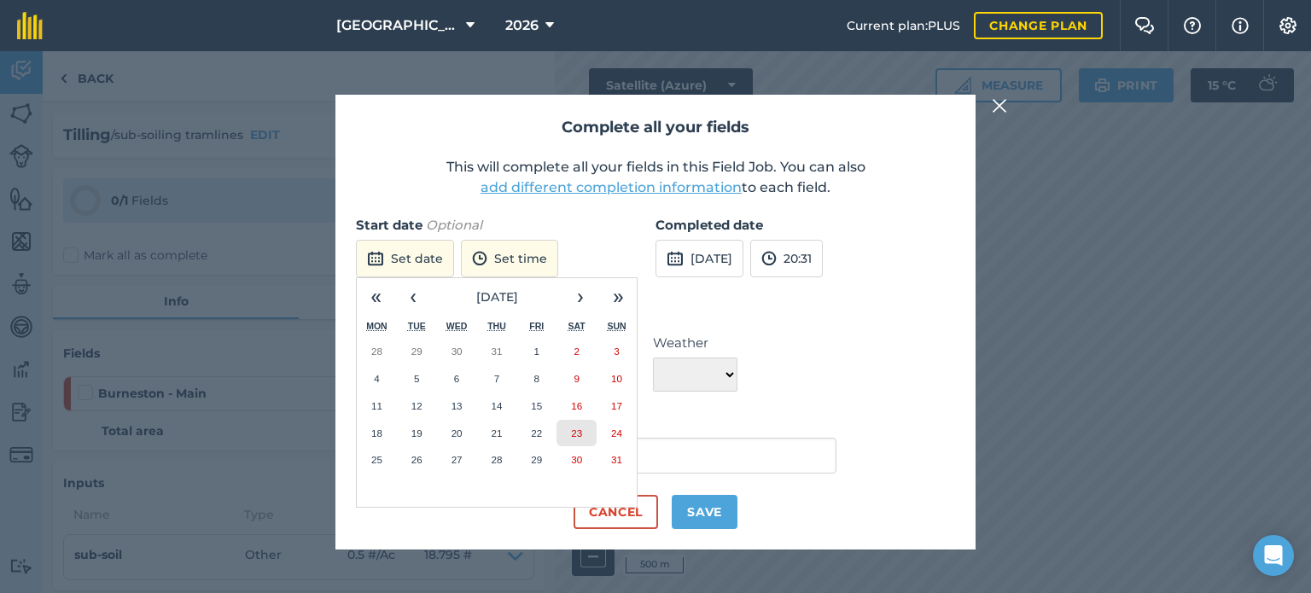
click at [574, 435] on abbr "23" at bounding box center [576, 433] width 11 height 11
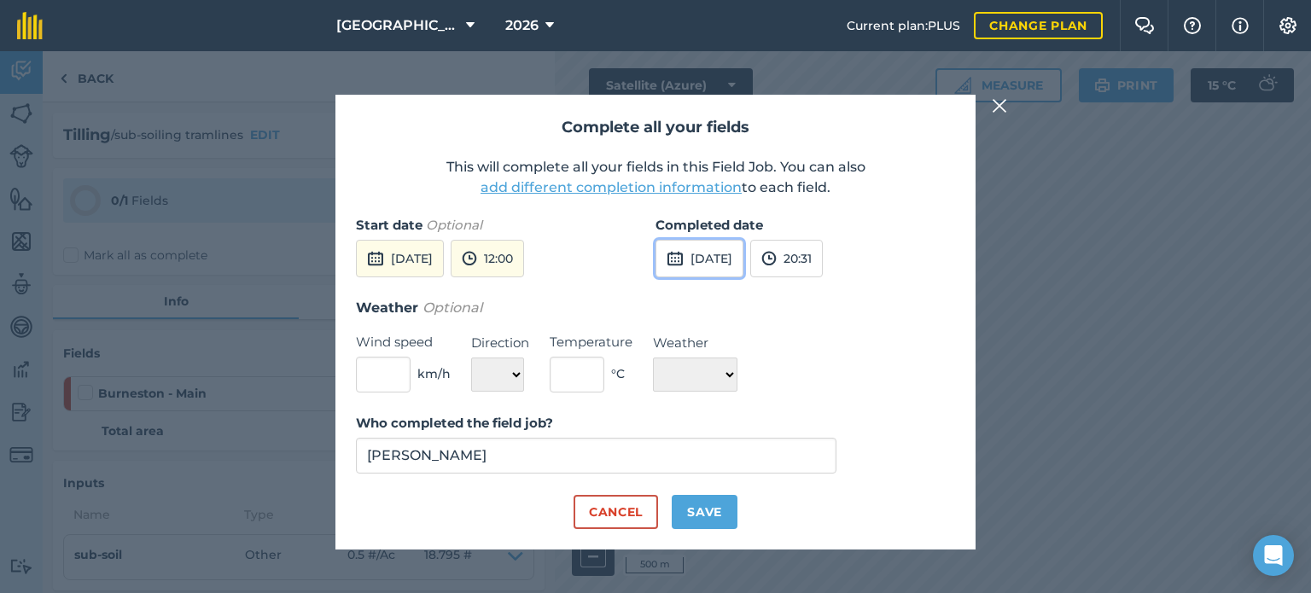
click at [693, 254] on button "[DATE]" at bounding box center [700, 259] width 88 height 38
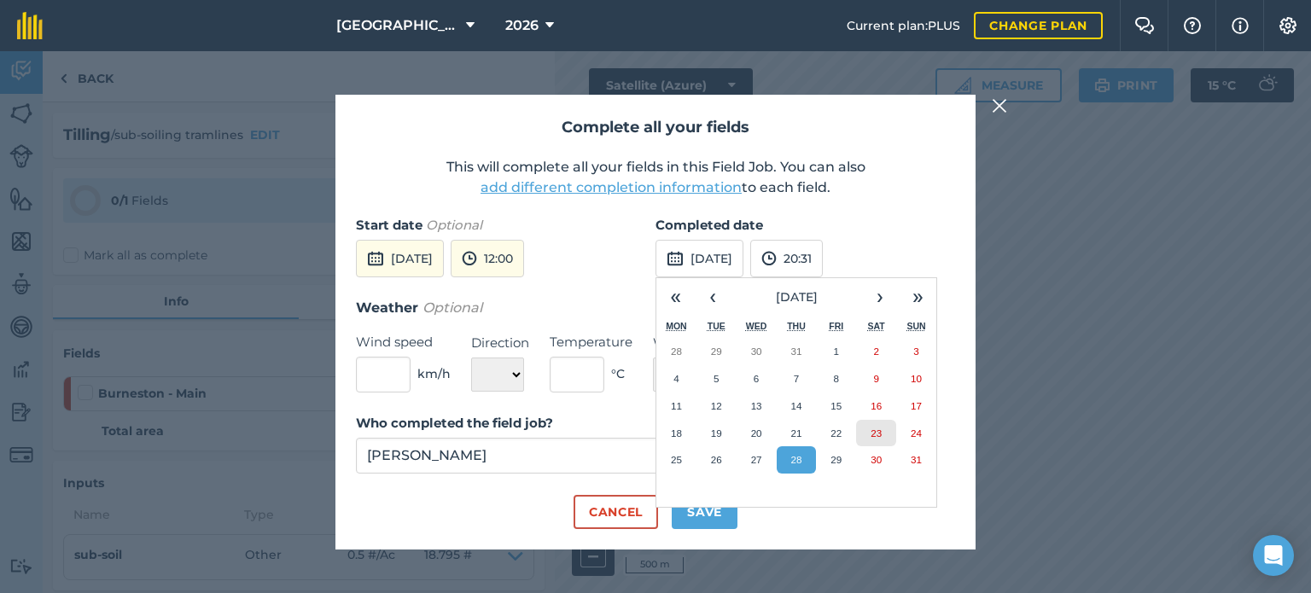
click at [876, 433] on abbr "23" at bounding box center [876, 433] width 11 height 11
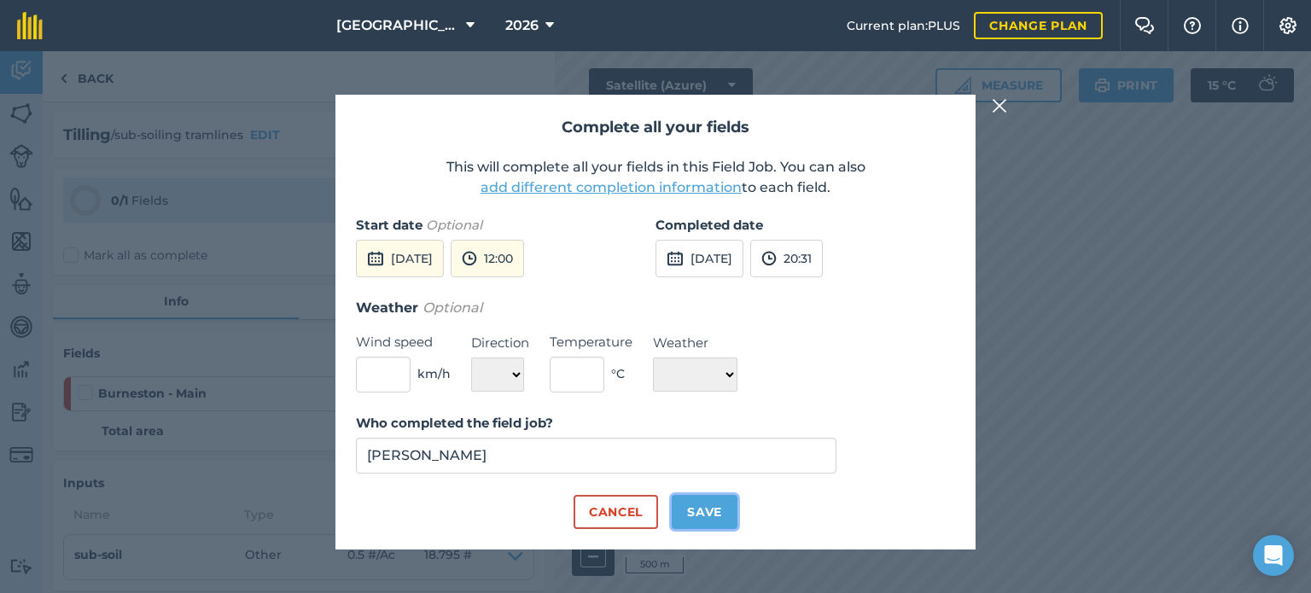
click at [720, 514] on button "Save" at bounding box center [705, 512] width 66 height 34
checkbox input "true"
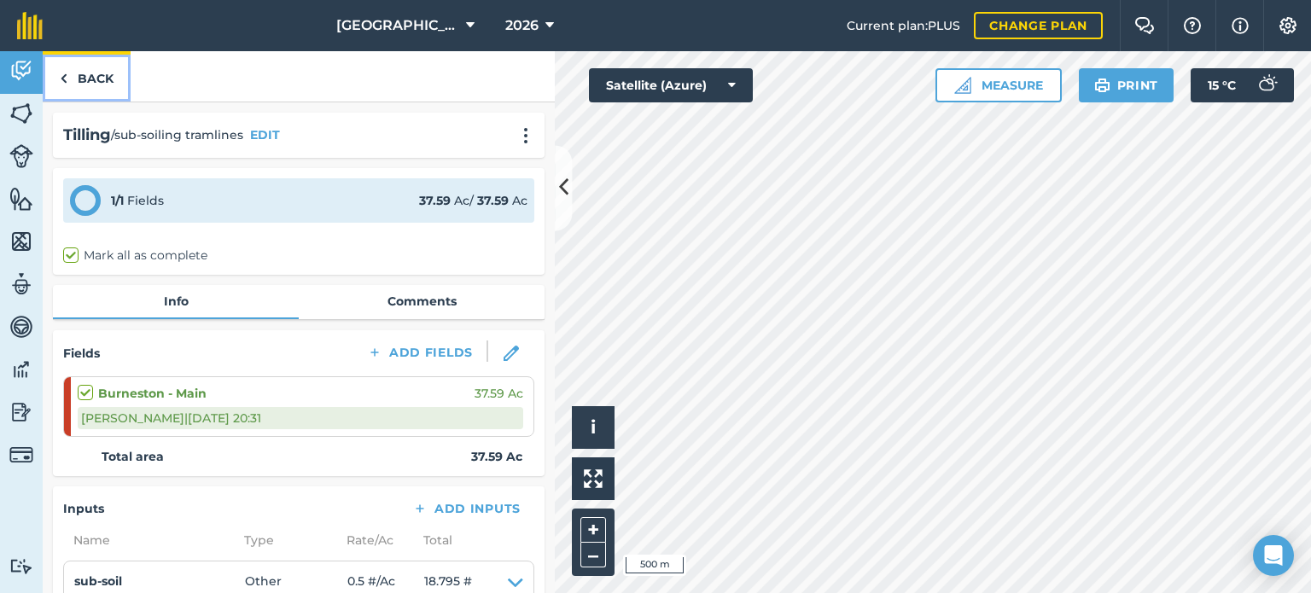
click at [103, 78] on link "Back" at bounding box center [87, 76] width 88 height 50
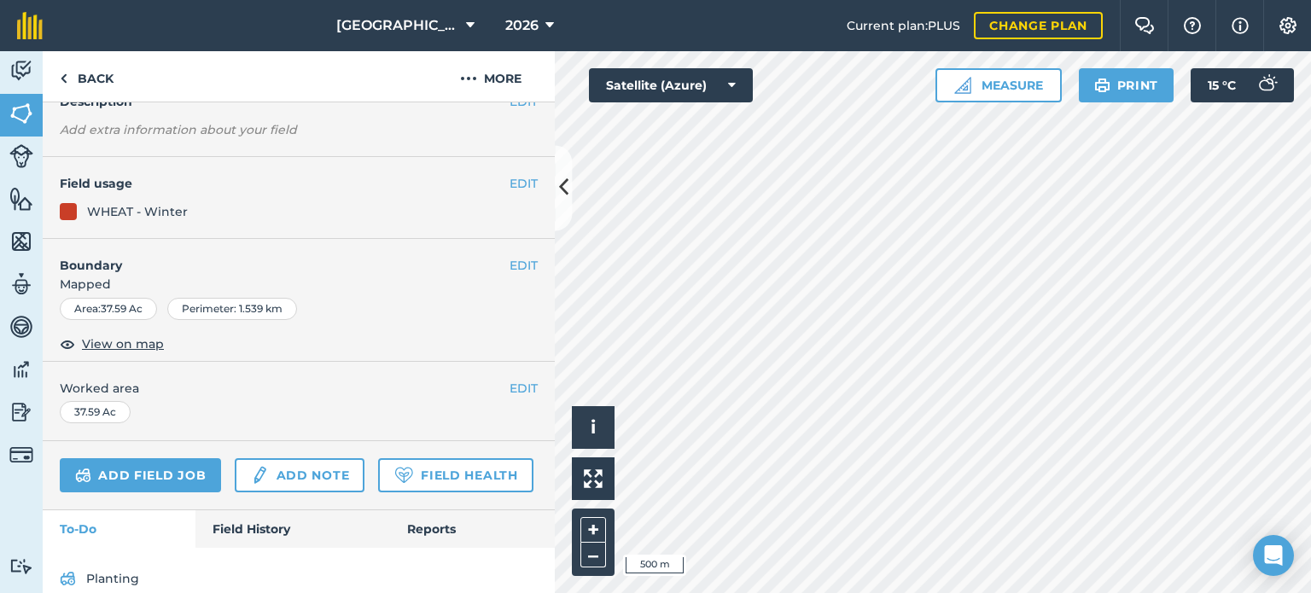
scroll to position [225, 0]
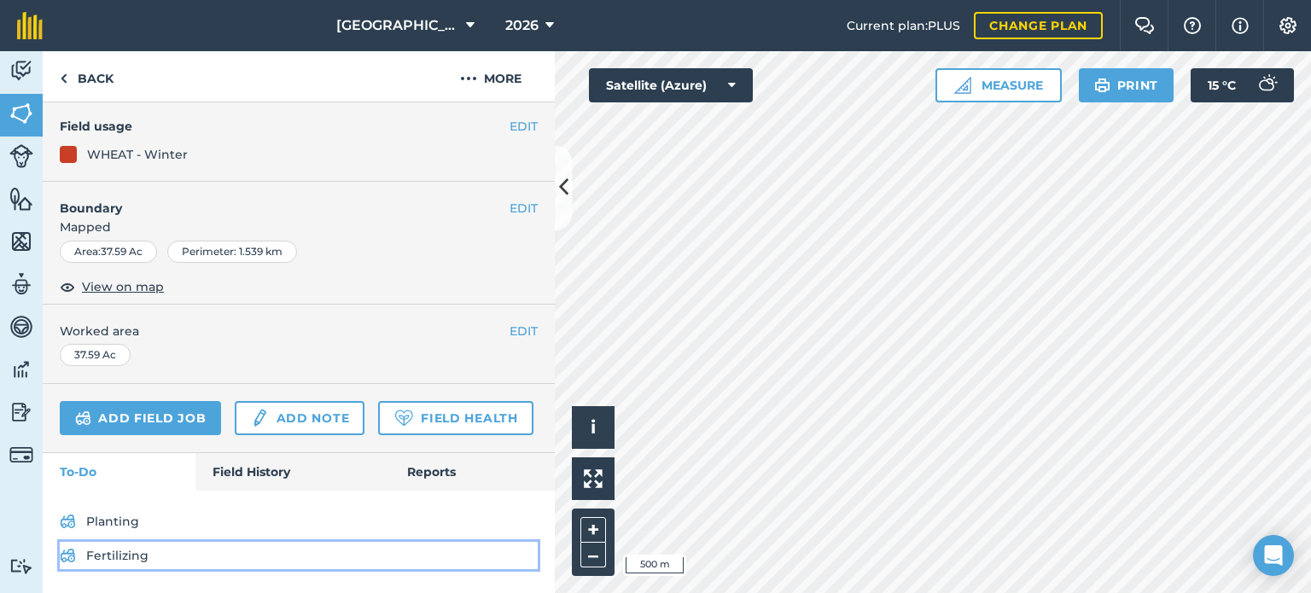
click at [141, 555] on link "Fertilizing" at bounding box center [299, 555] width 478 height 27
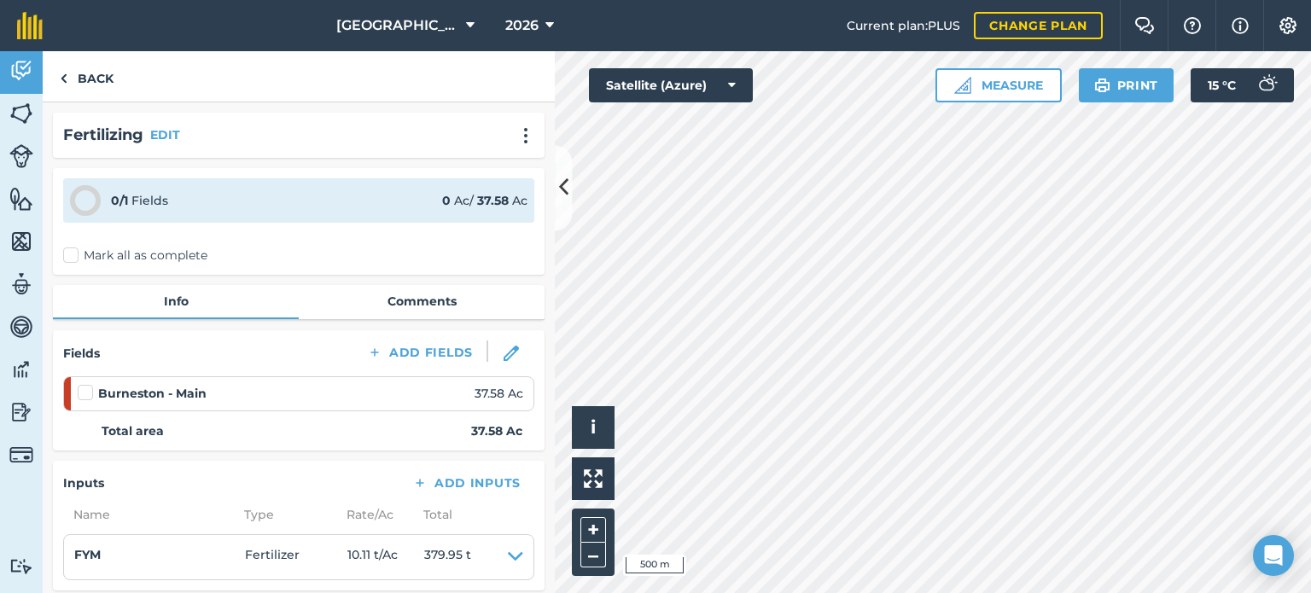
click at [74, 254] on label "Mark all as complete" at bounding box center [135, 256] width 144 height 18
click at [74, 254] on input "Mark all as complete" at bounding box center [68, 252] width 11 height 11
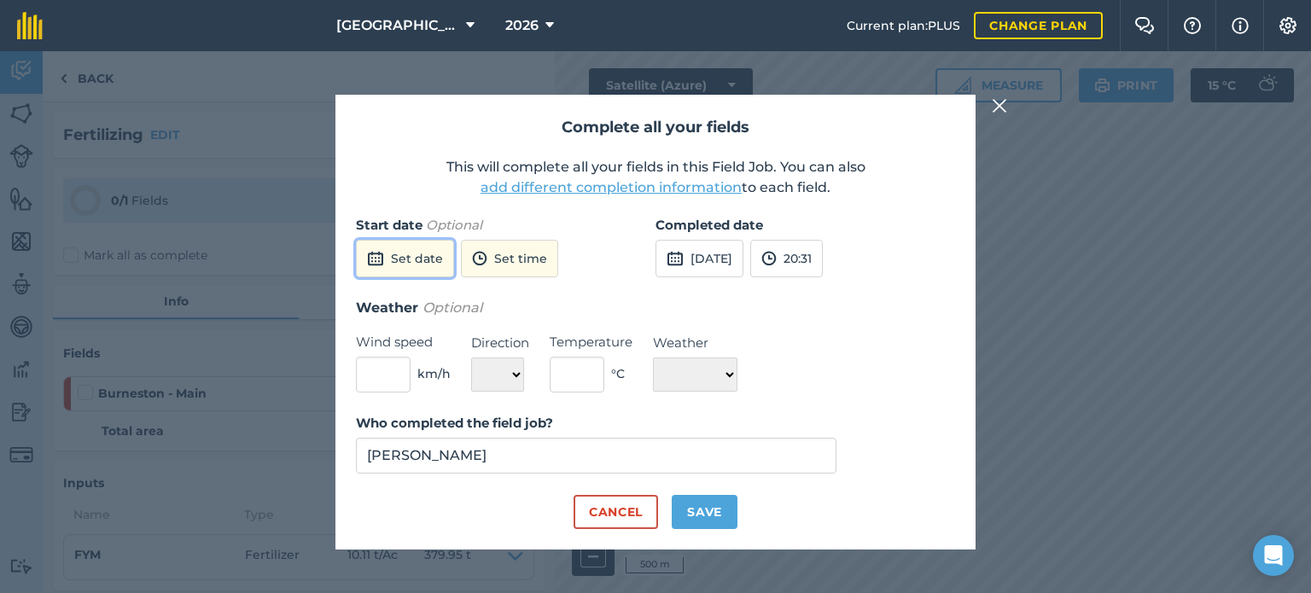
click at [417, 264] on button "Set date" at bounding box center [405, 259] width 98 height 38
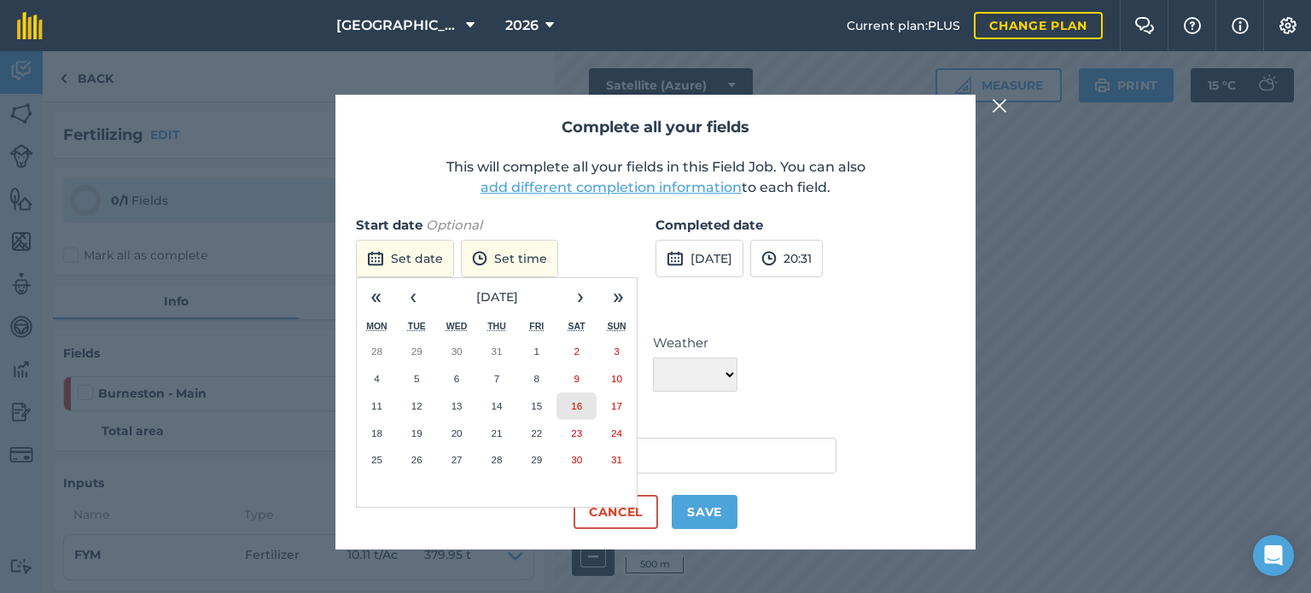
click at [585, 405] on button "16" at bounding box center [577, 406] width 40 height 27
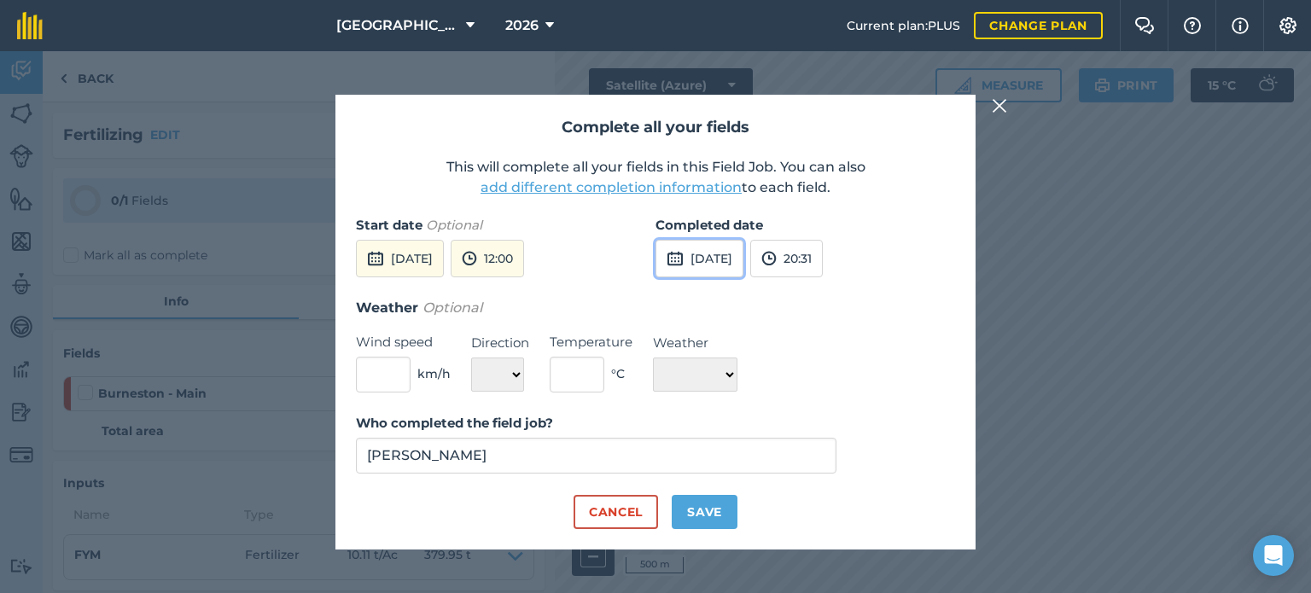
click at [698, 256] on button "[DATE]" at bounding box center [700, 259] width 88 height 38
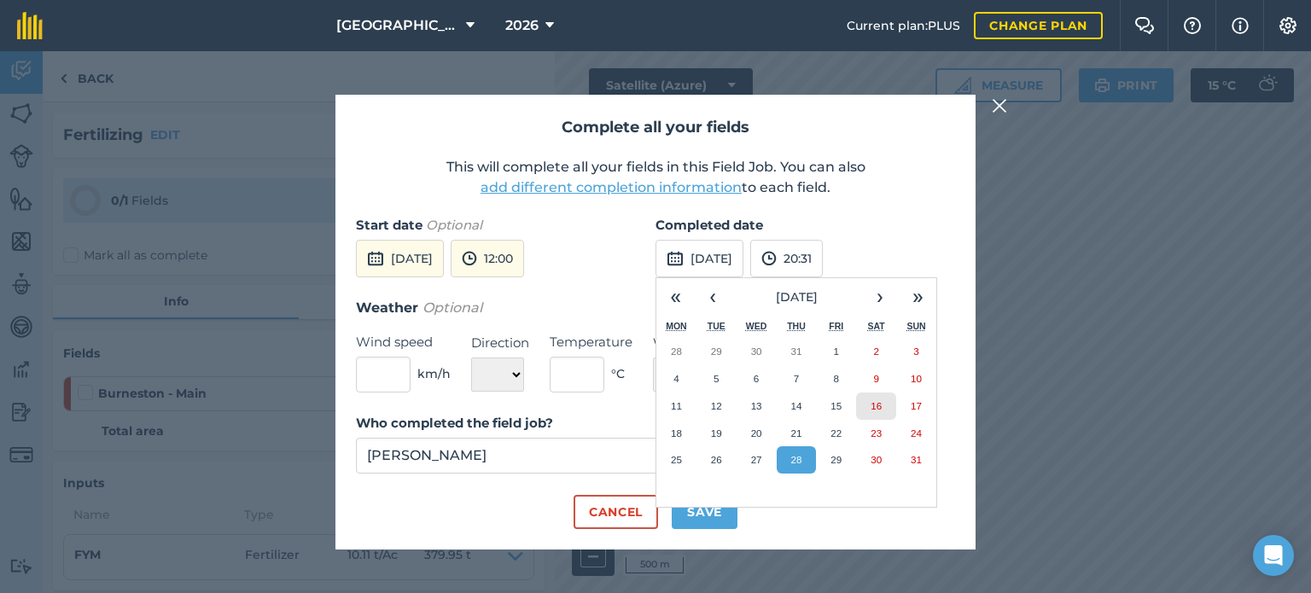
click at [883, 405] on button "16" at bounding box center [876, 406] width 40 height 27
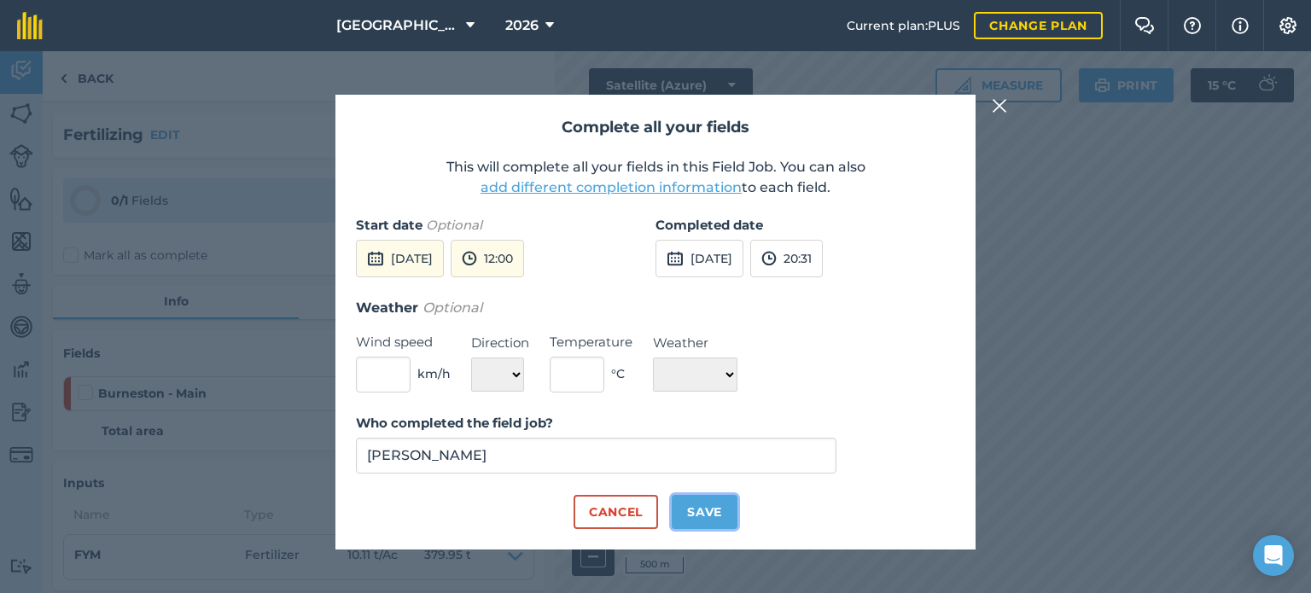
click at [682, 516] on button "Save" at bounding box center [705, 512] width 66 height 34
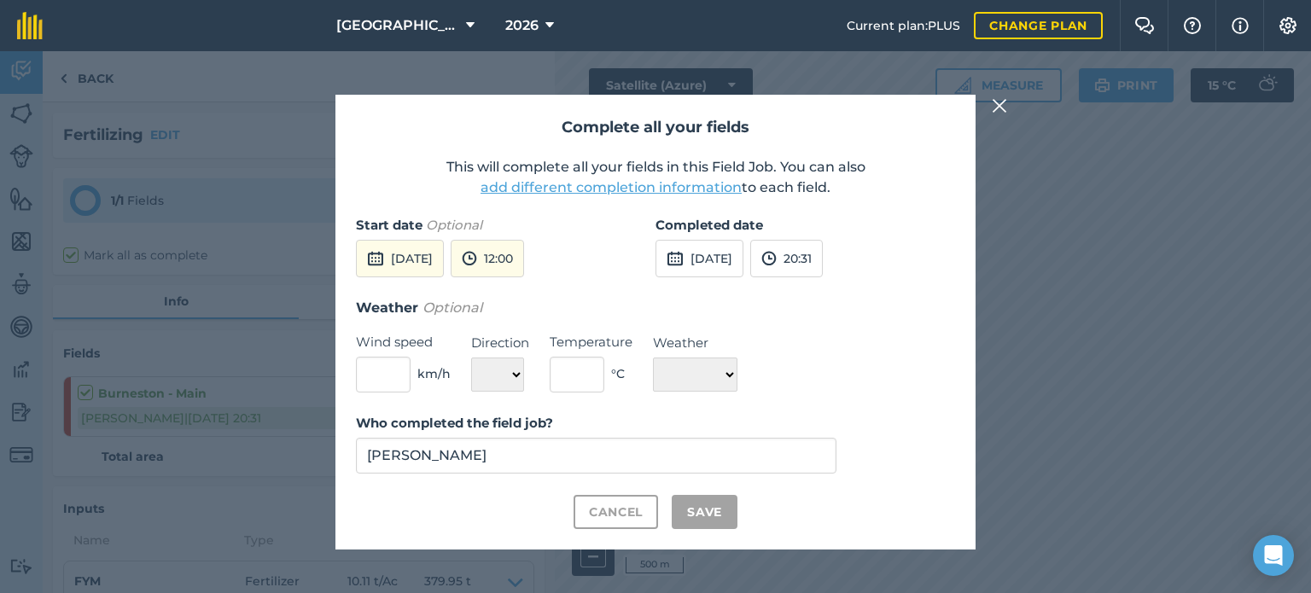
checkbox input "true"
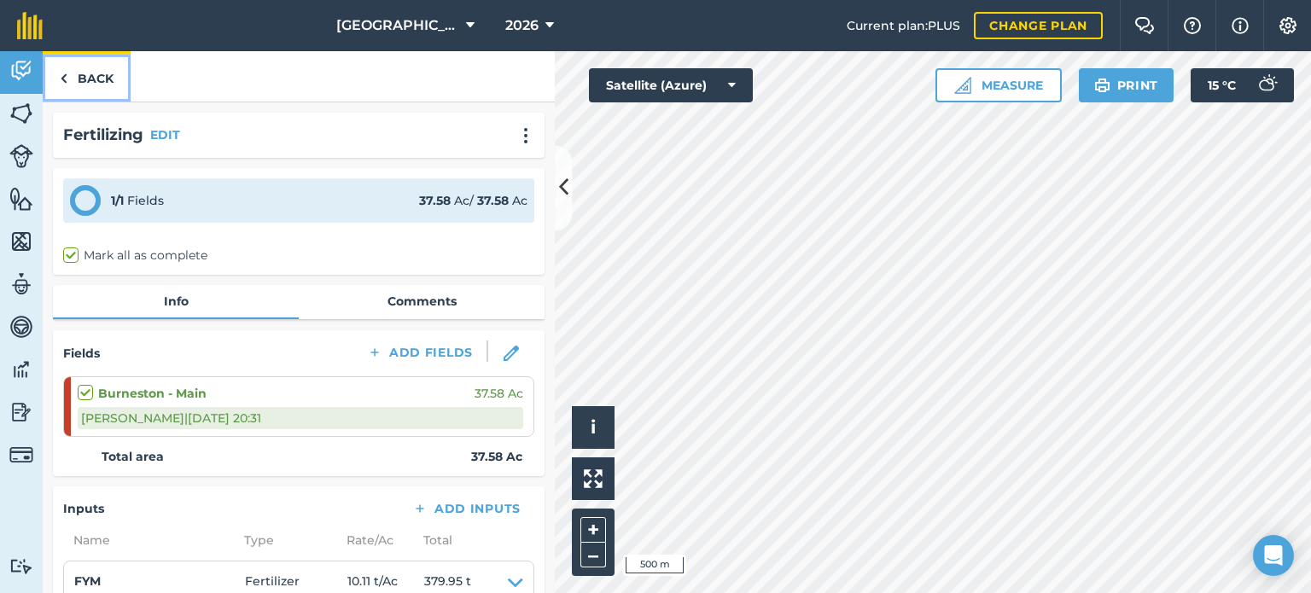
click at [89, 83] on link "Back" at bounding box center [87, 76] width 88 height 50
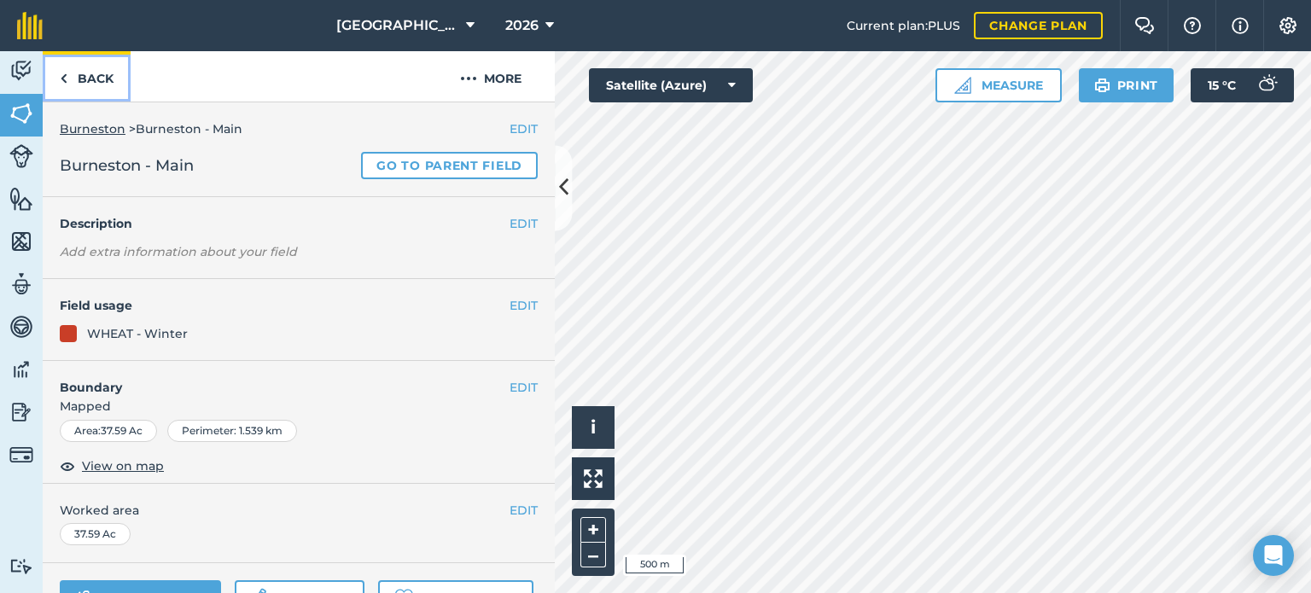
click at [85, 79] on link "Back" at bounding box center [87, 76] width 88 height 50
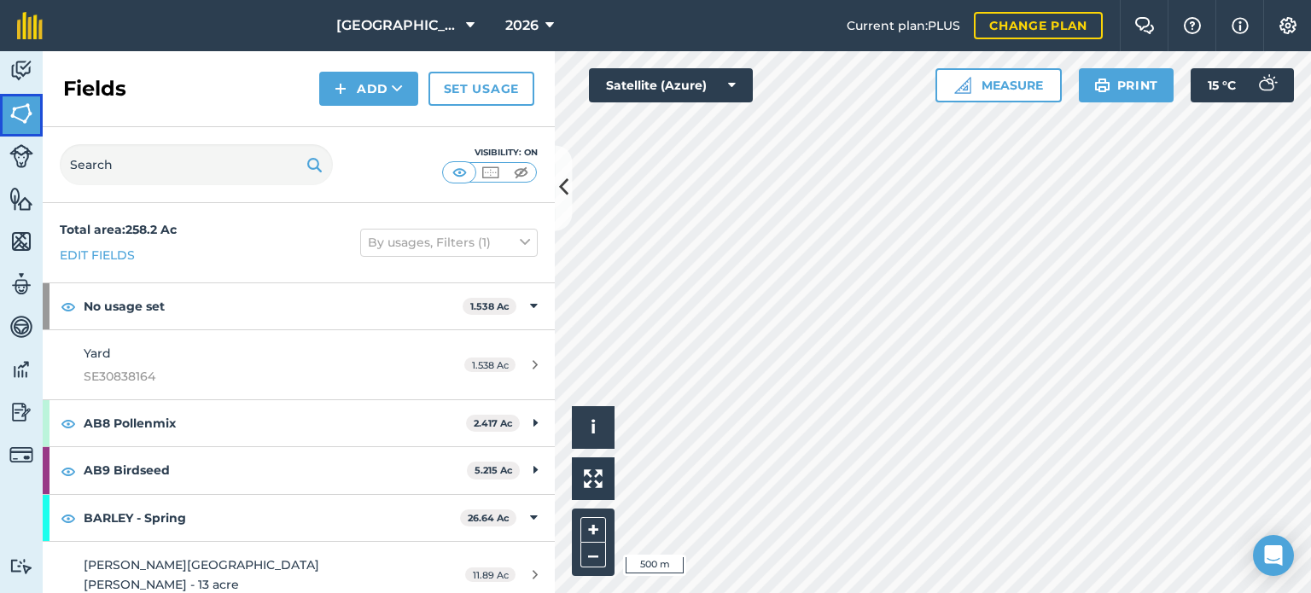
click at [26, 115] on img at bounding box center [21, 114] width 24 height 26
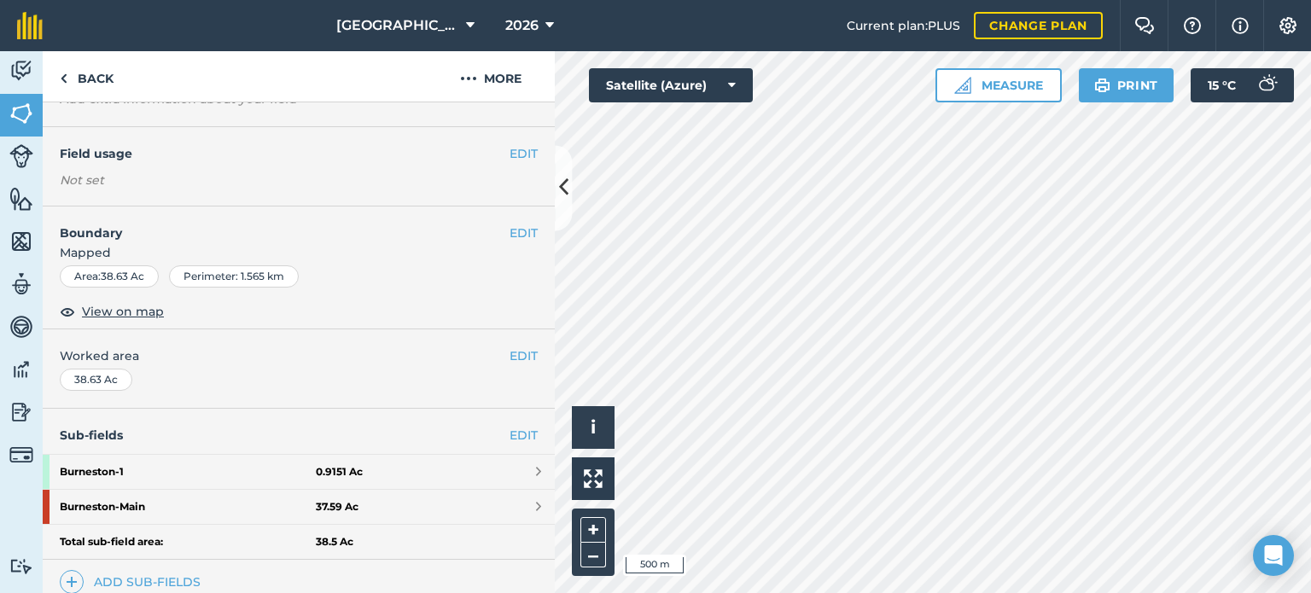
scroll to position [368, 0]
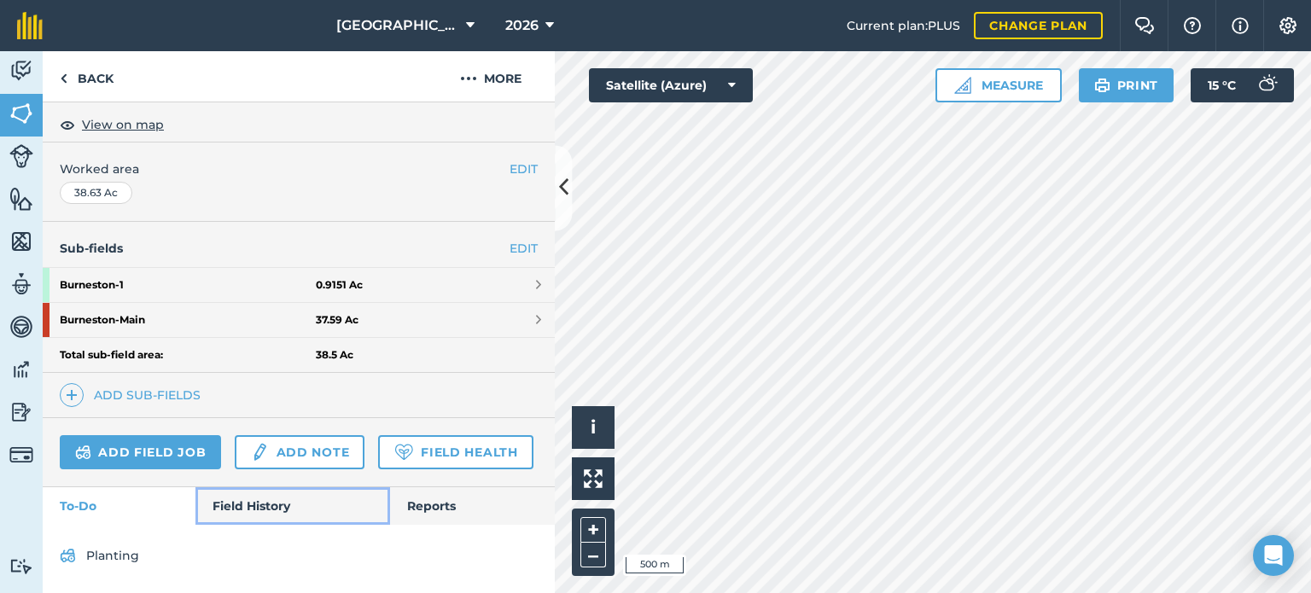
click at [234, 507] on link "Field History" at bounding box center [292, 506] width 194 height 38
